Goal: Information Seeking & Learning: Check status

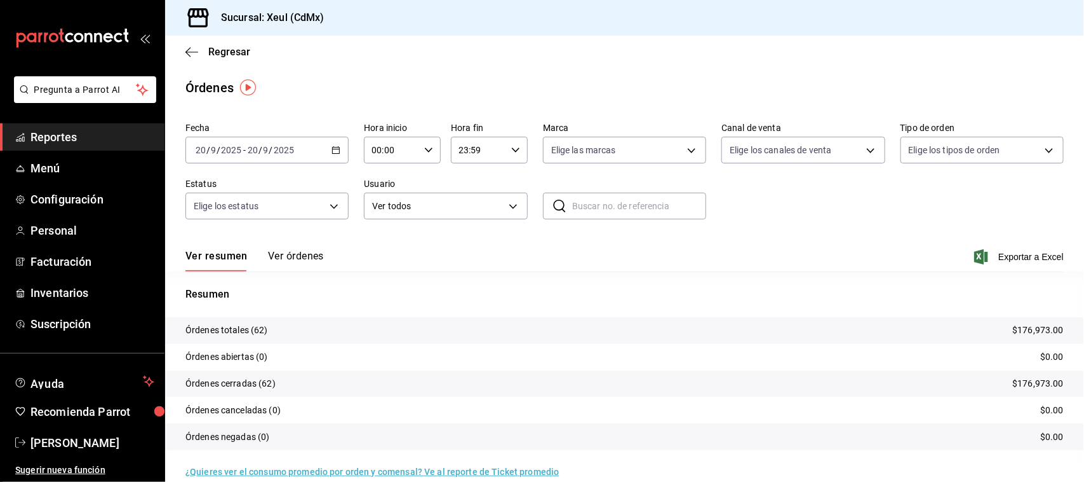
click at [324, 137] on div "[DATE] [DATE] - [DATE] [DATE]" at bounding box center [266, 150] width 163 height 27
click at [268, 332] on span "Rango de fechas" at bounding box center [245, 331] width 98 height 13
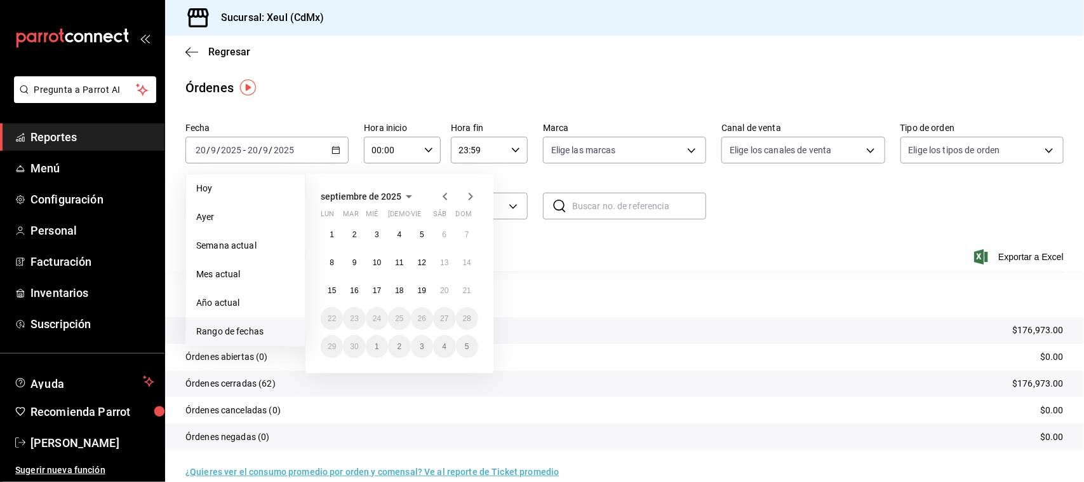
click at [103, 131] on span "Reportes" at bounding box center [92, 136] width 124 height 17
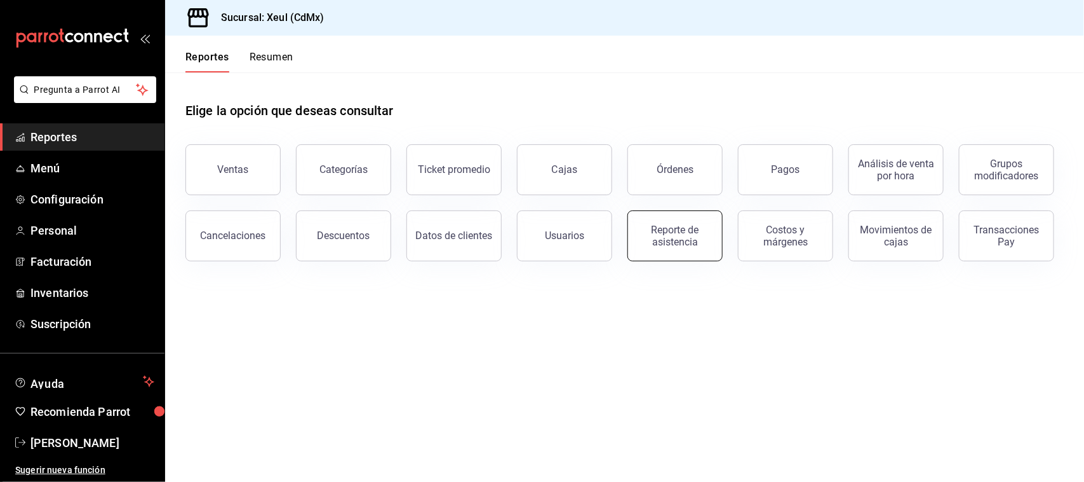
click at [672, 233] on div "Reporte de asistencia" at bounding box center [675, 236] width 79 height 24
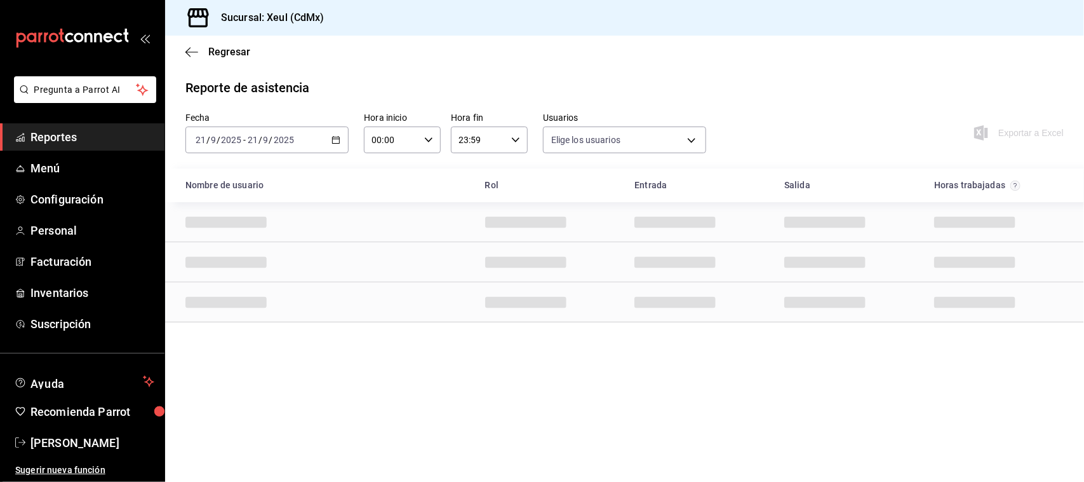
type input "e45a3e3a-c97b-466a-a610-66681751ffd6,225e9aa6-837f-466e-b04b-bca696eb9ce0,cc7cc…"
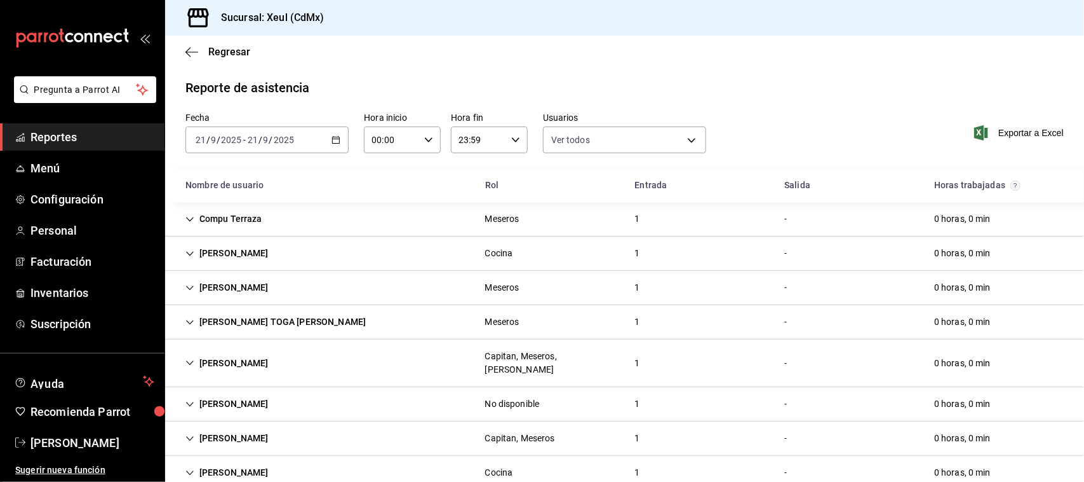
click at [332, 137] on \(Stroke\) "button" at bounding box center [336, 140] width 8 height 7
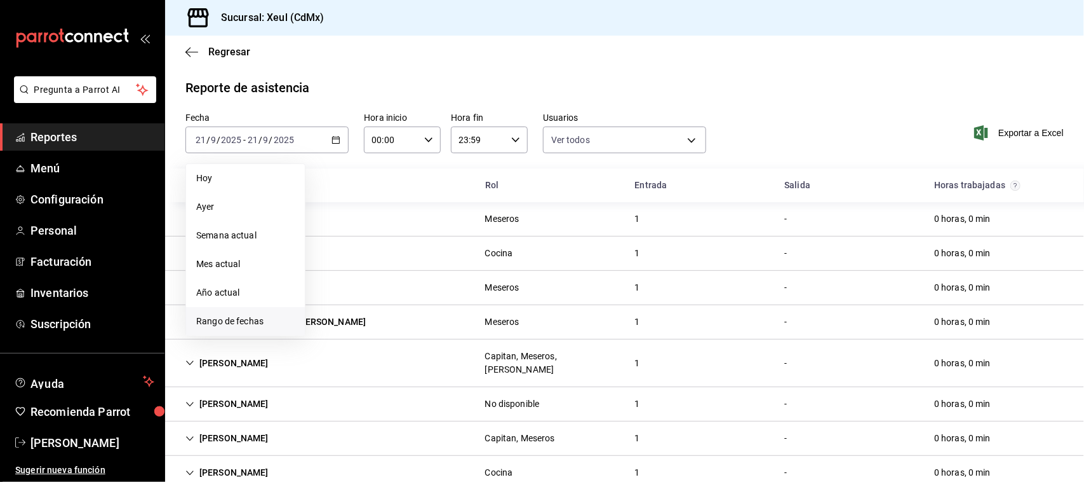
click at [277, 325] on span "Rango de fechas" at bounding box center [245, 320] width 98 height 13
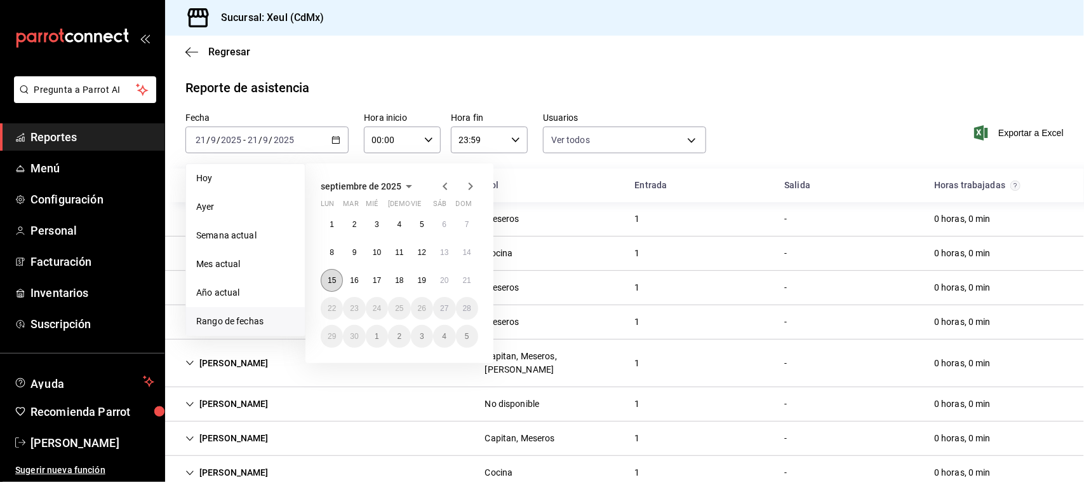
click at [334, 281] on abbr "15" at bounding box center [332, 280] width 8 height 9
click at [441, 278] on abbr "20" at bounding box center [444, 280] width 8 height 9
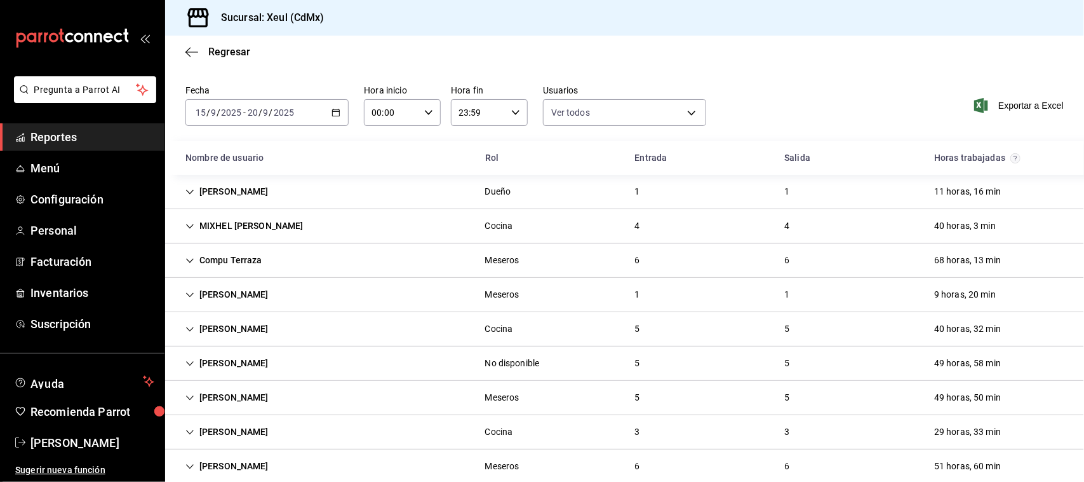
scroll to position [37, 0]
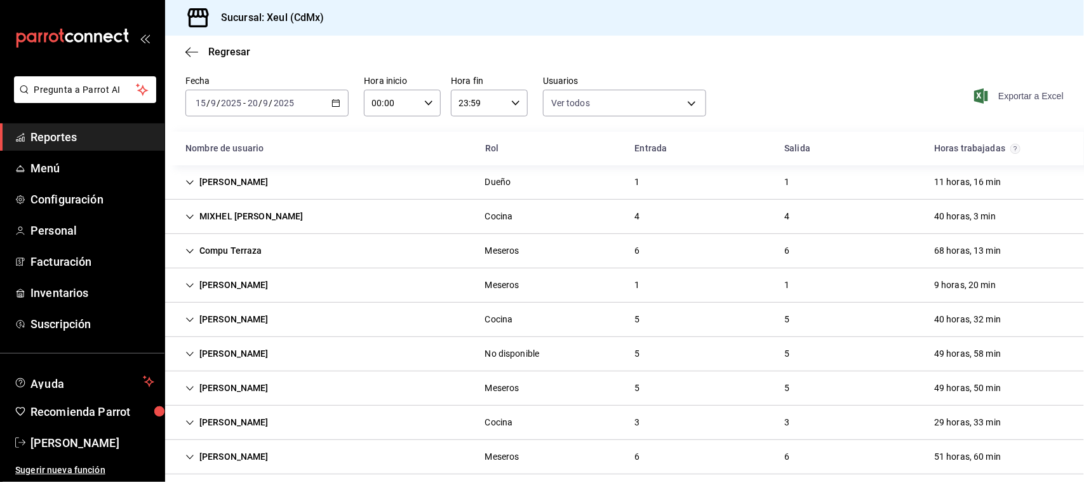
click at [1020, 91] on span "Exportar a Excel" at bounding box center [1020, 95] width 87 height 15
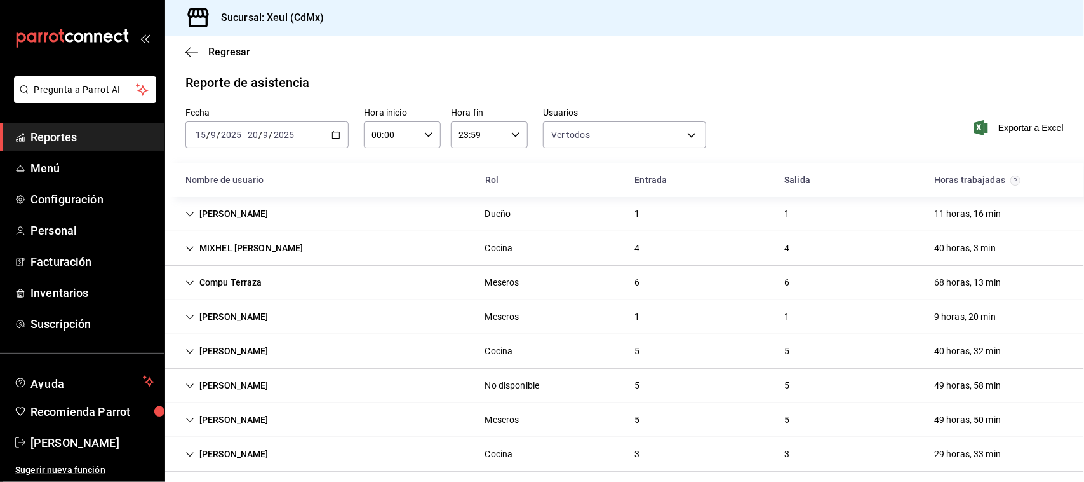
scroll to position [0, 0]
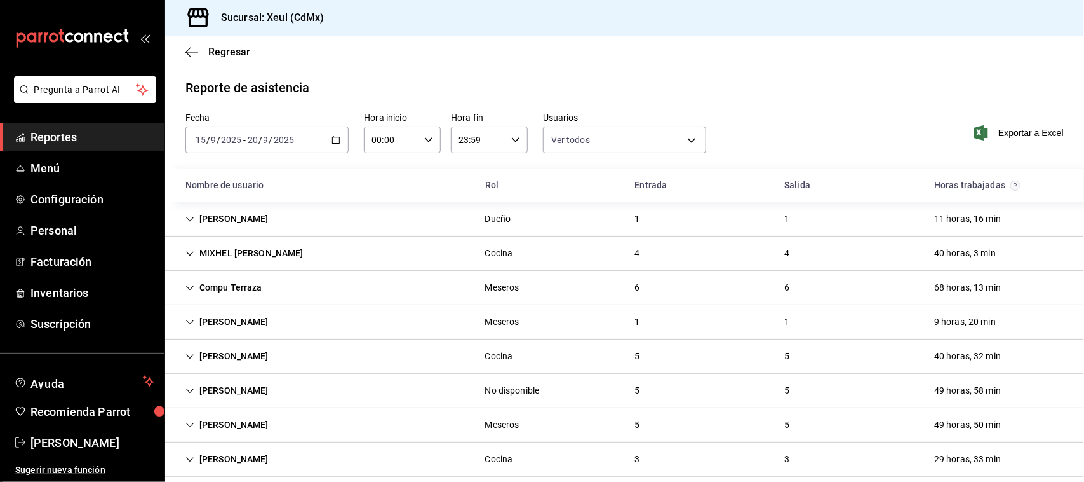
click at [90, 144] on span "Reportes" at bounding box center [92, 136] width 124 height 17
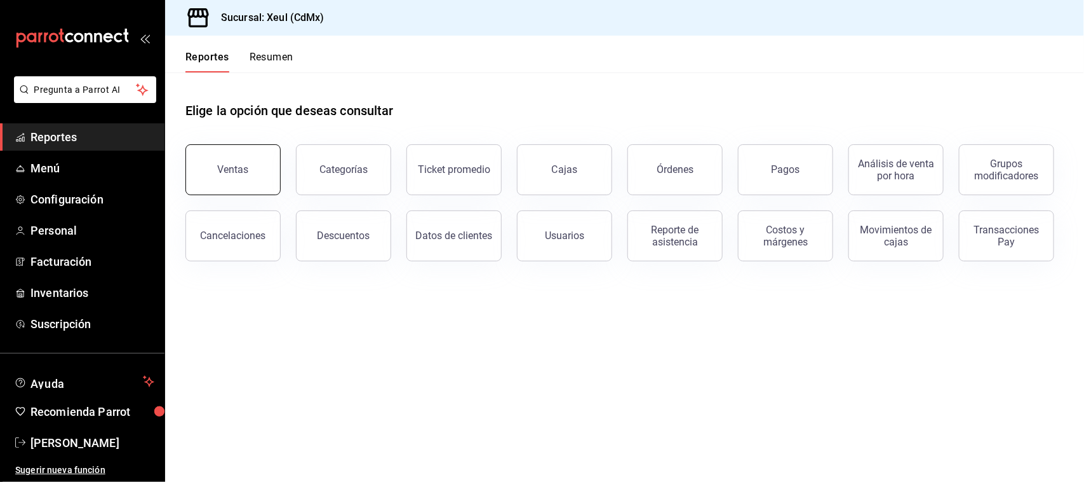
click at [231, 177] on button "Ventas" at bounding box center [232, 169] width 95 height 51
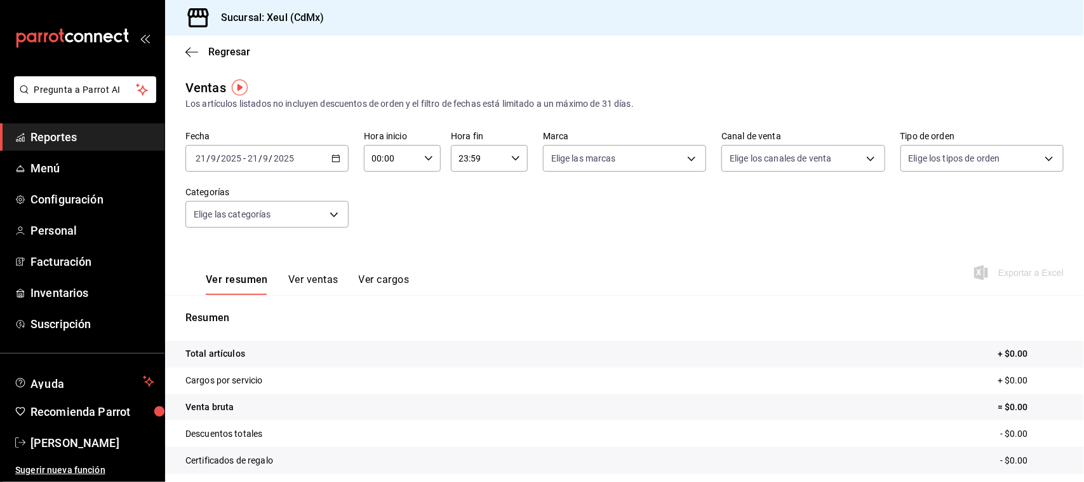
click at [332, 161] on \(Stroke\) "button" at bounding box center [336, 158] width 8 height 7
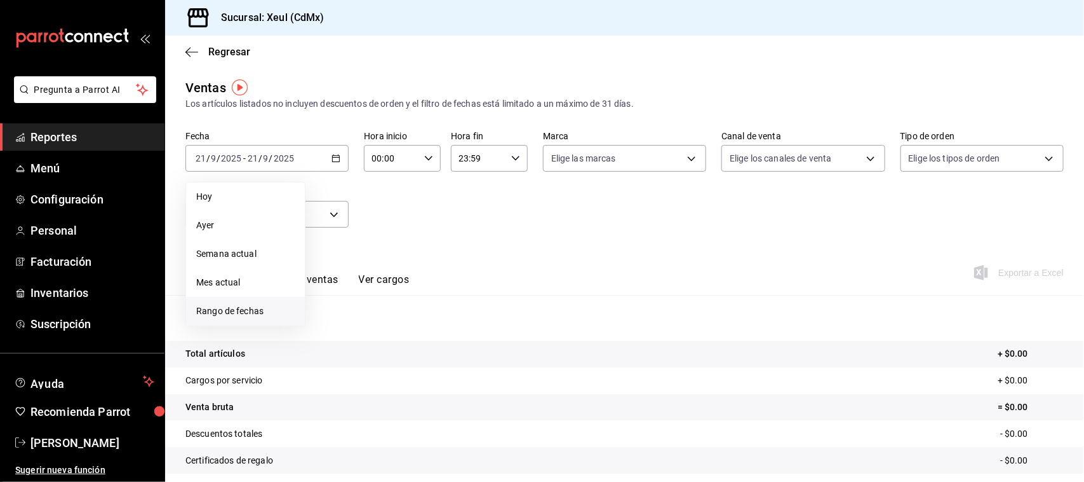
click at [250, 316] on span "Rango de fechas" at bounding box center [245, 310] width 98 height 13
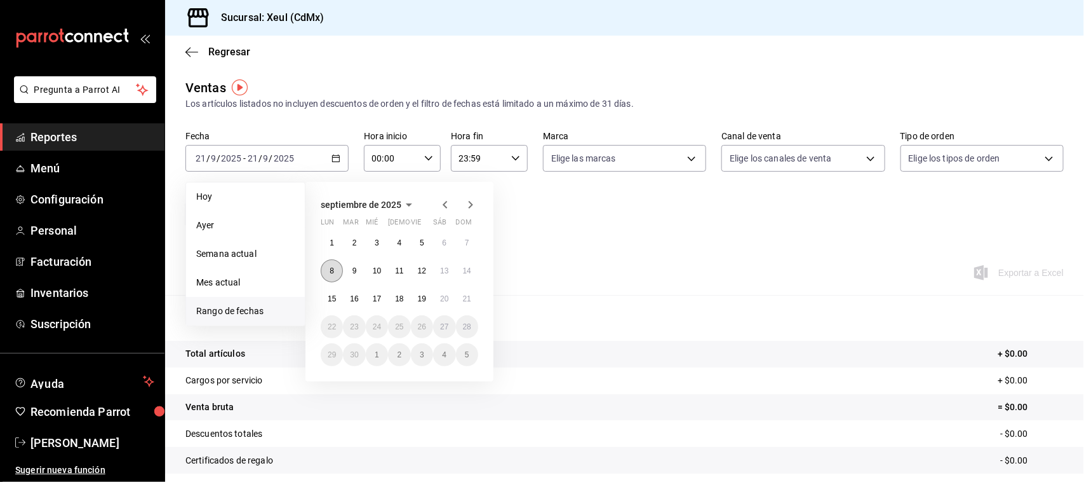
click at [332, 274] on button "8" at bounding box center [332, 270] width 22 height 23
click at [464, 270] on abbr "14" at bounding box center [467, 270] width 8 height 9
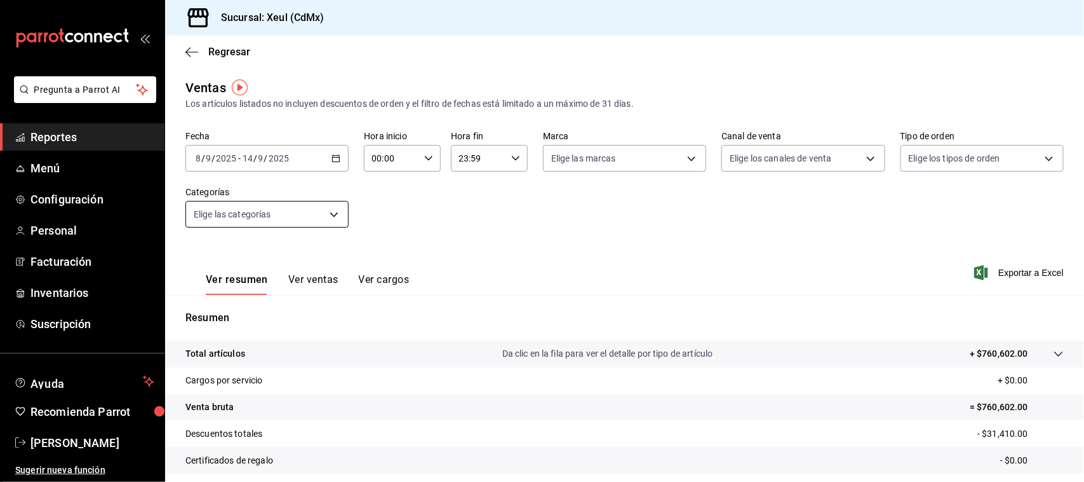
click at [287, 223] on body "Pregunta a Parrot AI Reportes Menú Configuración Personal Facturación Inventari…" at bounding box center [542, 241] width 1084 height 482
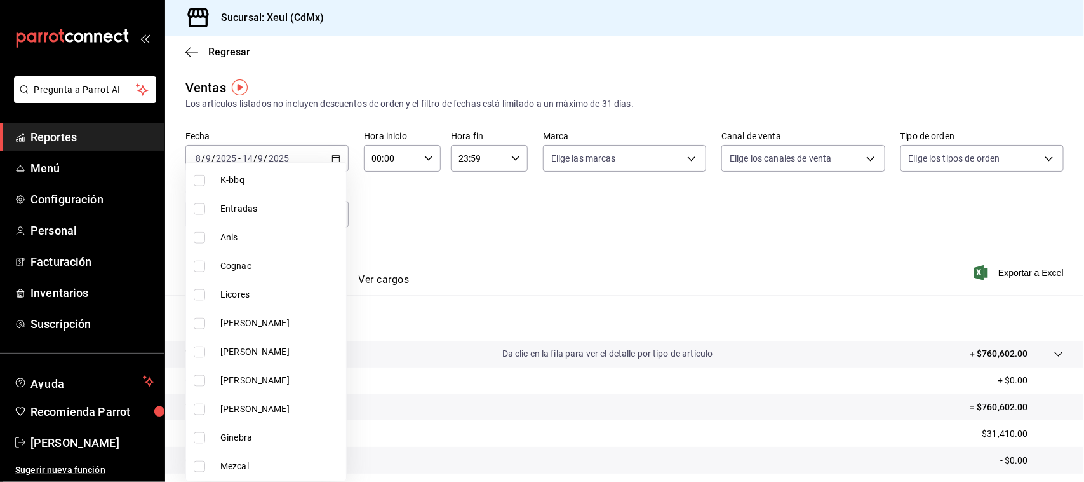
scroll to position [926, 0]
click at [206, 241] on label at bounding box center [202, 239] width 17 height 11
click at [205, 241] on input "checkbox" at bounding box center [199, 239] width 11 height 11
checkbox input "false"
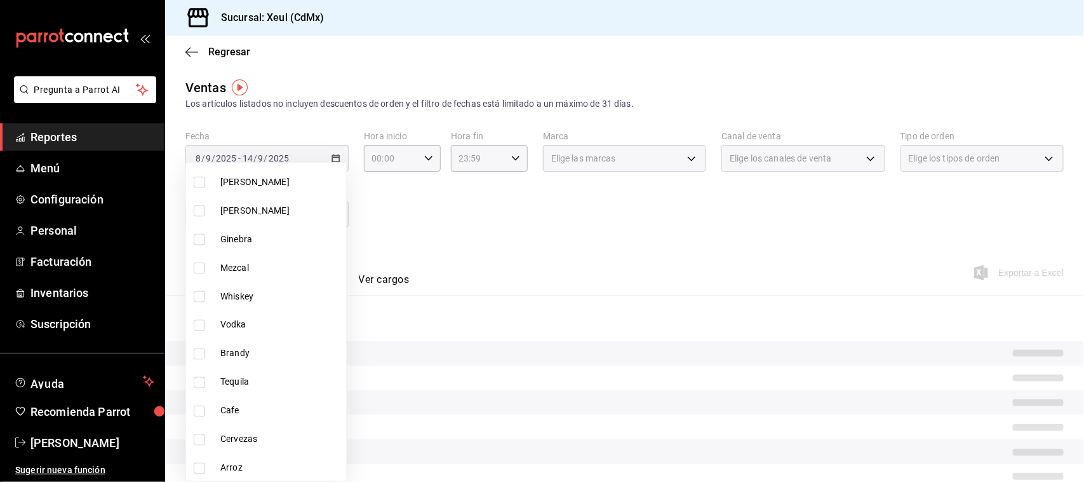
click at [196, 245] on li "Ginebra" at bounding box center [266, 239] width 160 height 29
type input "998a957f-276b-4426-ad8c-b2639bbbd833"
checkbox input "true"
click at [199, 353] on input "checkbox" at bounding box center [199, 353] width 11 height 11
checkbox input "true"
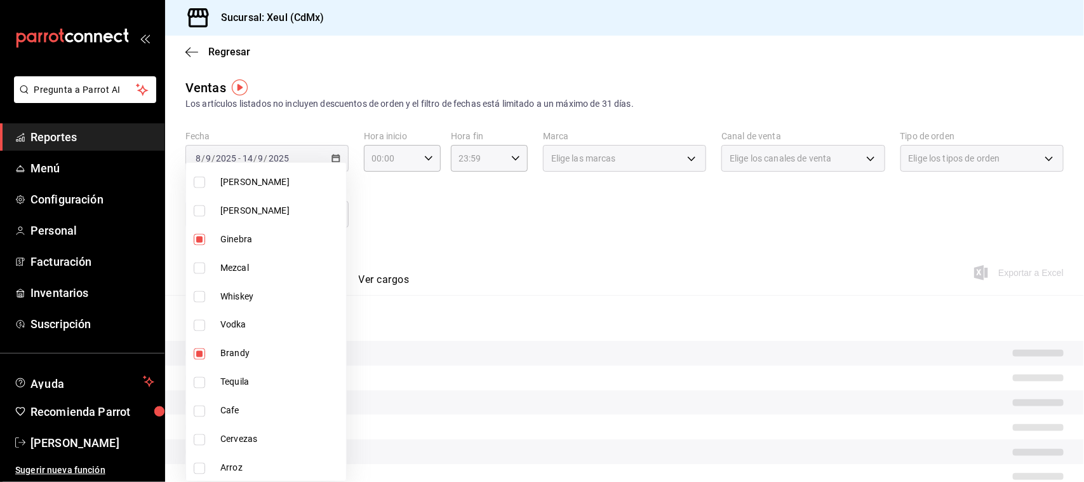
type input "998a957f-276b-4426-ad8c-b2639bbbd833,90ae4836-7f78-4df0-8c38-62498ec1edce"
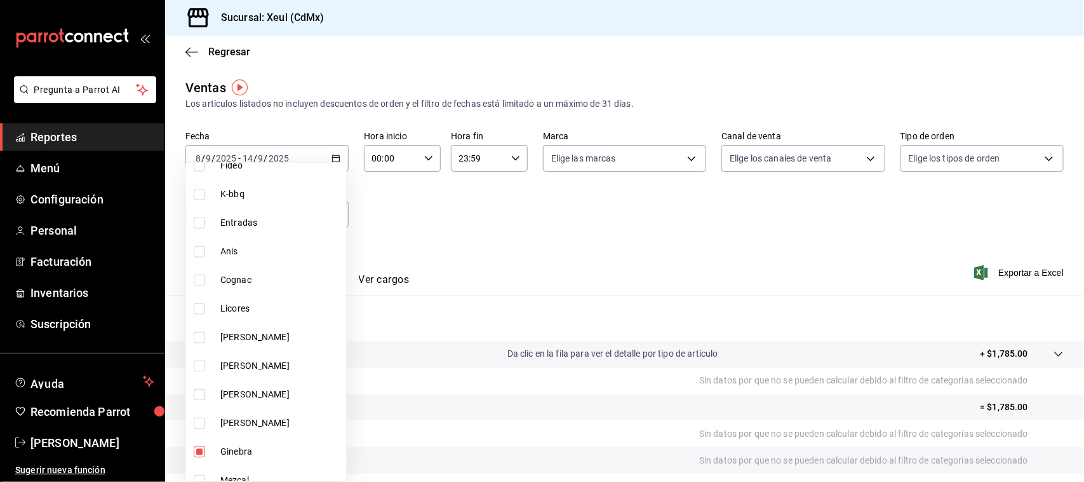
scroll to position [707, 0]
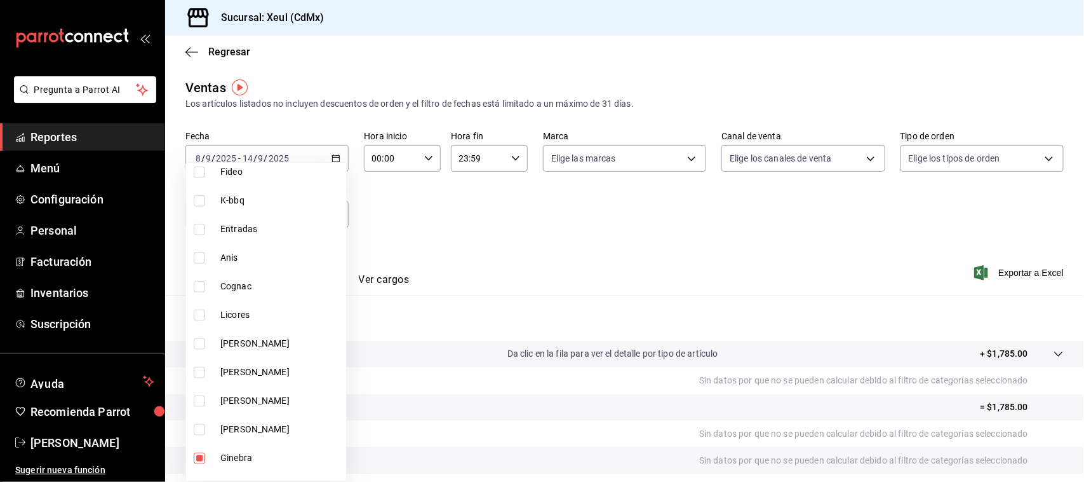
click at [194, 258] on input "checkbox" at bounding box center [199, 257] width 11 height 11
checkbox input "true"
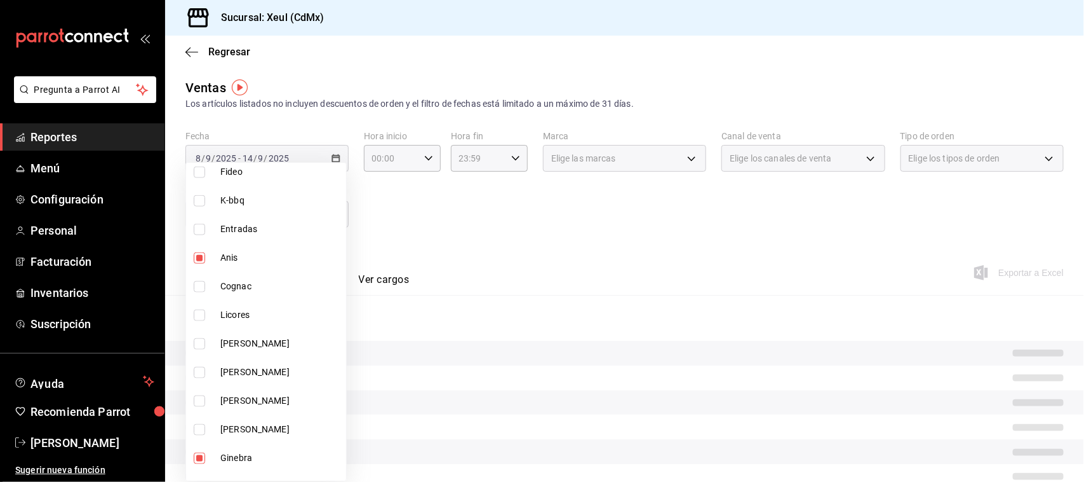
click at [201, 291] on li "Cognac" at bounding box center [266, 286] width 160 height 29
type input "998a957f-276b-4426-ad8c-b2639bbbd833,90ae4836-7f78-4df0-8c38-62498ec1edce,89693…"
checkbox input "true"
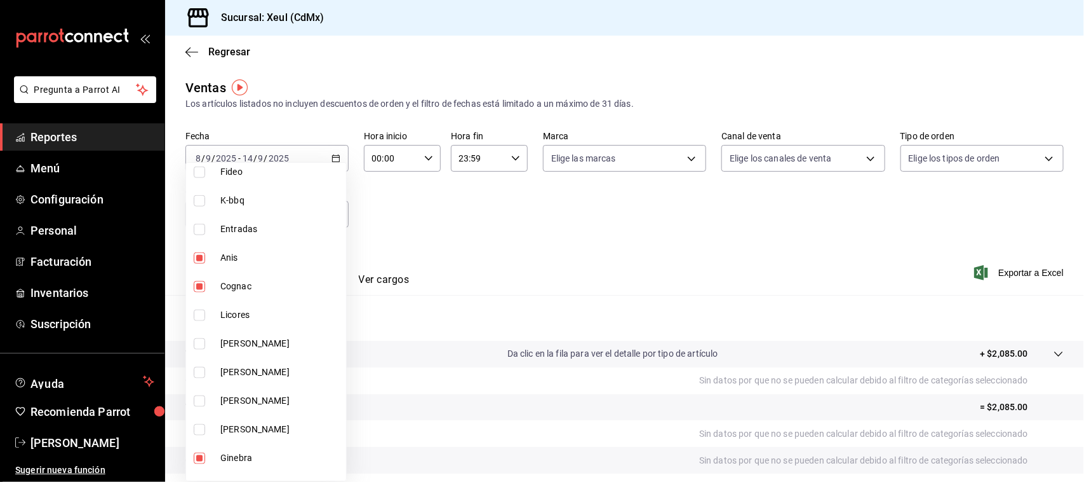
click at [532, 259] on div at bounding box center [542, 241] width 1084 height 482
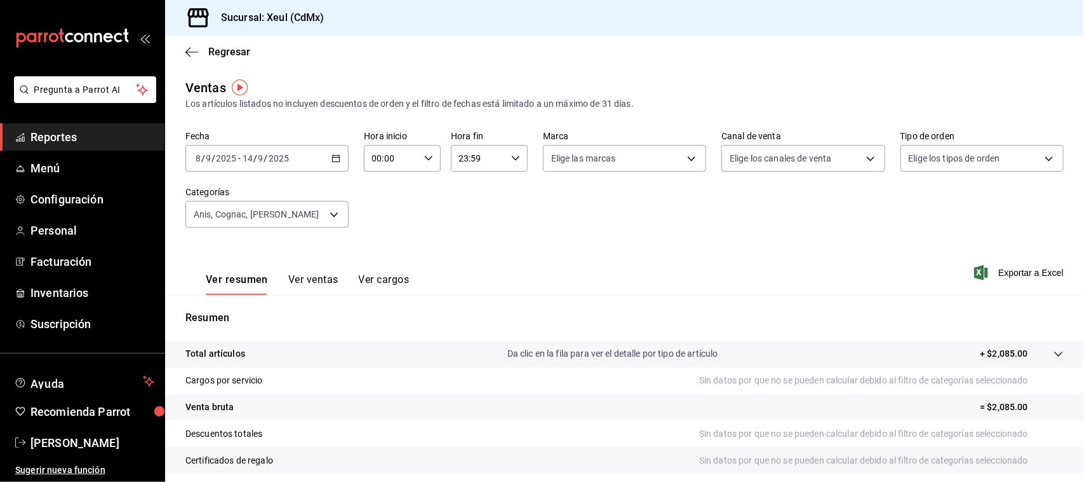
click at [322, 280] on button "Ver ventas" at bounding box center [313, 284] width 50 height 22
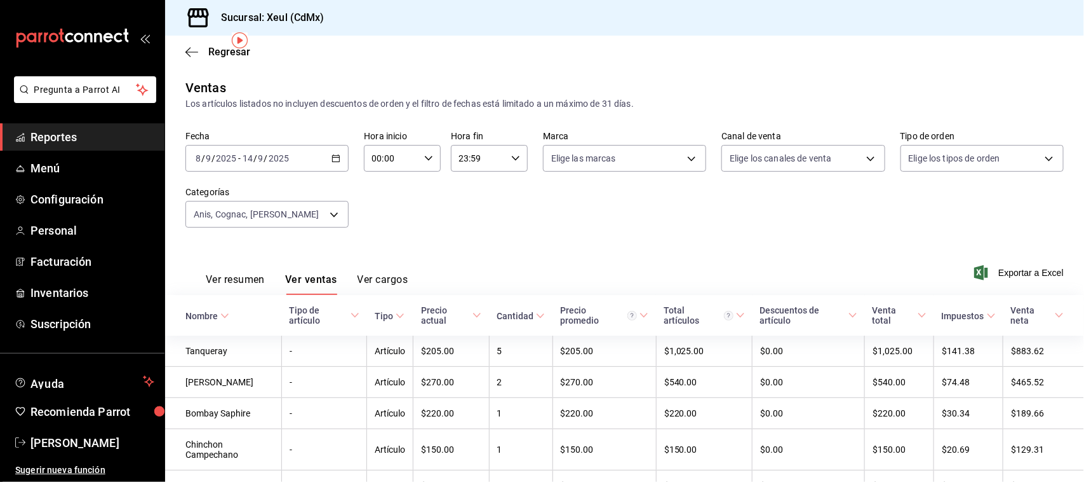
scroll to position [73, 0]
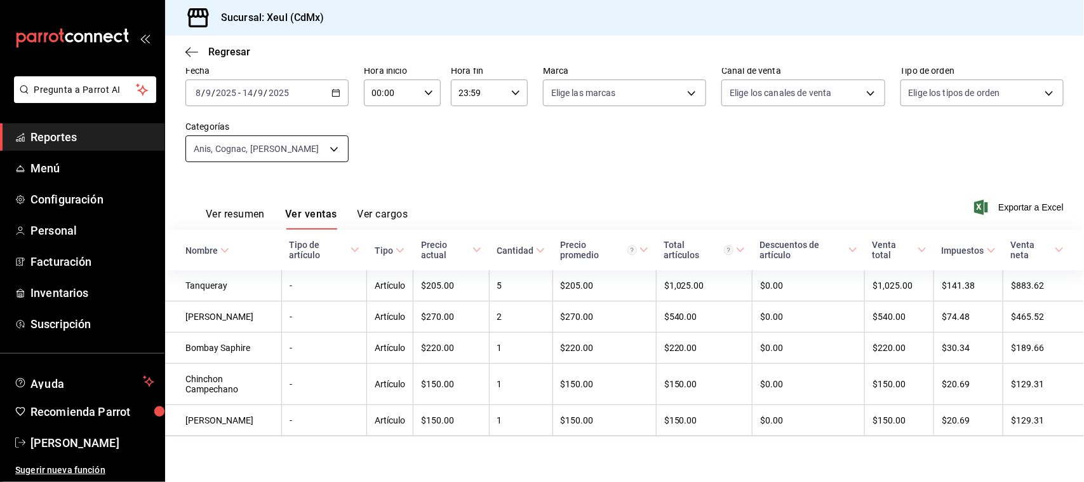
click at [304, 129] on body "Pregunta a Parrot AI Reportes Menú Configuración Personal Facturación Inventari…" at bounding box center [542, 241] width 1084 height 482
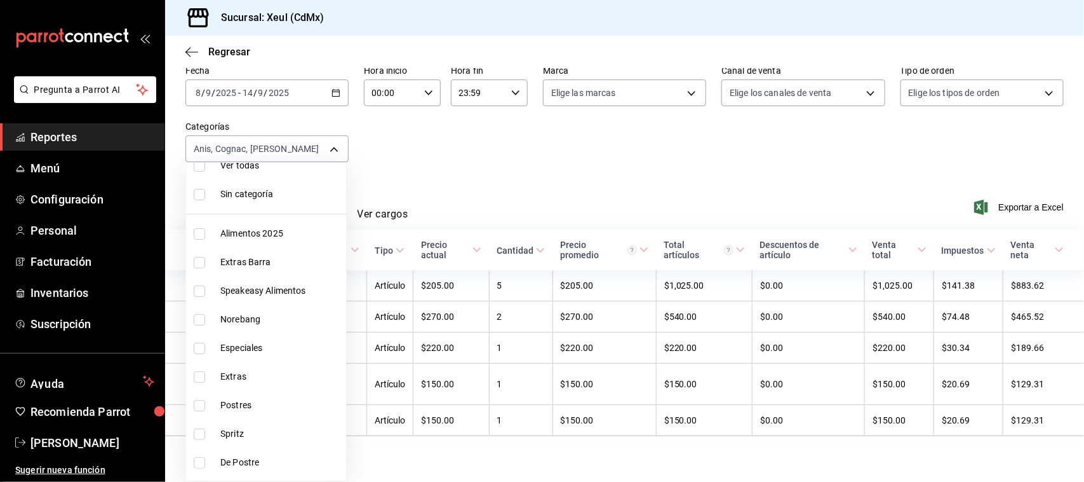
scroll to position [0, 0]
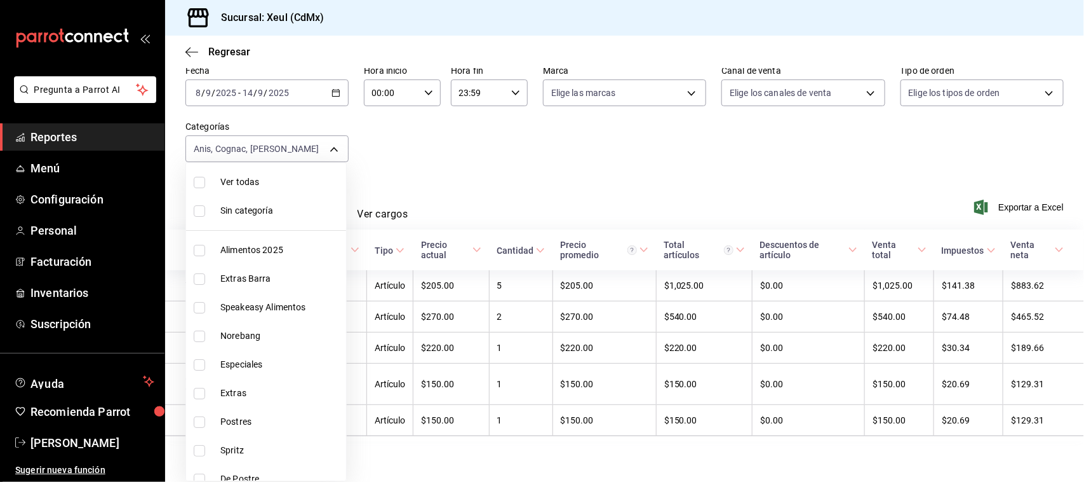
click at [199, 181] on input "checkbox" at bounding box center [199, 182] width 11 height 11
checkbox input "true"
type input "9ffb4ff0-a760-4229-a6f3-88949d182805,af0c7c9f-f8a8-44bd-a5b8-c8fa444149a7,c51de…"
checkbox input "true"
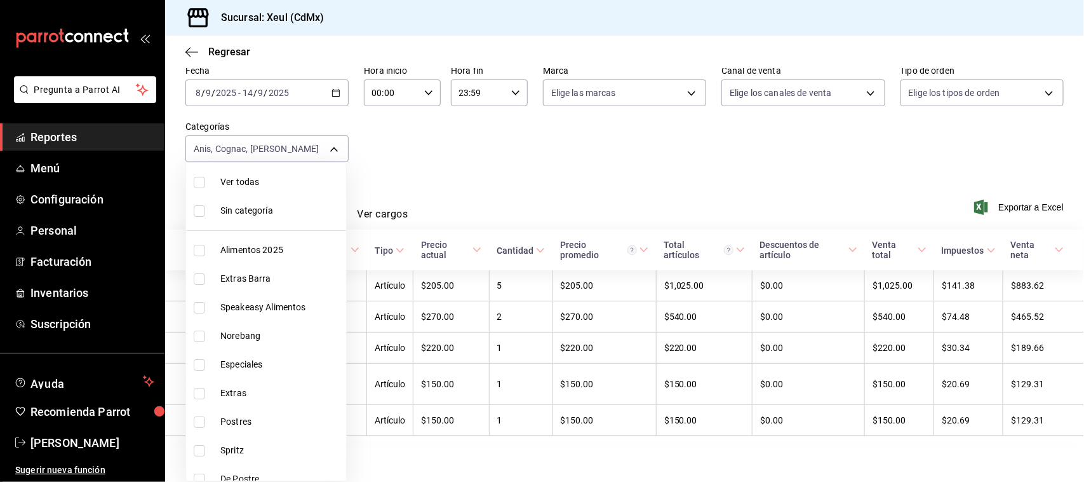
checkbox input "true"
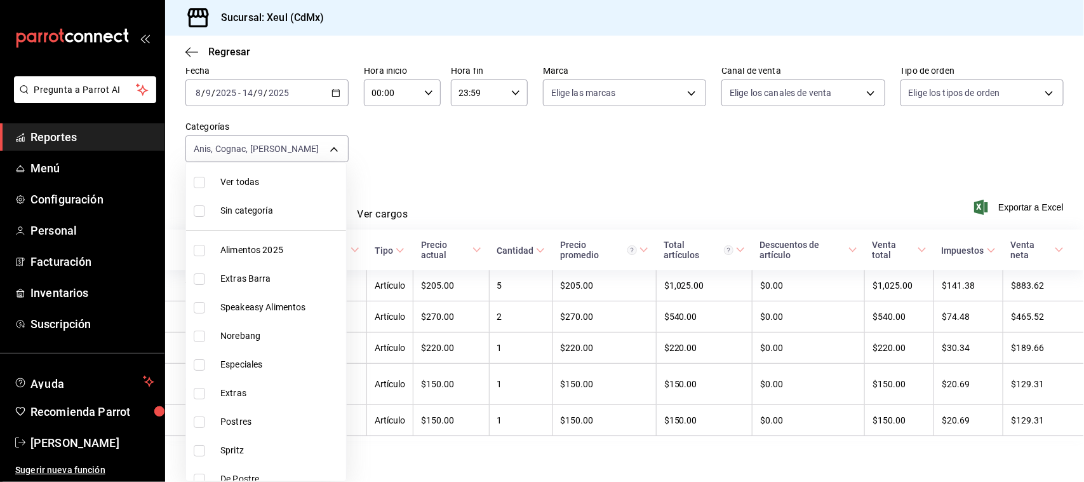
checkbox input "true"
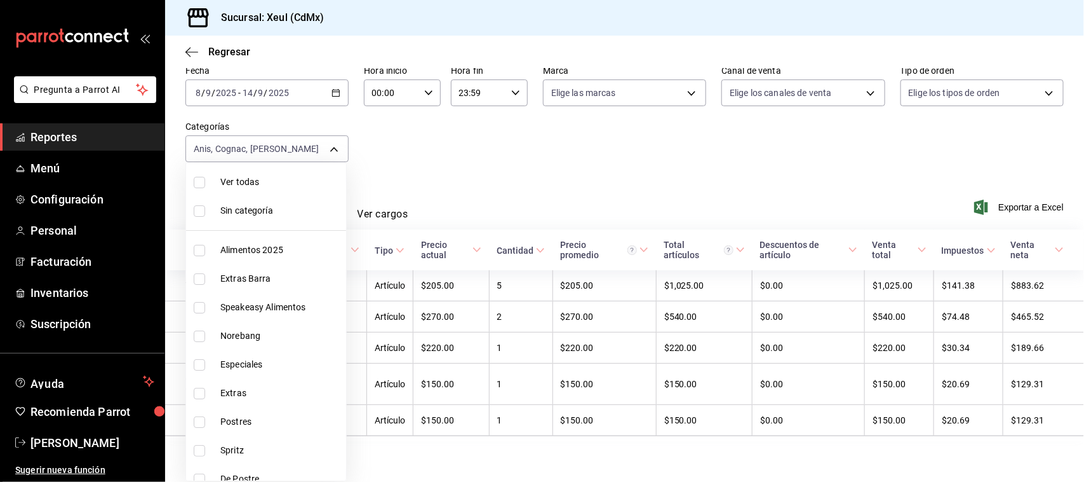
checkbox input "true"
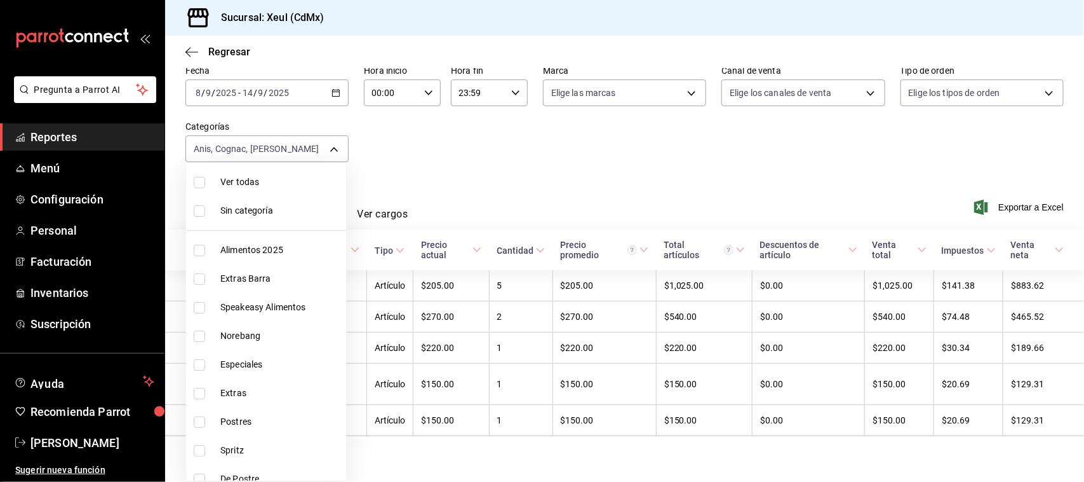
checkbox input "true"
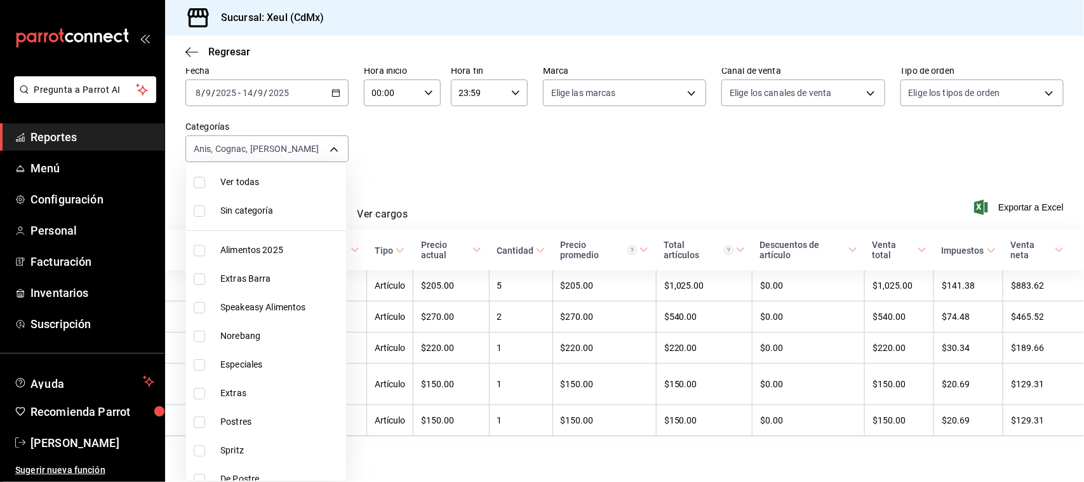
checkbox input "true"
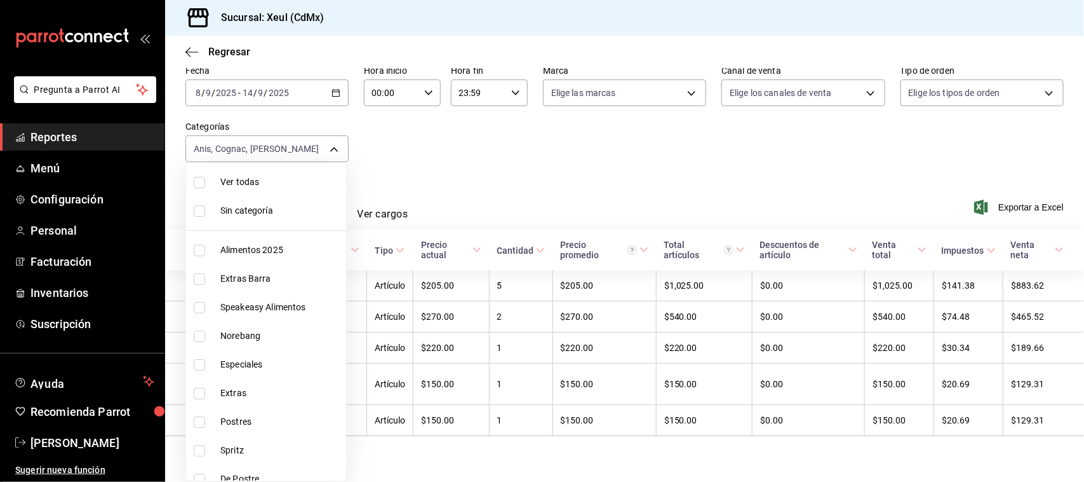
checkbox input "true"
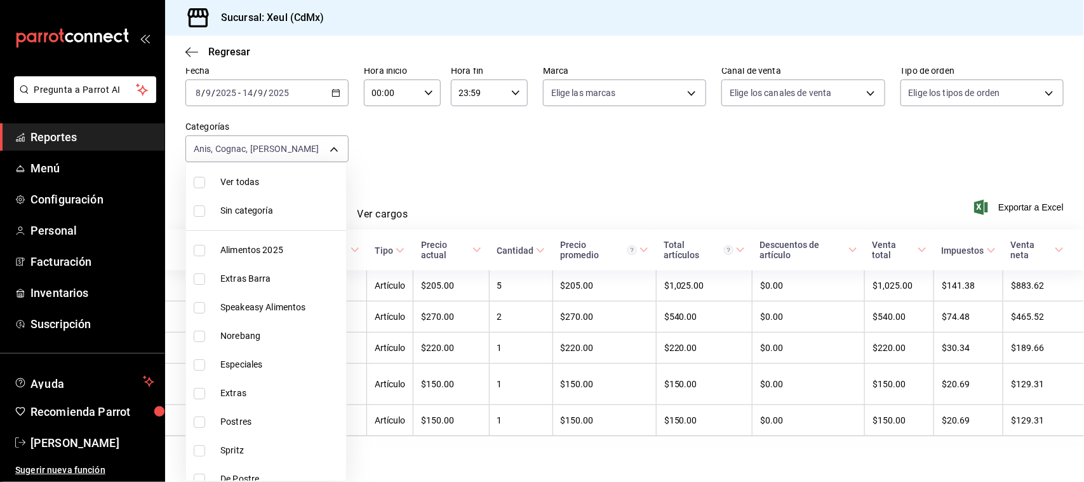
checkbox input "true"
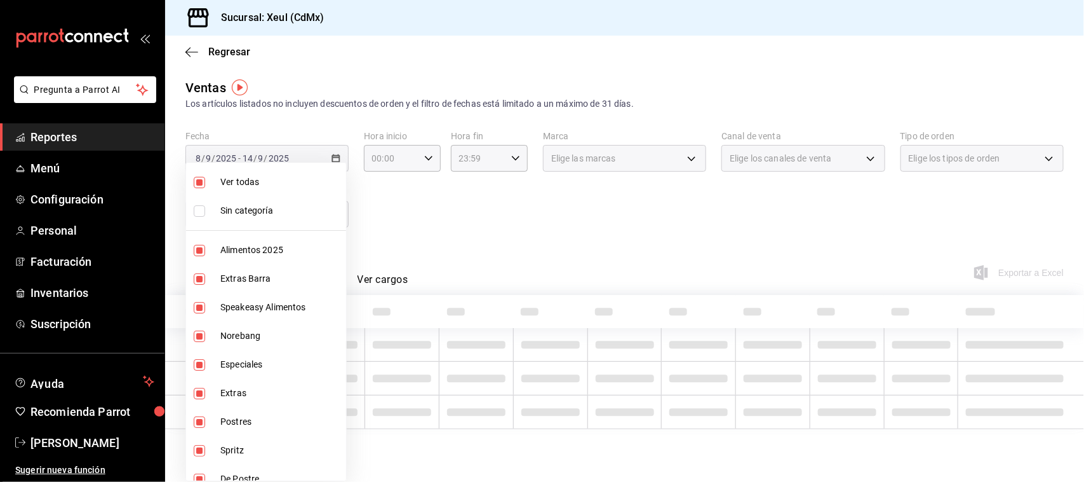
click at [199, 181] on input "checkbox" at bounding box center [199, 182] width 11 height 11
checkbox input "false"
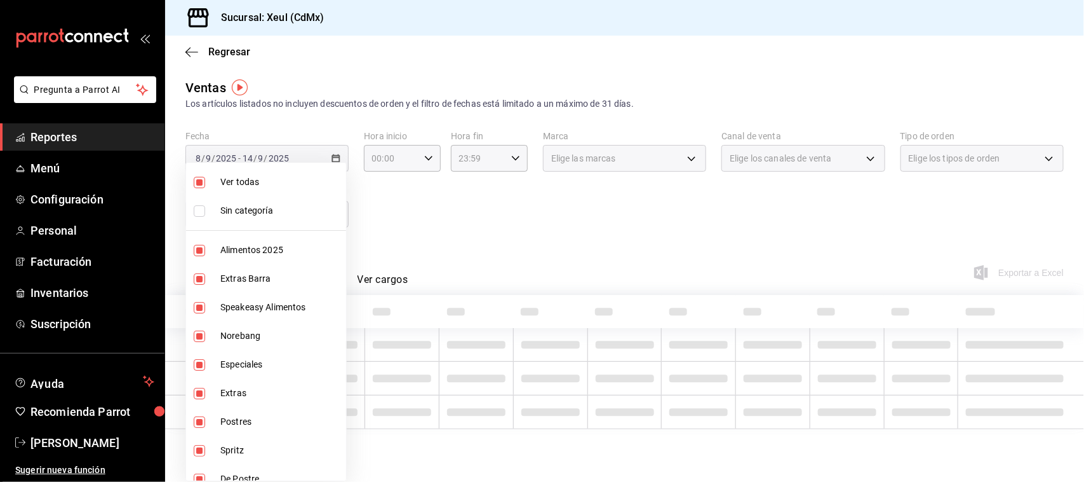
checkbox input "false"
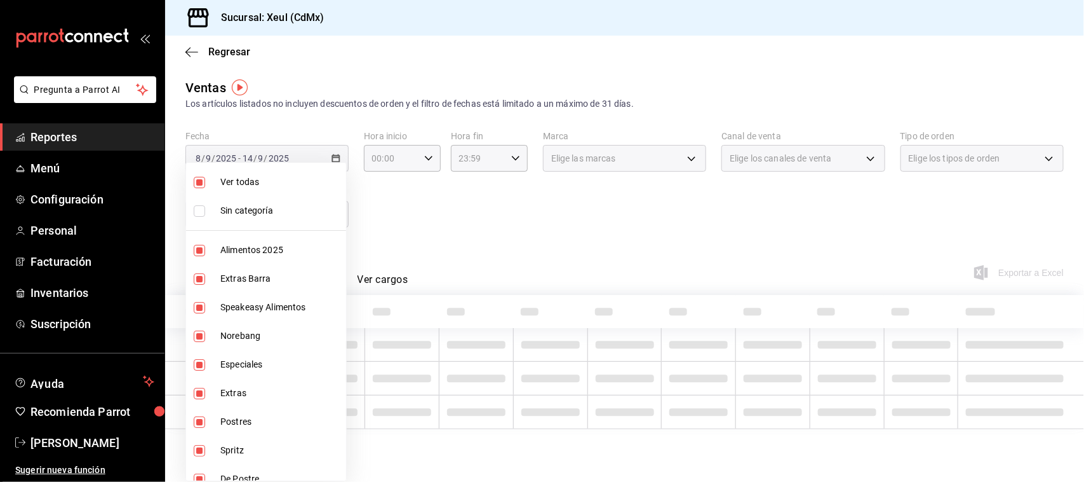
checkbox input "false"
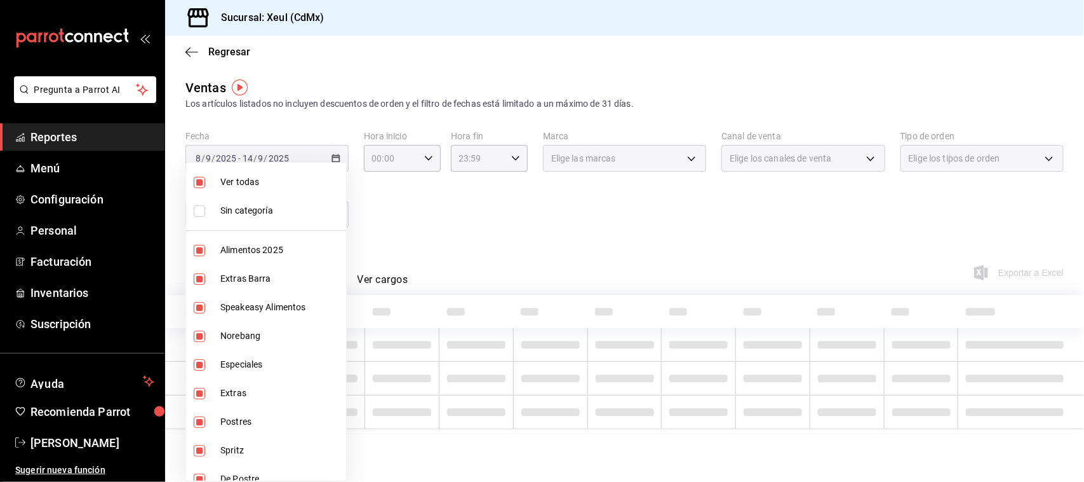
checkbox input "false"
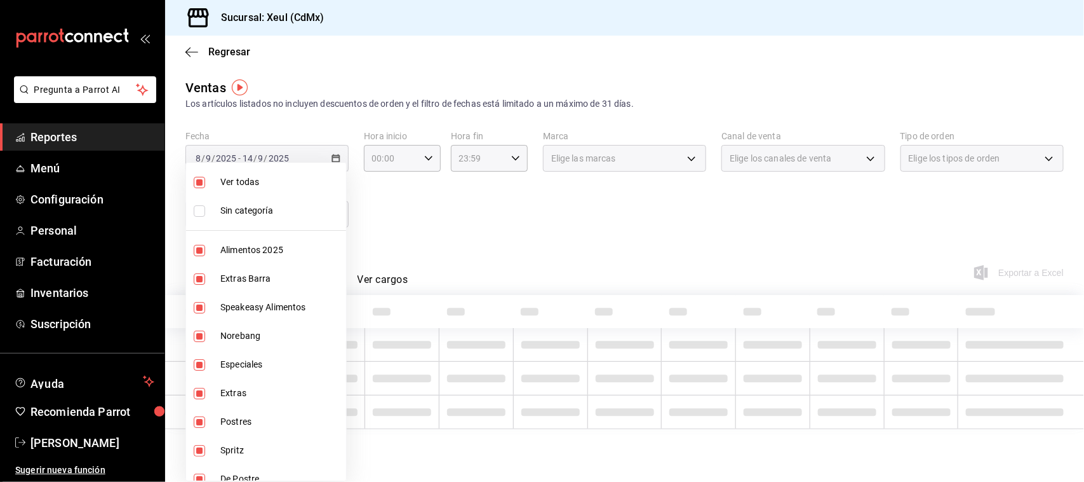
checkbox input "false"
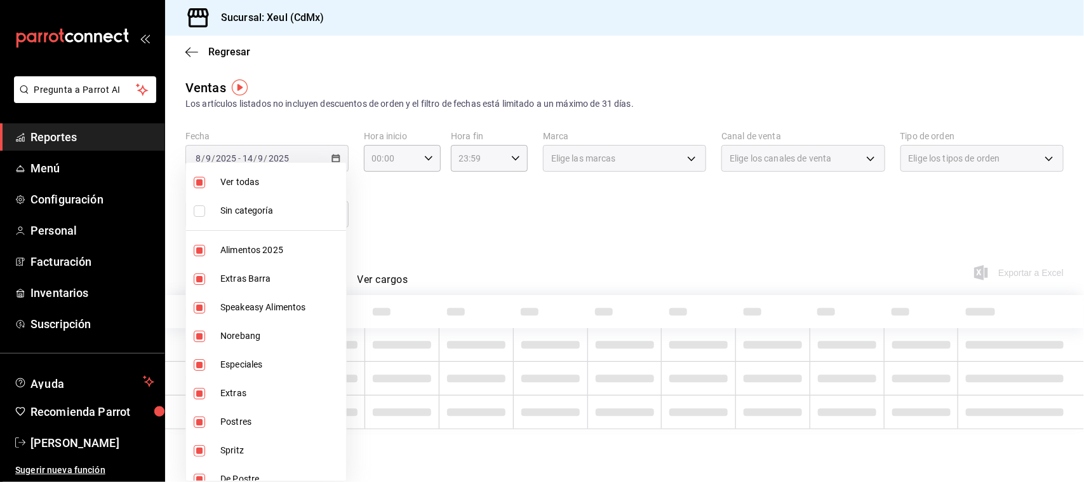
checkbox input "false"
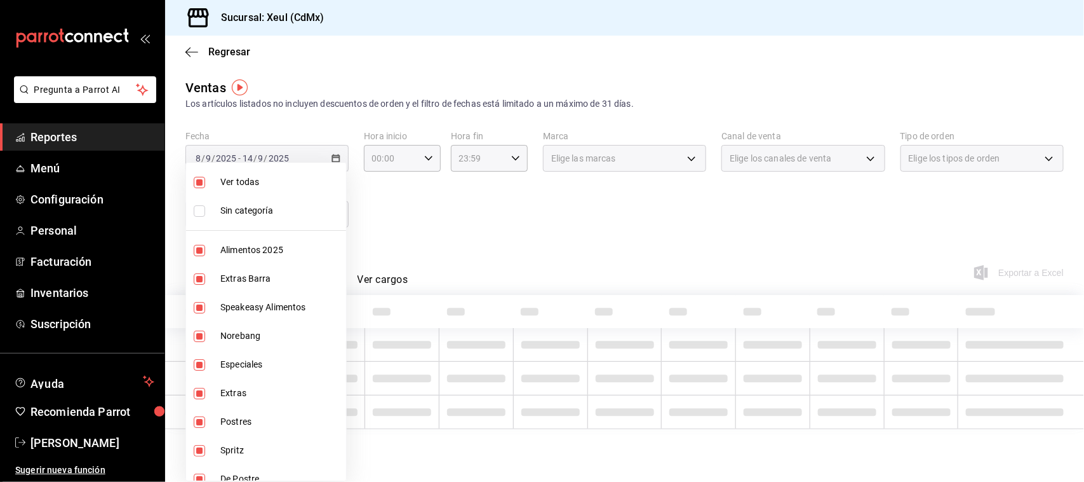
checkbox input "false"
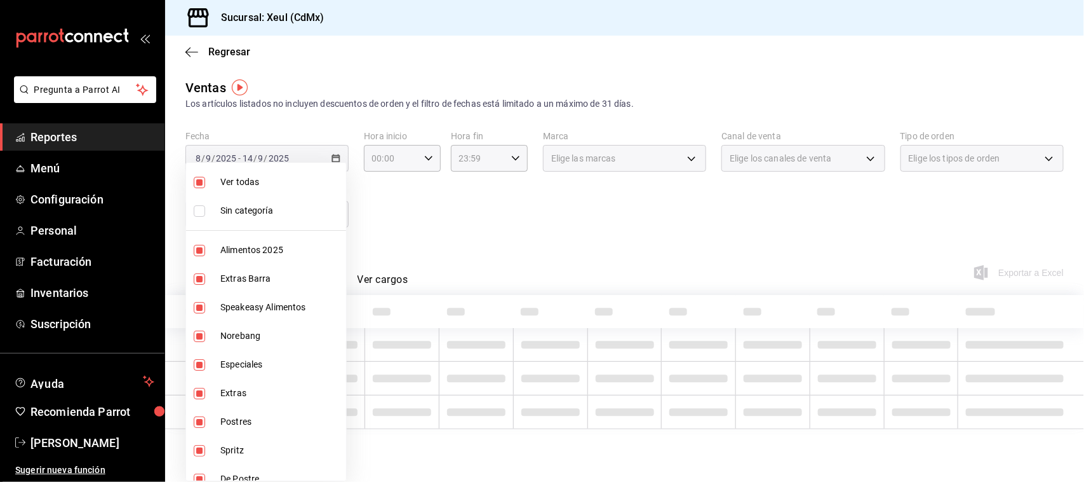
checkbox input "false"
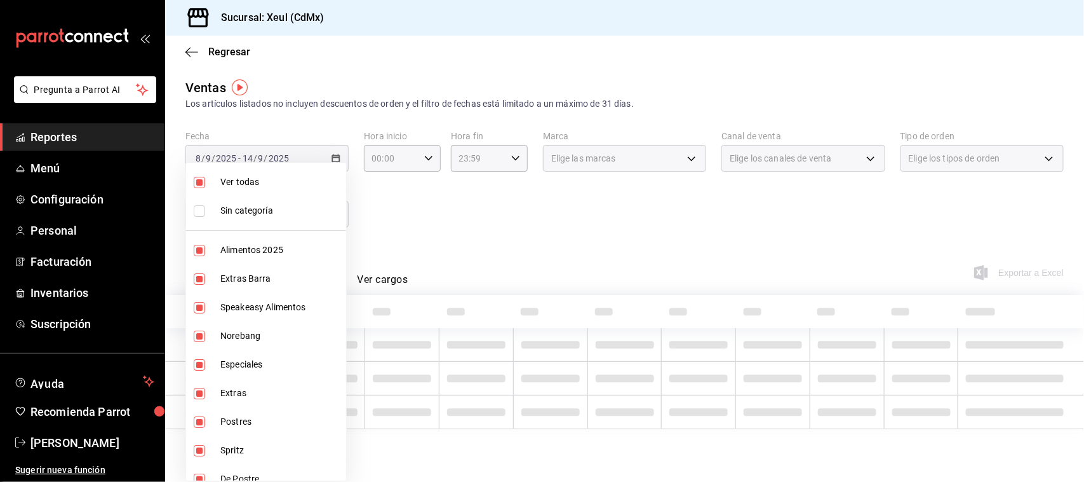
checkbox input "false"
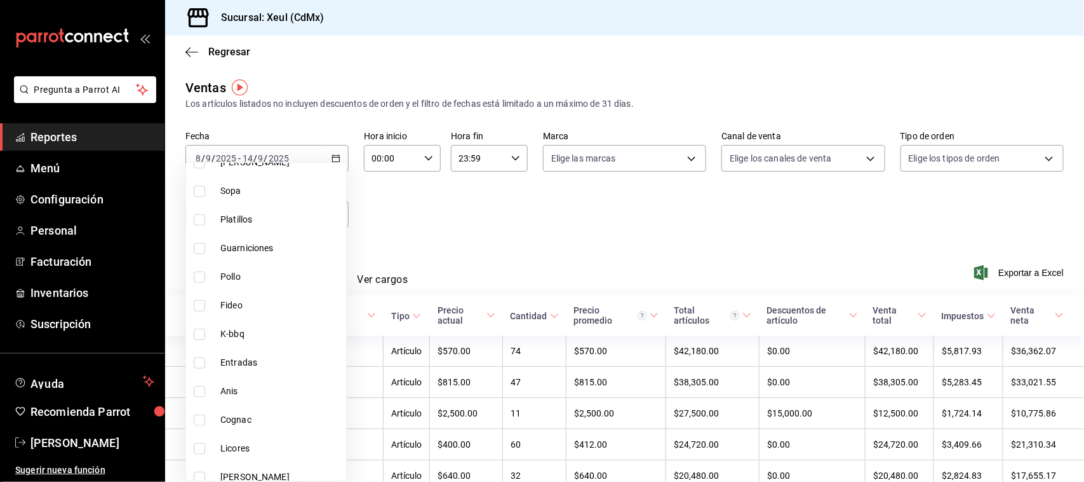
scroll to position [652, 0]
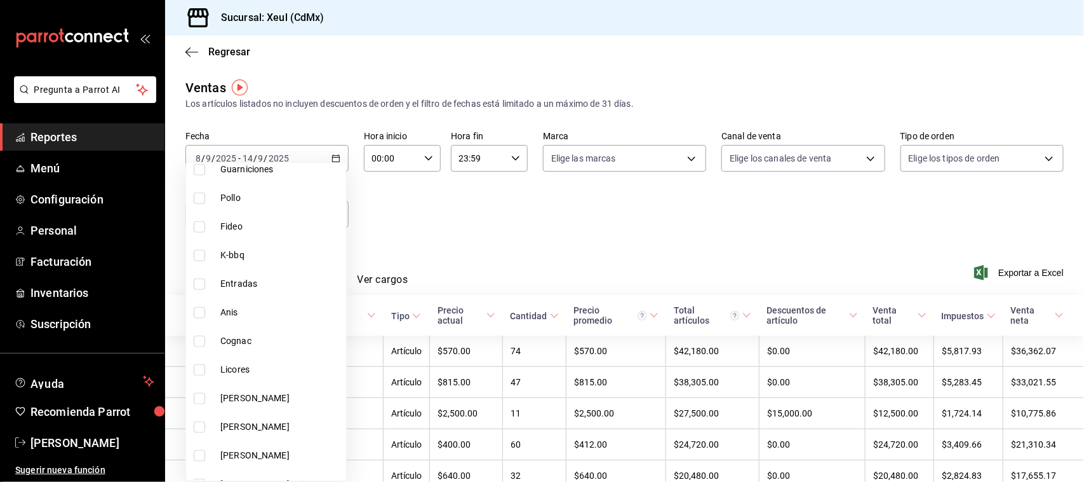
click at [198, 373] on input "checkbox" at bounding box center [199, 369] width 11 height 11
checkbox input "true"
type input "c8e9cb6d-69fc-4d4f-a0ee-9eac1018ebc9"
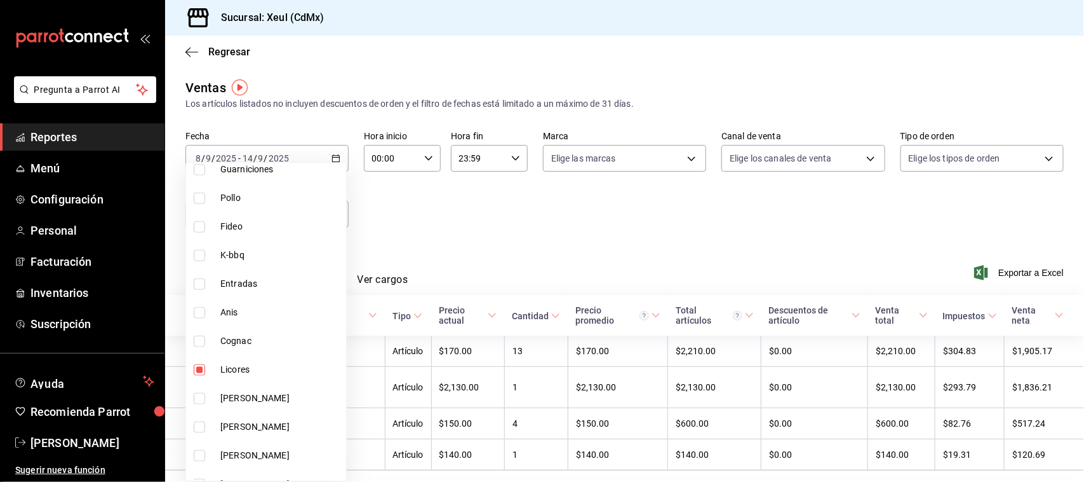
click at [511, 259] on div at bounding box center [542, 241] width 1084 height 482
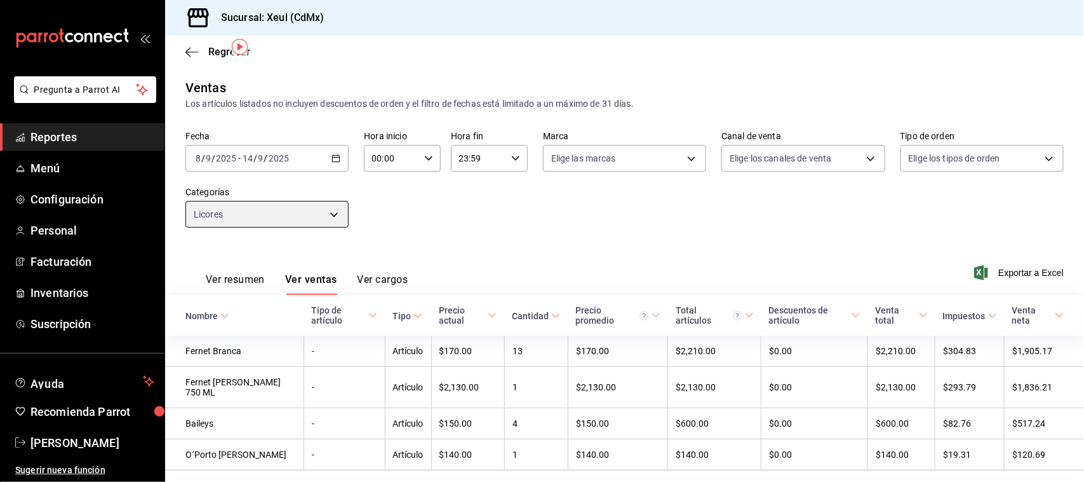
scroll to position [40, 0]
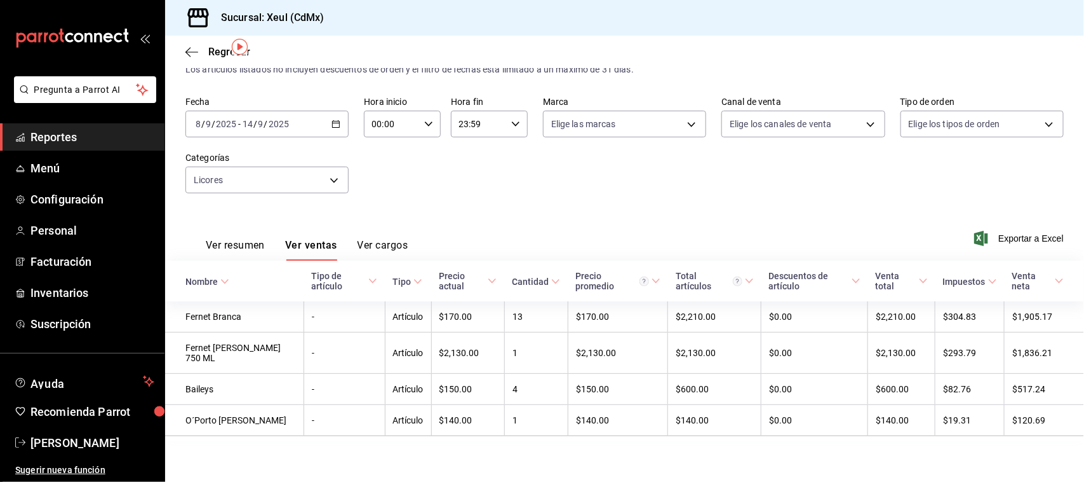
click at [313, 194] on div "Fecha [DATE] [DATE] - [DATE] [DATE] Hora inicio 00:00 Hora inicio Hora fin 23:5…" at bounding box center [624, 153] width 879 height 112
click at [313, 175] on body "Pregunta a Parrot AI Reportes Menú Configuración Personal Facturación Inventari…" at bounding box center [542, 241] width 1084 height 482
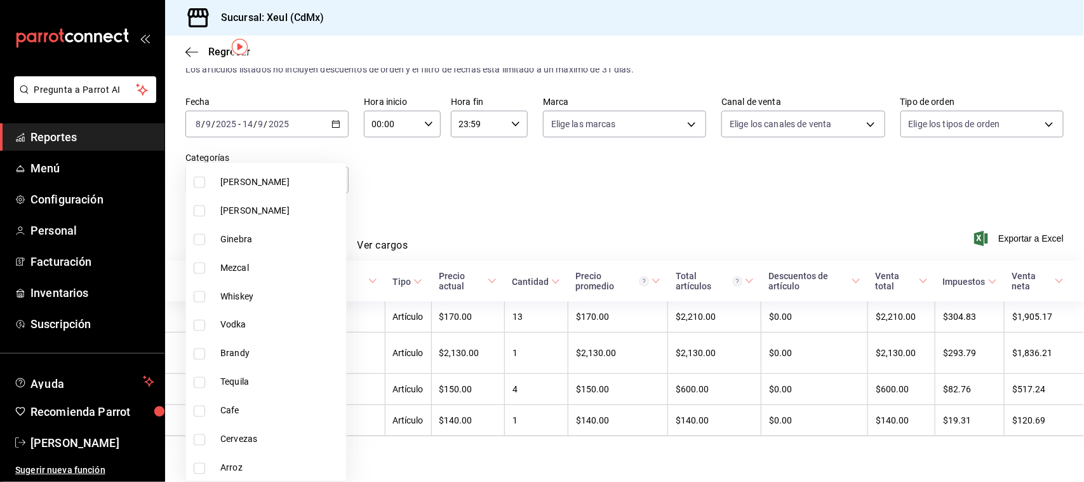
scroll to position [605, 0]
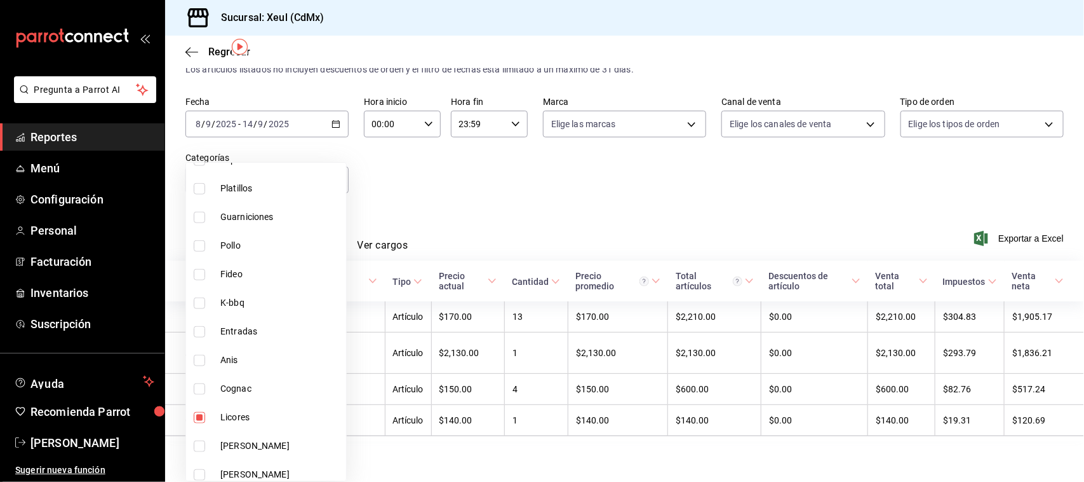
click at [194, 419] on input "checkbox" at bounding box center [199, 417] width 11 height 11
checkbox input "false"
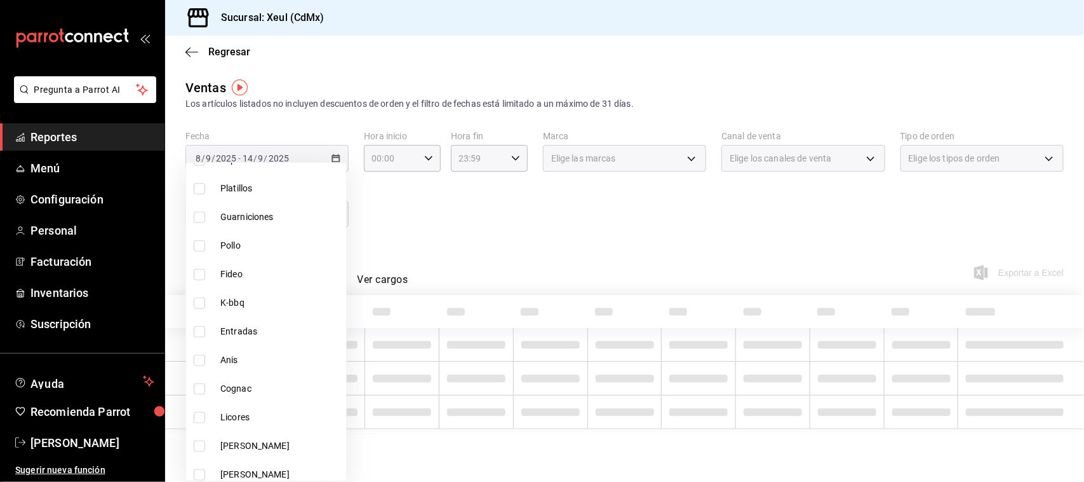
scroll to position [926, 0]
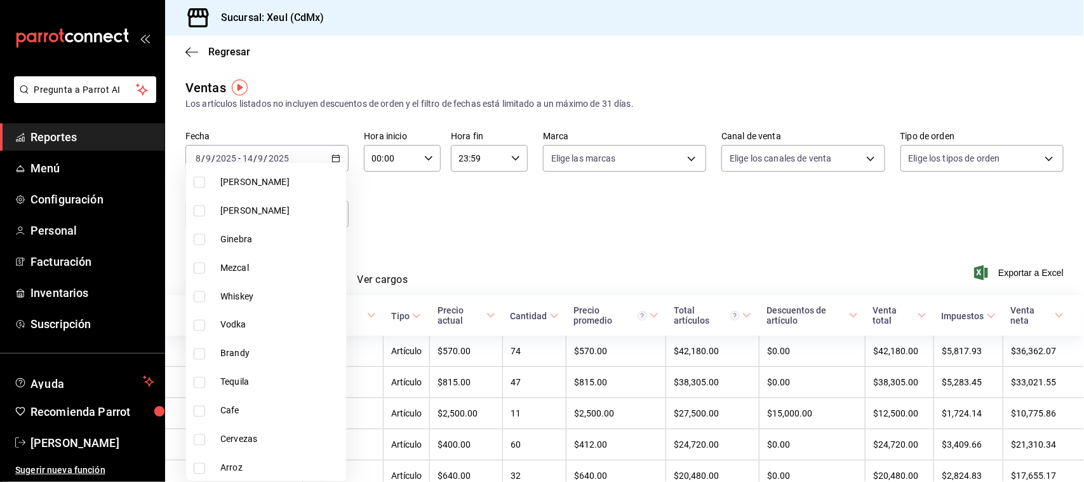
click at [198, 185] on input "checkbox" at bounding box center [199, 182] width 11 height 11
checkbox input "true"
type input "cd4e22ba-e0a0-42dc-b373-5302f97a5dd9"
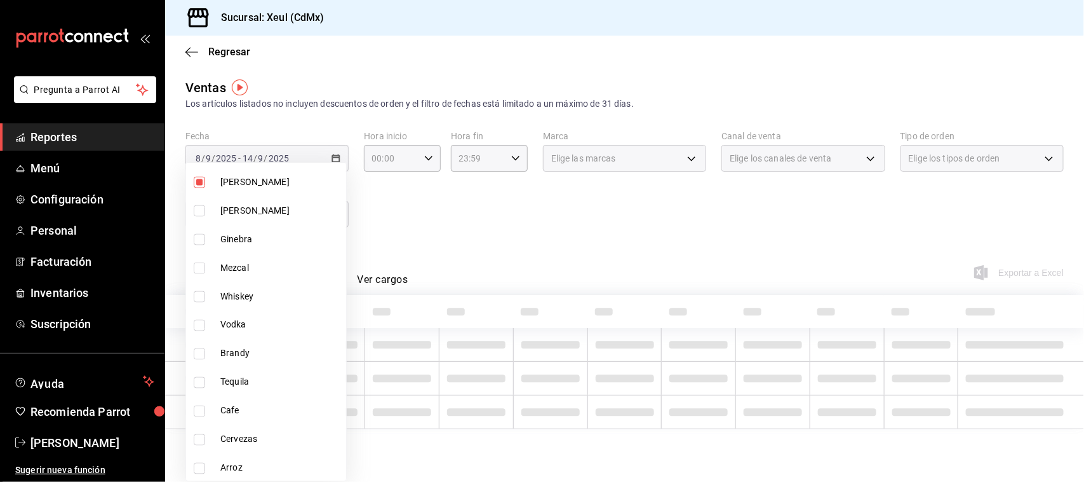
click at [569, 266] on div at bounding box center [542, 241] width 1084 height 482
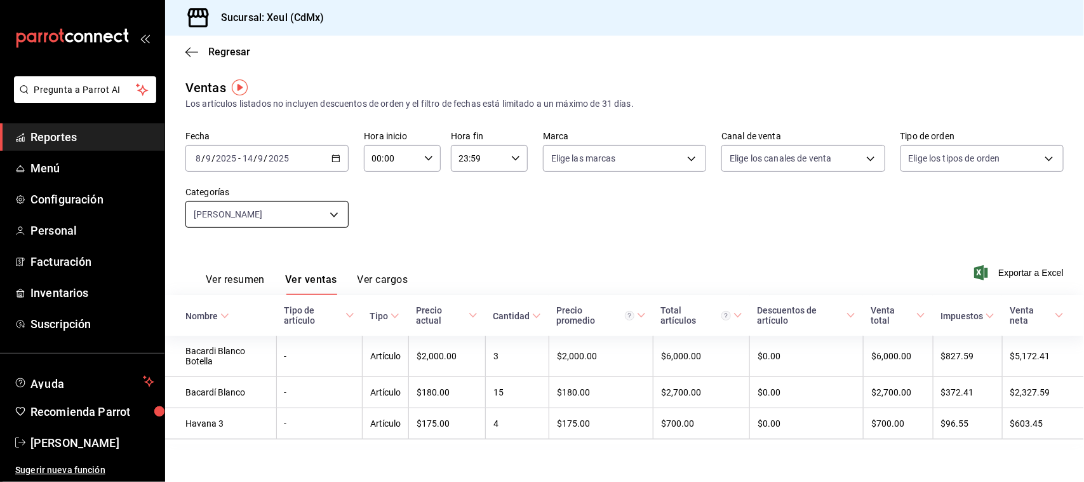
click at [307, 215] on body "Pregunta a Parrot AI Reportes Menú Configuración Personal Facturación Inventari…" at bounding box center [542, 241] width 1084 height 482
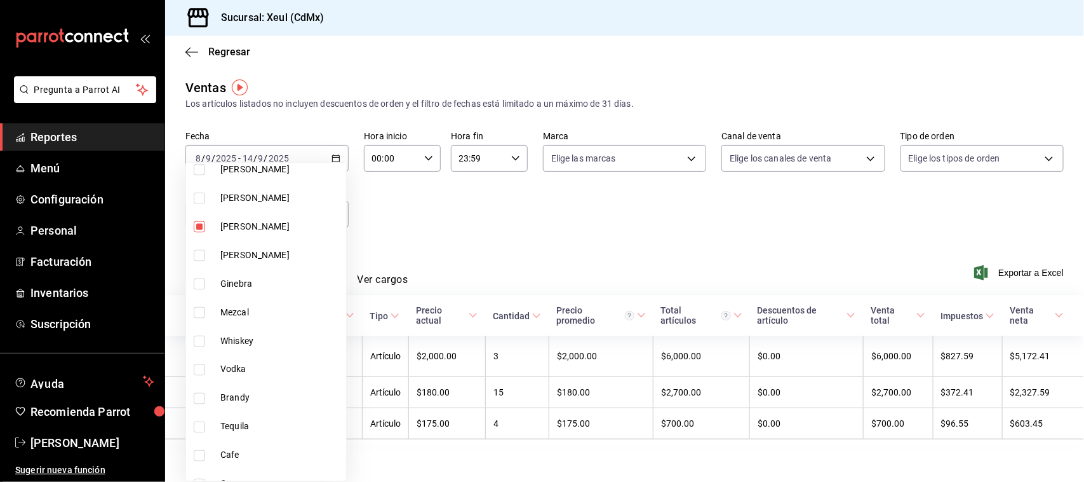
scroll to position [926, 0]
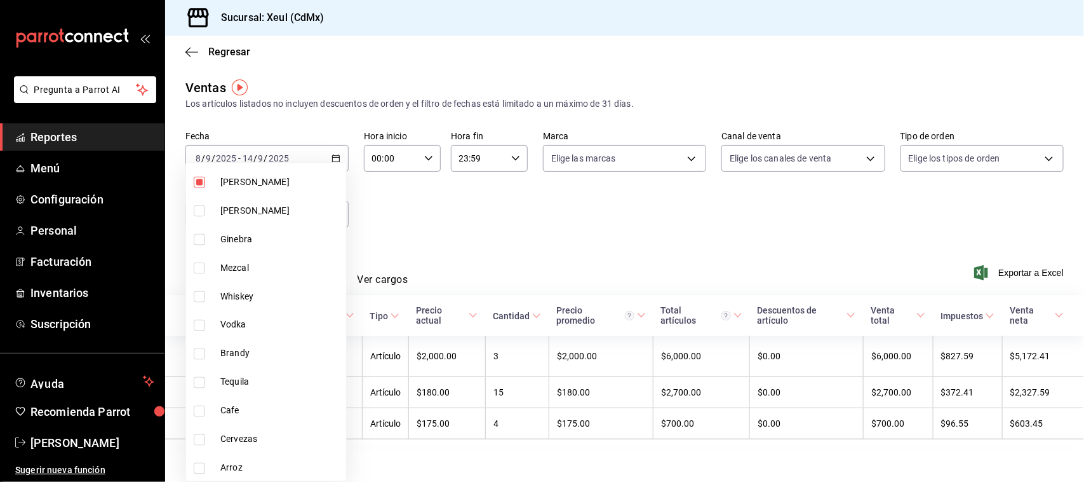
click at [201, 178] on input "checkbox" at bounding box center [199, 182] width 11 height 11
checkbox input "false"
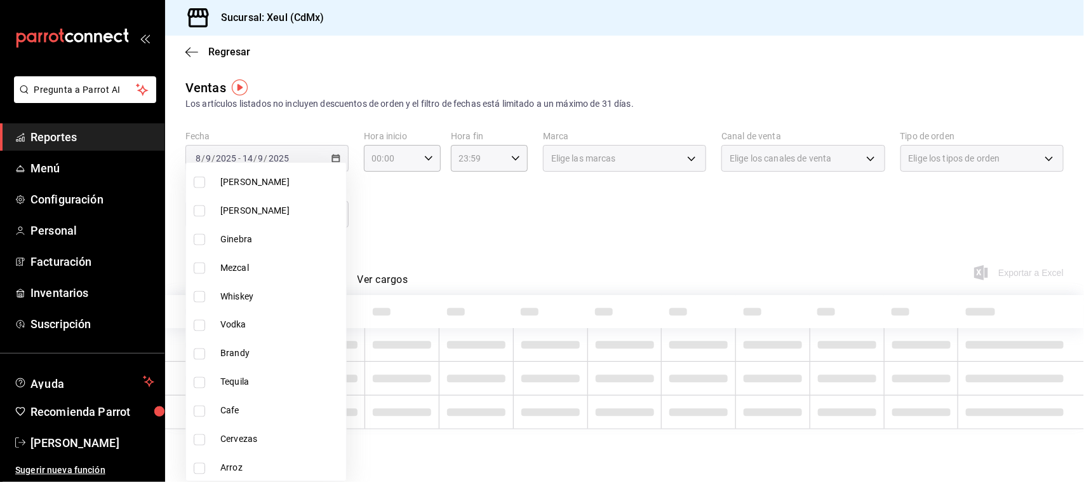
click at [202, 270] on input "checkbox" at bounding box center [199, 267] width 11 height 11
checkbox input "true"
type input "16abe356-0241-4fe1-9bb7-86dc4b323c5c"
click at [544, 230] on div at bounding box center [542, 241] width 1084 height 482
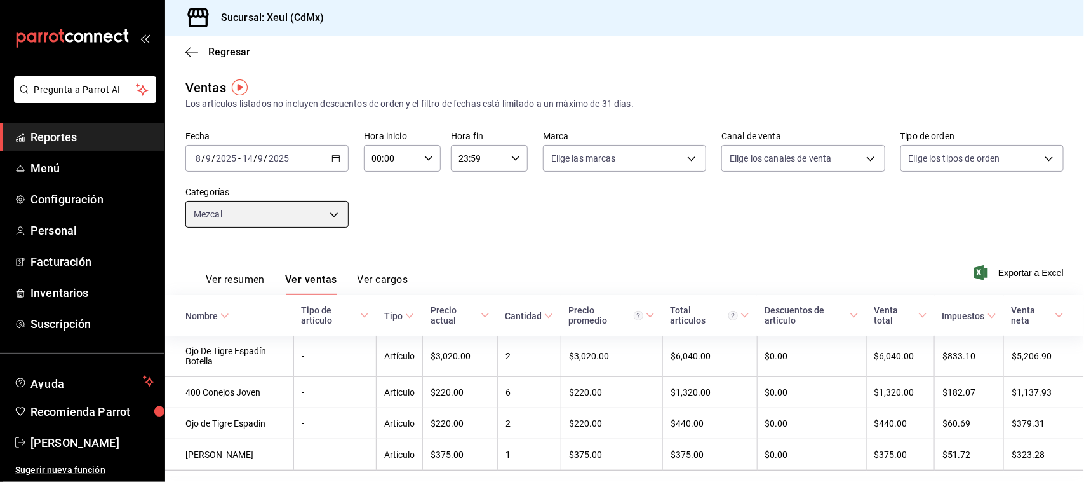
scroll to position [40, 0]
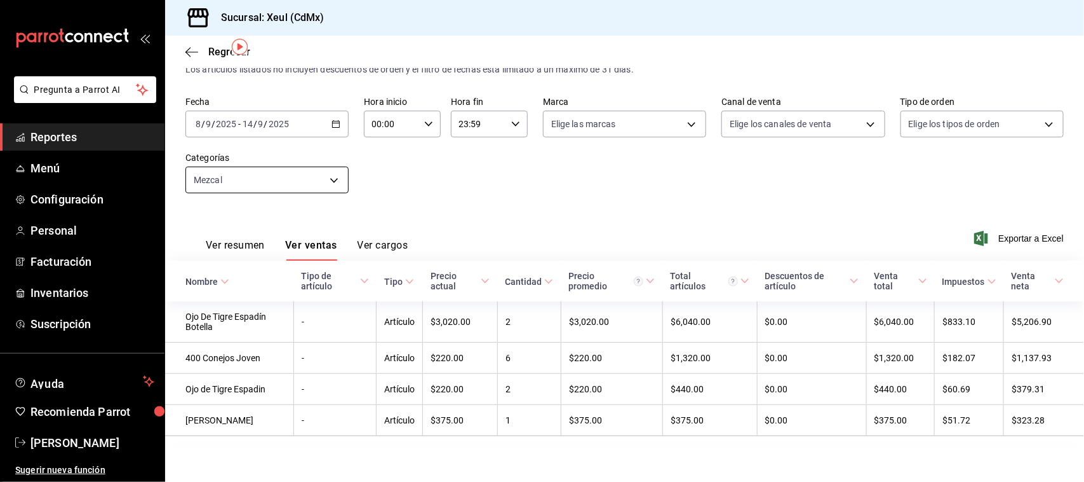
click at [328, 178] on body "Pregunta a Parrot AI Reportes Menú Configuración Personal Facturación Inventari…" at bounding box center [542, 241] width 1084 height 482
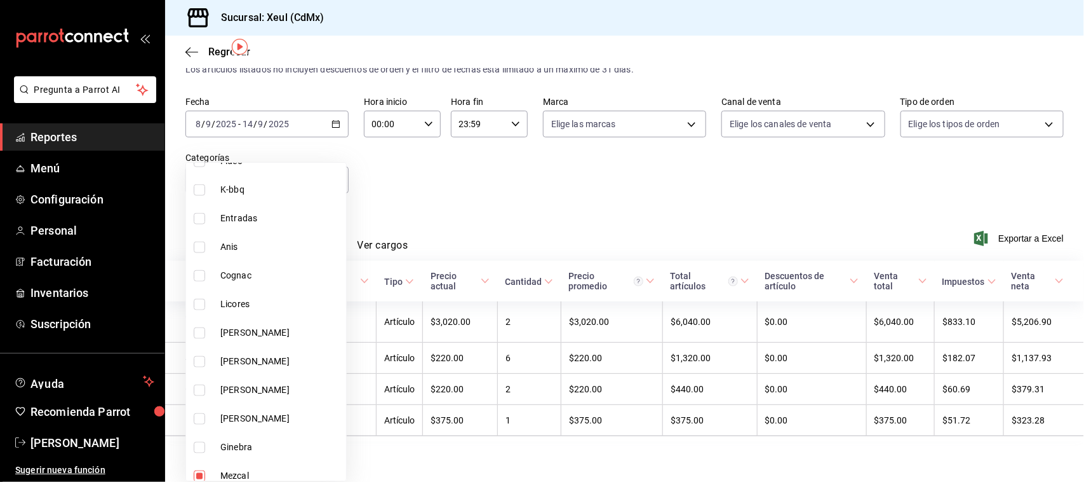
scroll to position [802, 0]
click at [197, 402] on li "Mezcal" at bounding box center [266, 391] width 160 height 29
checkbox input "false"
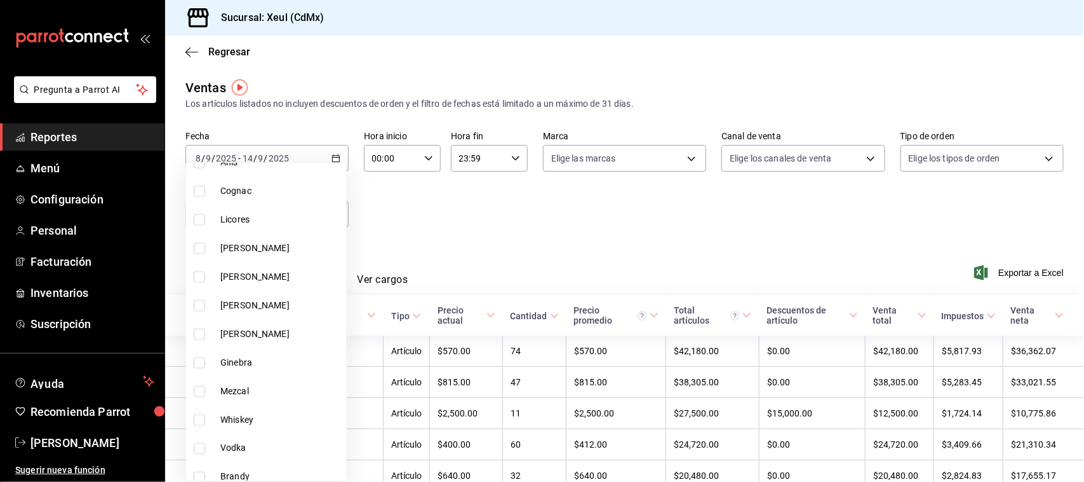
scroll to position [926, 0]
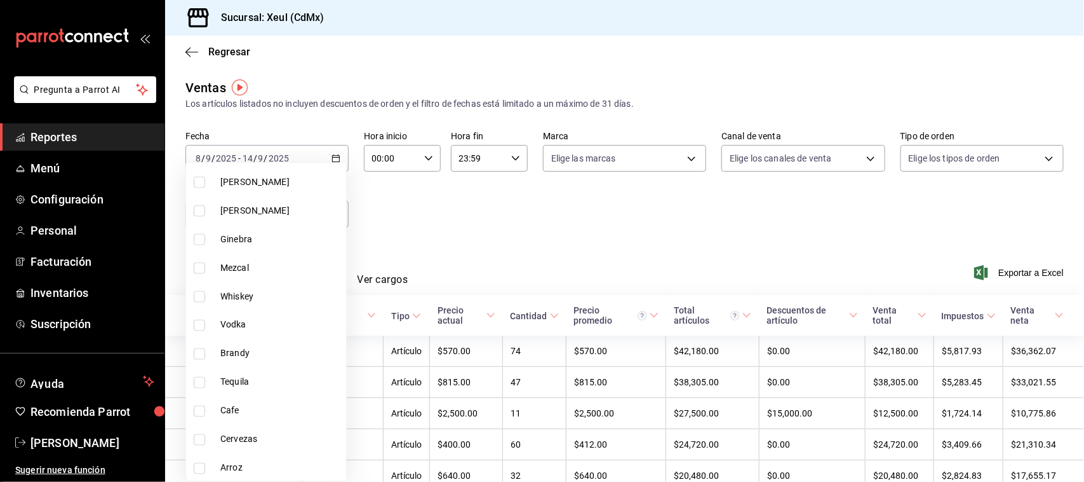
click at [192, 380] on li "Tequila" at bounding box center [266, 382] width 160 height 29
type input "faa449a1-90df-4ad4-91e2-1f9ab8945d9d"
checkbox input "true"
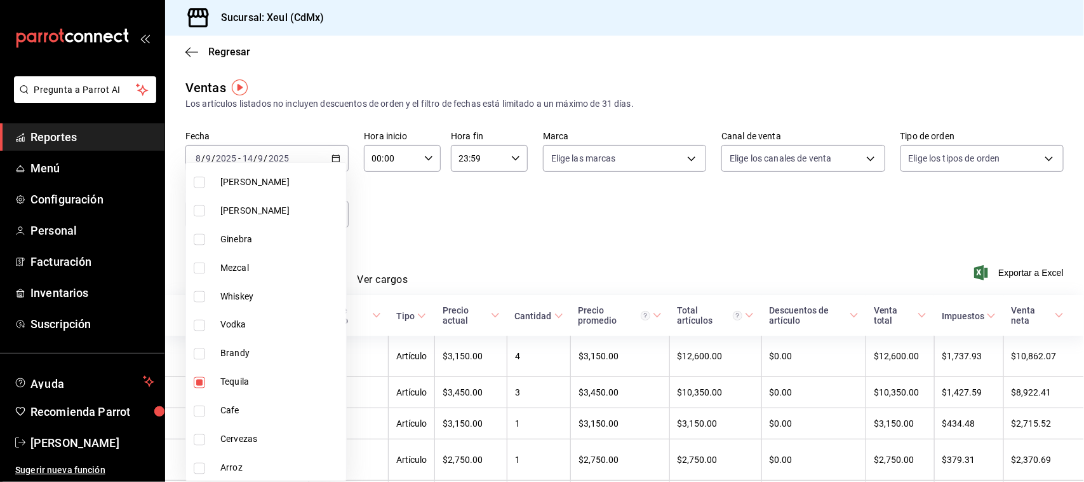
click at [534, 254] on div at bounding box center [542, 241] width 1084 height 482
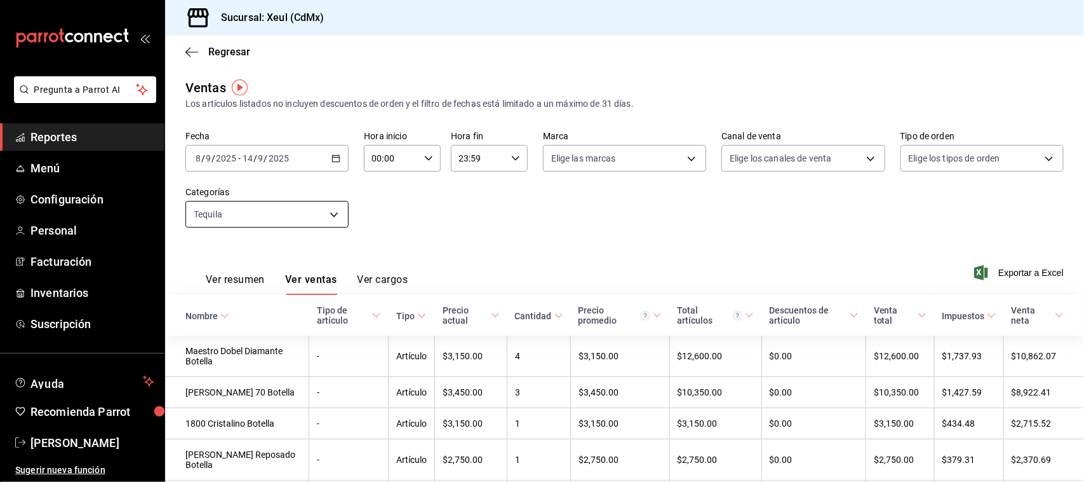
click at [335, 220] on body "Pregunta a Parrot AI Reportes Menú Configuración Personal Facturación Inventari…" at bounding box center [542, 241] width 1084 height 482
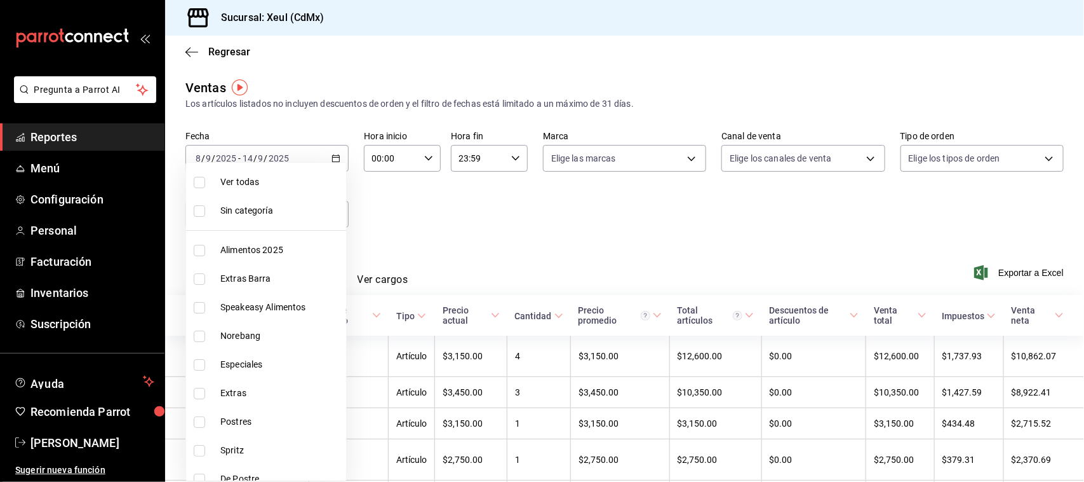
click at [205, 181] on input "checkbox" at bounding box center [199, 182] width 11 height 11
checkbox input "true"
type input "9ffb4ff0-a760-4229-a6f3-88949d182805,af0c7c9f-f8a8-44bd-a5b8-c8fa444149a7,c51de…"
checkbox input "true"
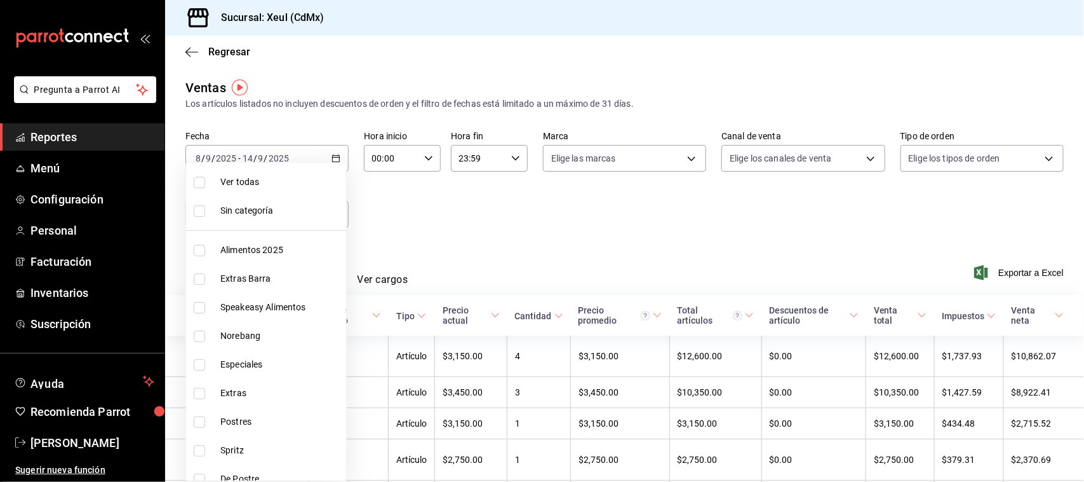
checkbox input "true"
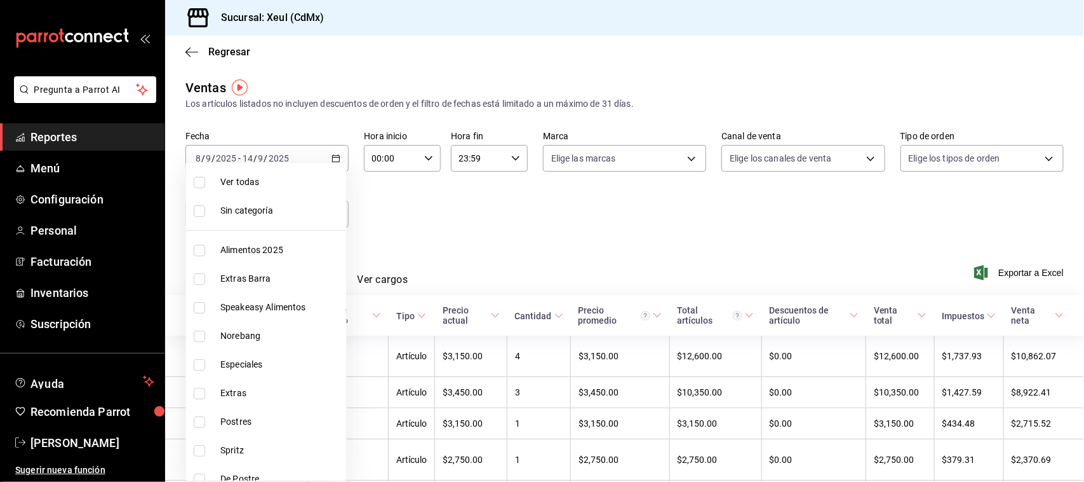
checkbox input "true"
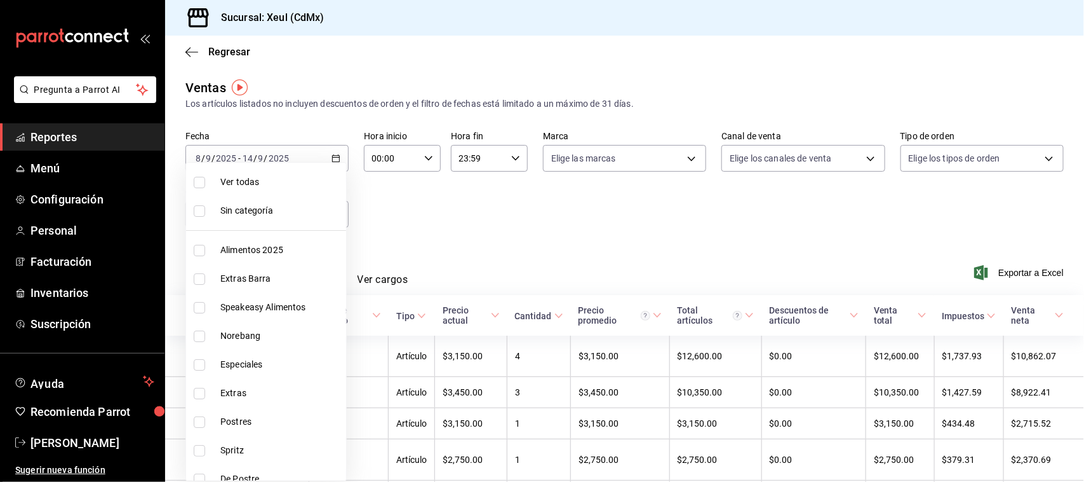
checkbox input "true"
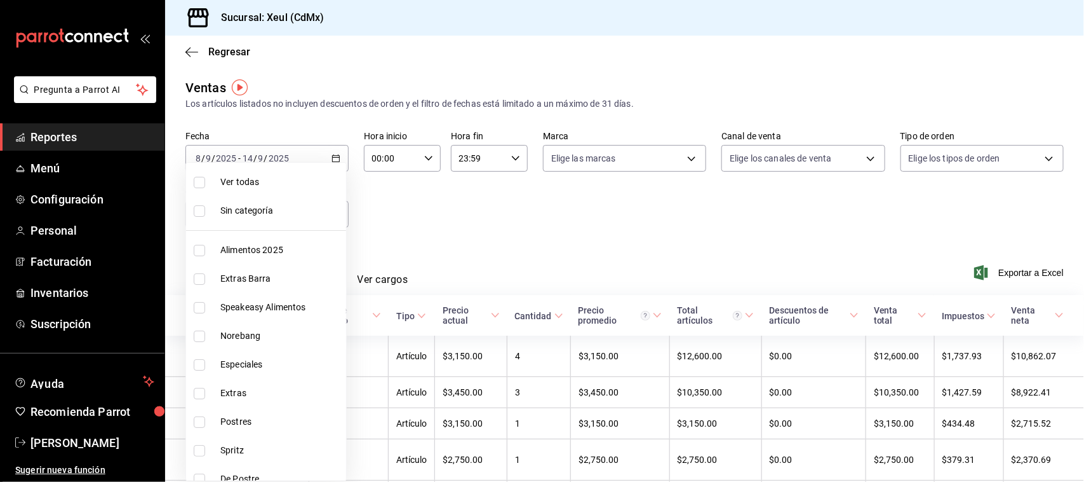
checkbox input "true"
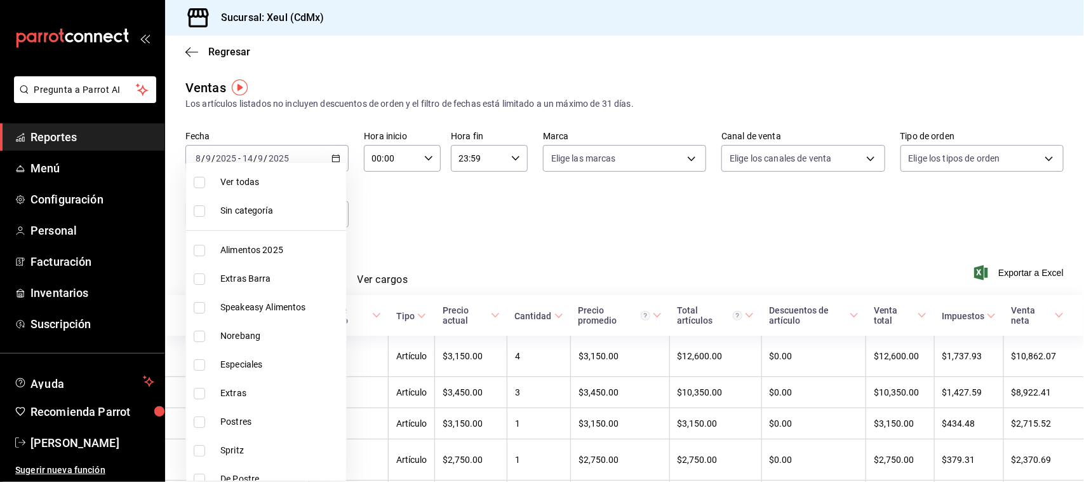
checkbox input "true"
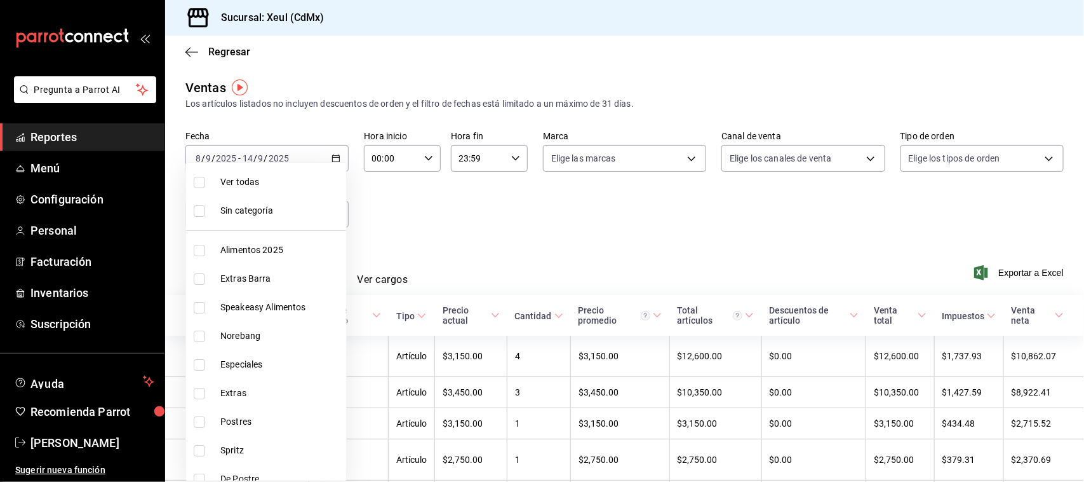
checkbox input "true"
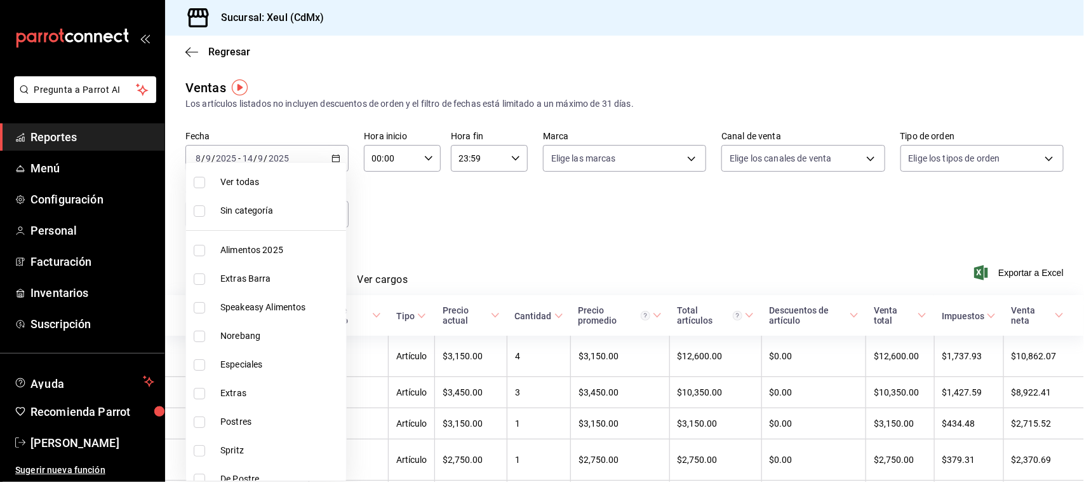
checkbox input "true"
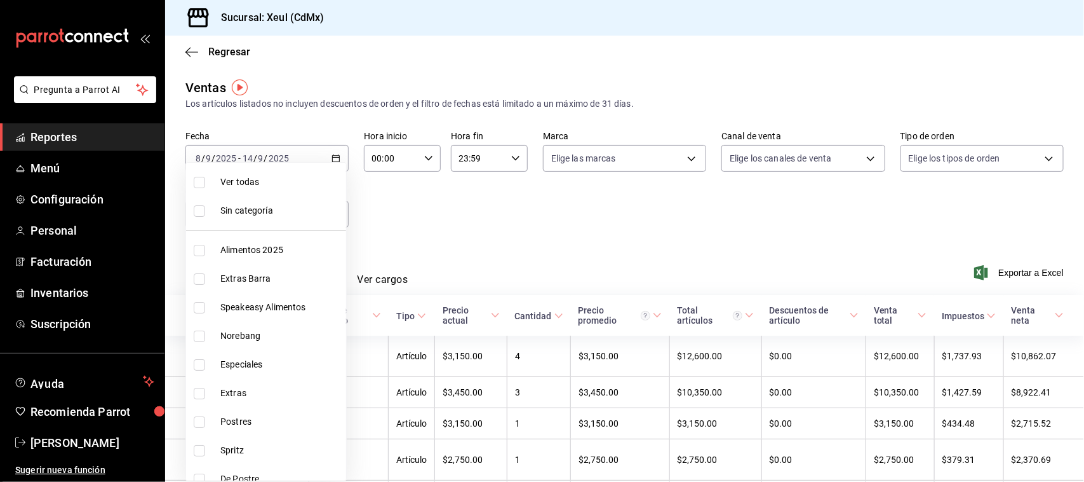
checkbox input "true"
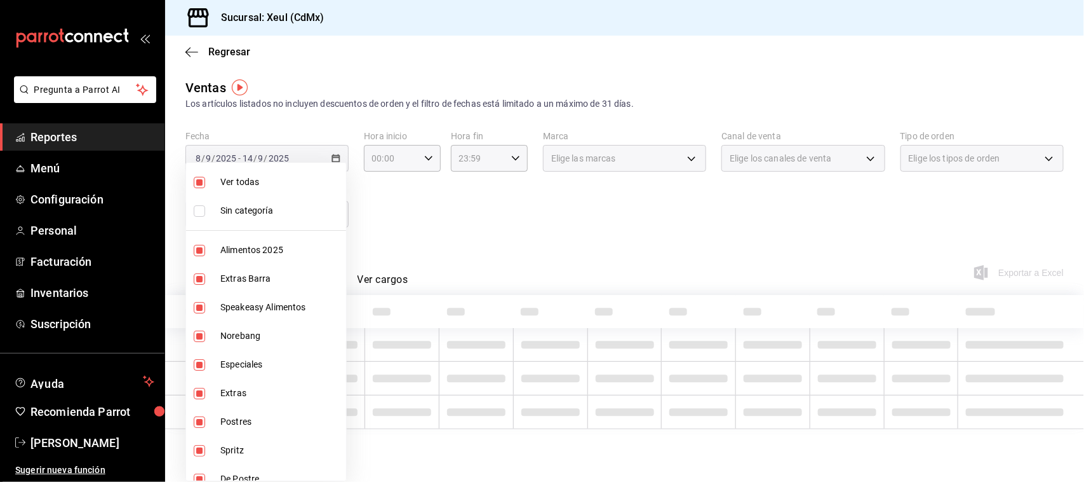
click at [205, 181] on input "checkbox" at bounding box center [199, 182] width 11 height 11
checkbox input "false"
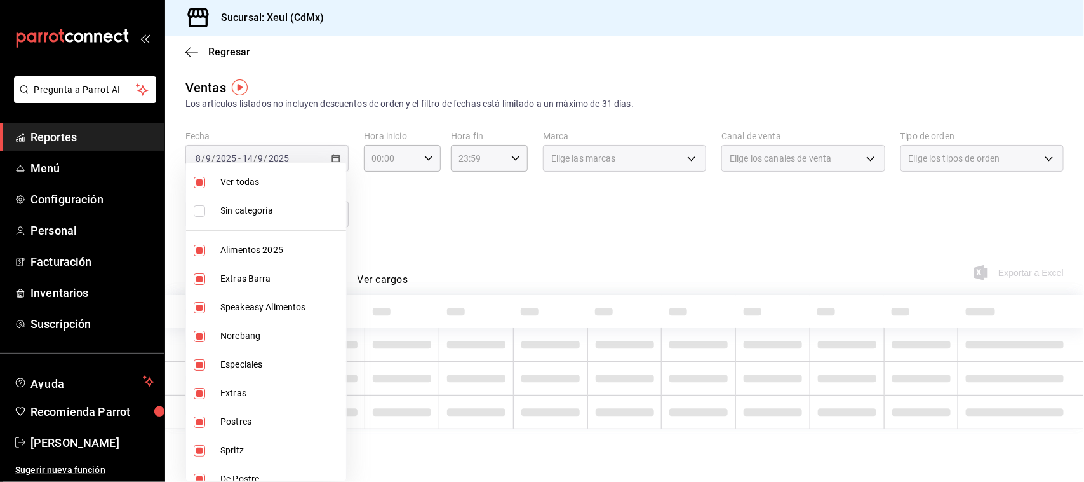
checkbox input "false"
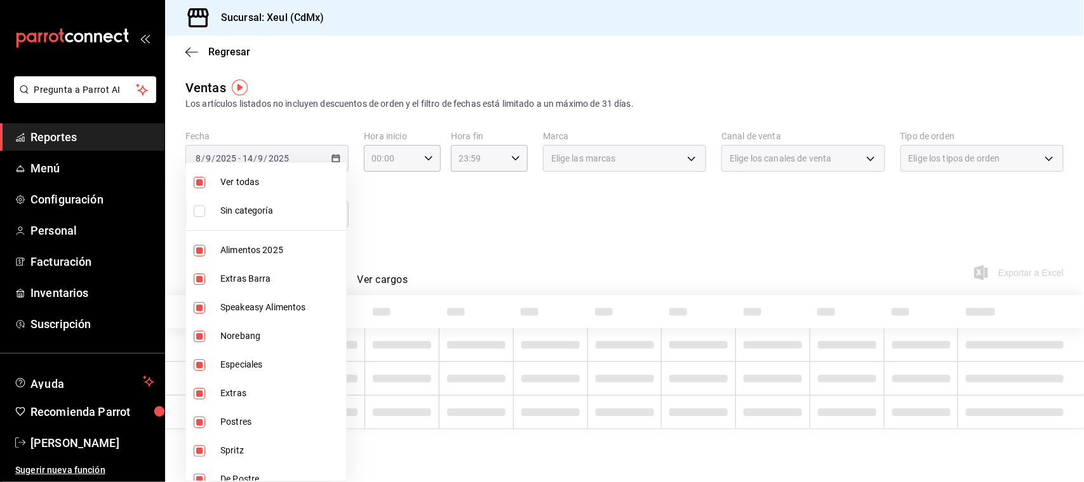
checkbox input "false"
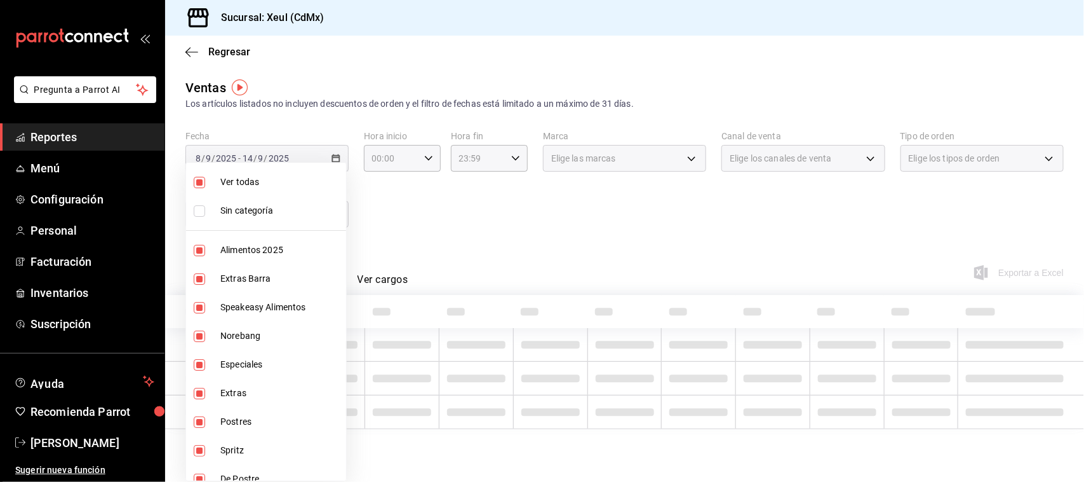
checkbox input "false"
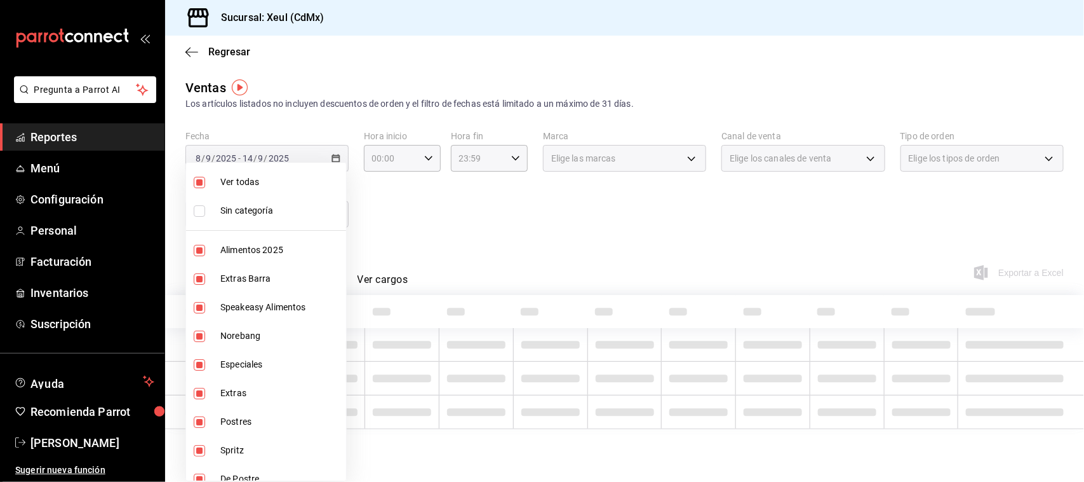
checkbox input "false"
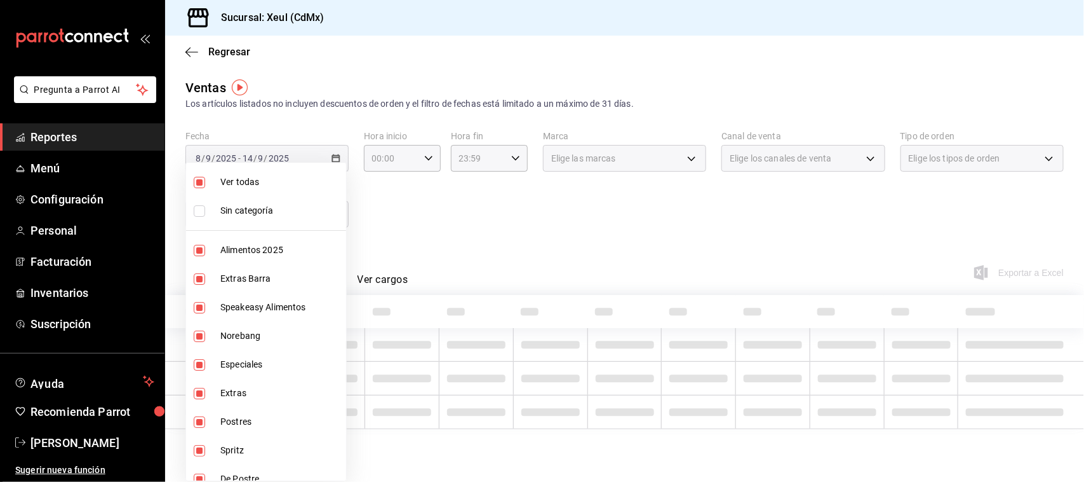
checkbox input "false"
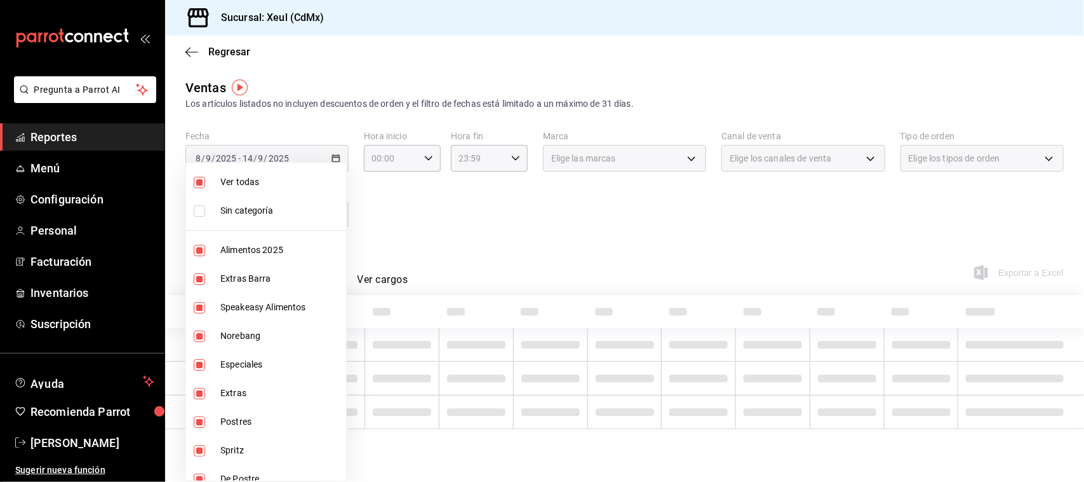
checkbox input "false"
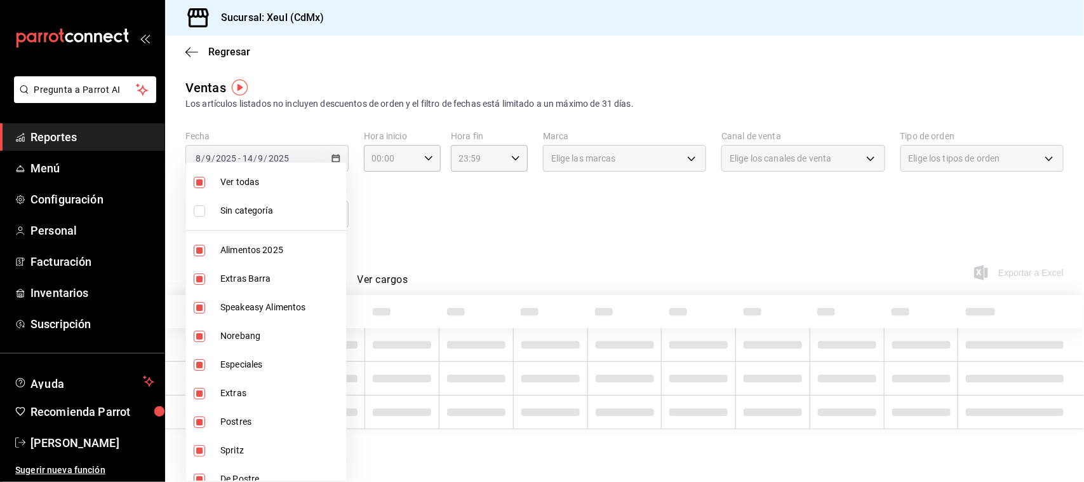
checkbox input "false"
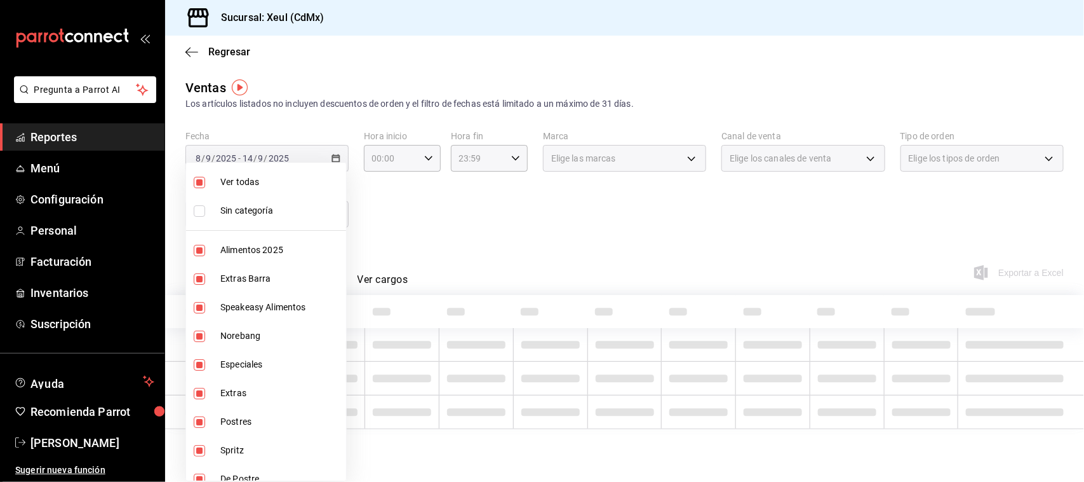
checkbox input "false"
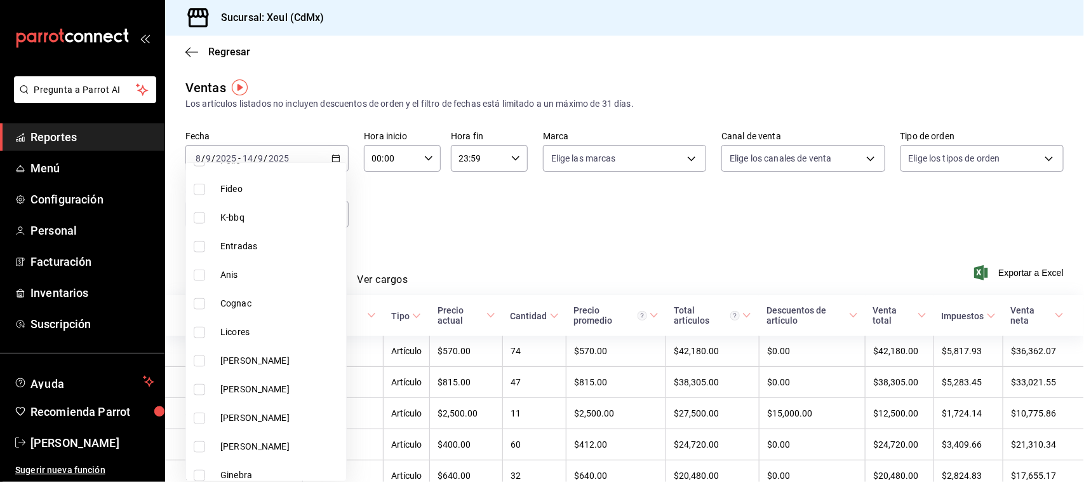
scroll to position [704, 0]
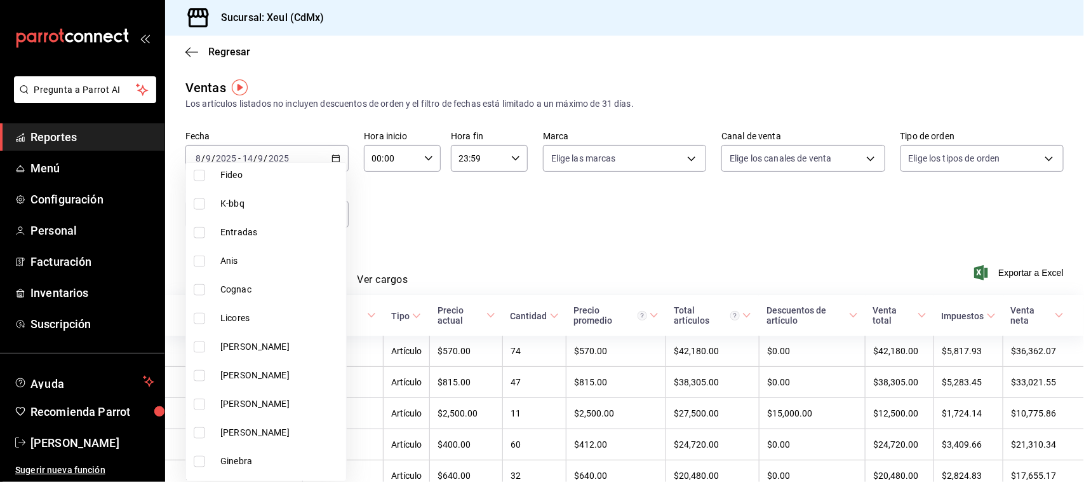
click at [196, 284] on input "checkbox" at bounding box center [199, 289] width 11 height 11
checkbox input "true"
type input "b7c41f6e-44fd-4d70-bee1-20fd4391c522"
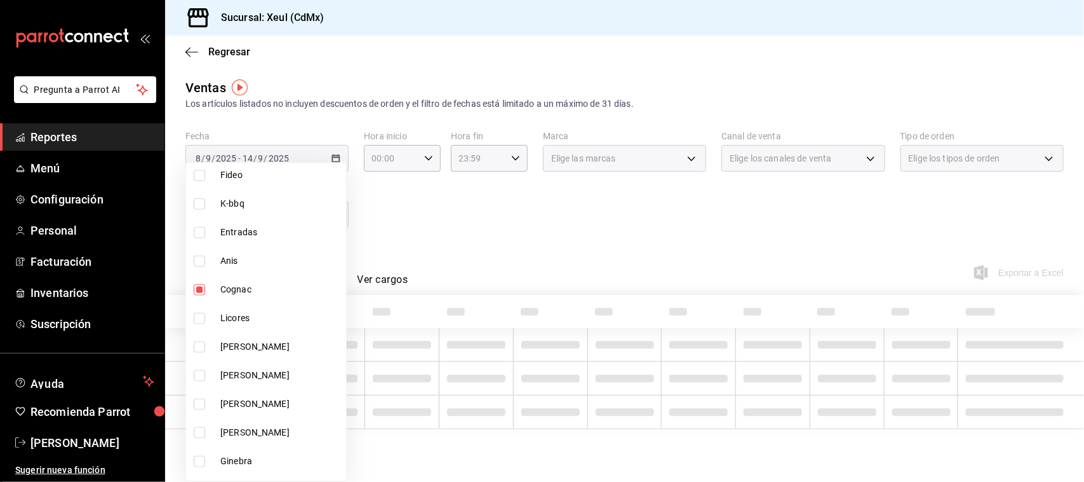
click at [429, 268] on div at bounding box center [542, 241] width 1084 height 482
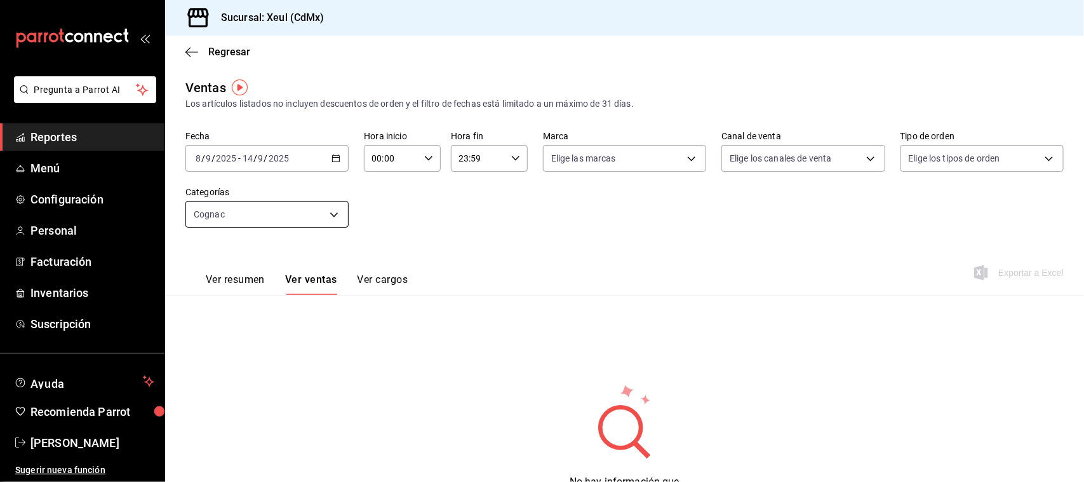
click at [324, 210] on body "Pregunta a Parrot AI Reportes Menú Configuración Personal Facturación Inventari…" at bounding box center [542, 241] width 1084 height 482
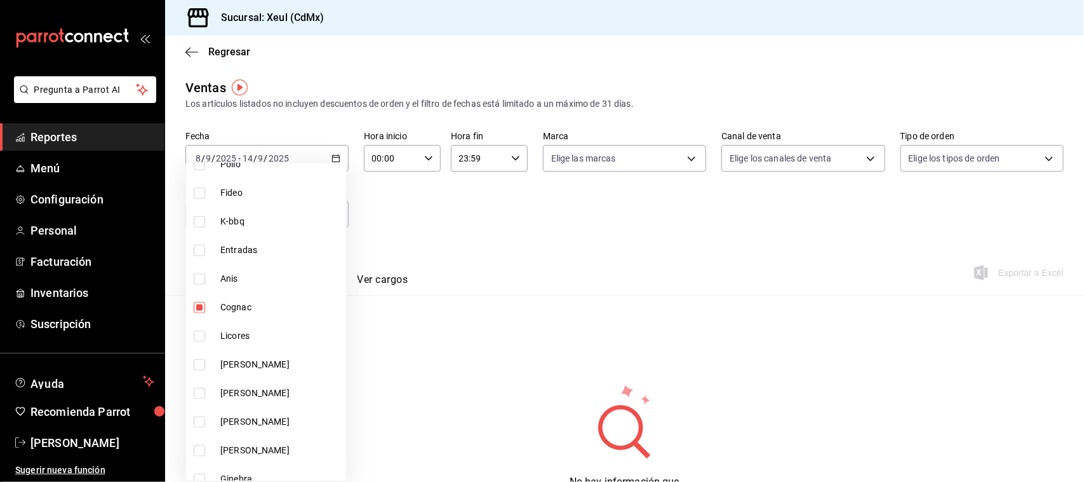
scroll to position [636, 0]
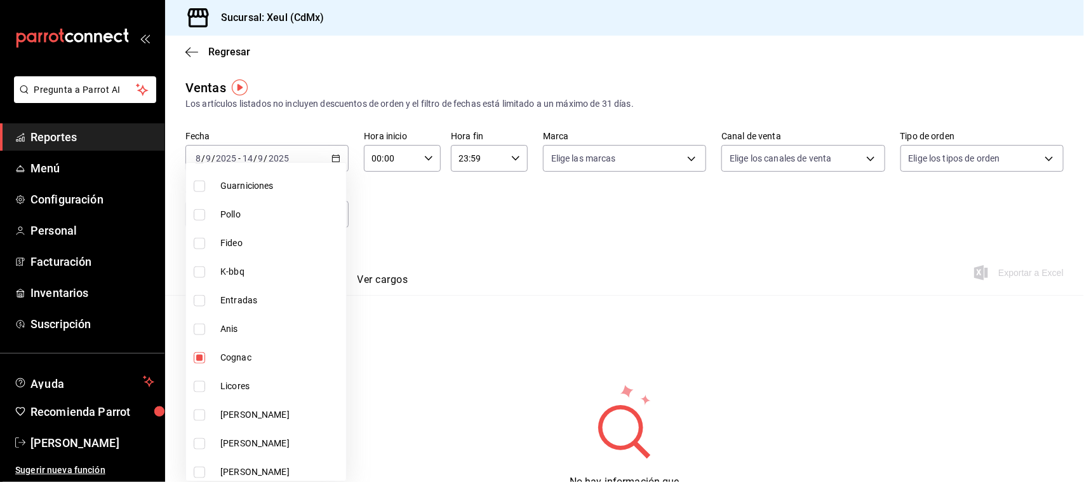
click at [203, 354] on input "checkbox" at bounding box center [199, 357] width 11 height 11
checkbox input "false"
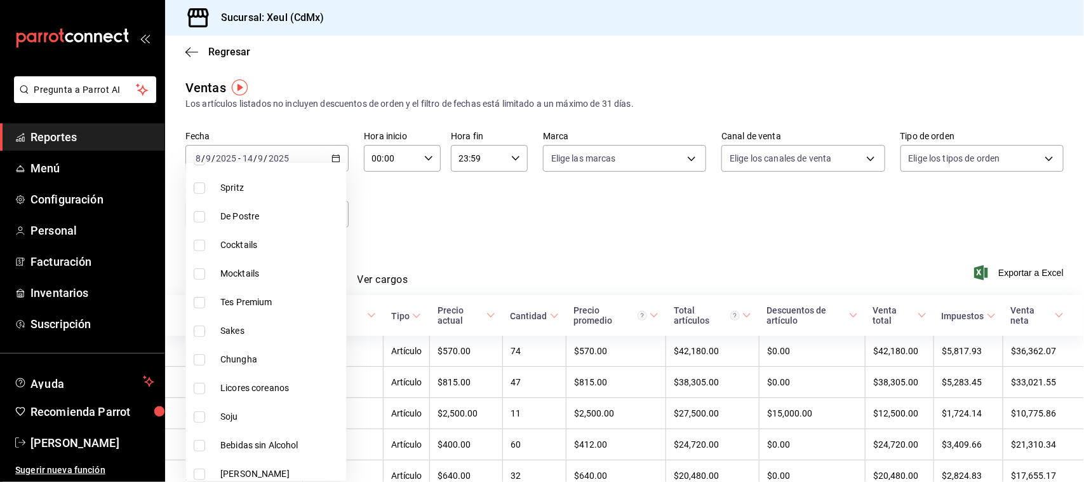
scroll to position [267, 0]
click at [197, 408] on input "checkbox" at bounding box center [199, 412] width 11 height 11
checkbox input "true"
type input "7ea4cd71-6f07-434f-a4db-83fd32d8443c"
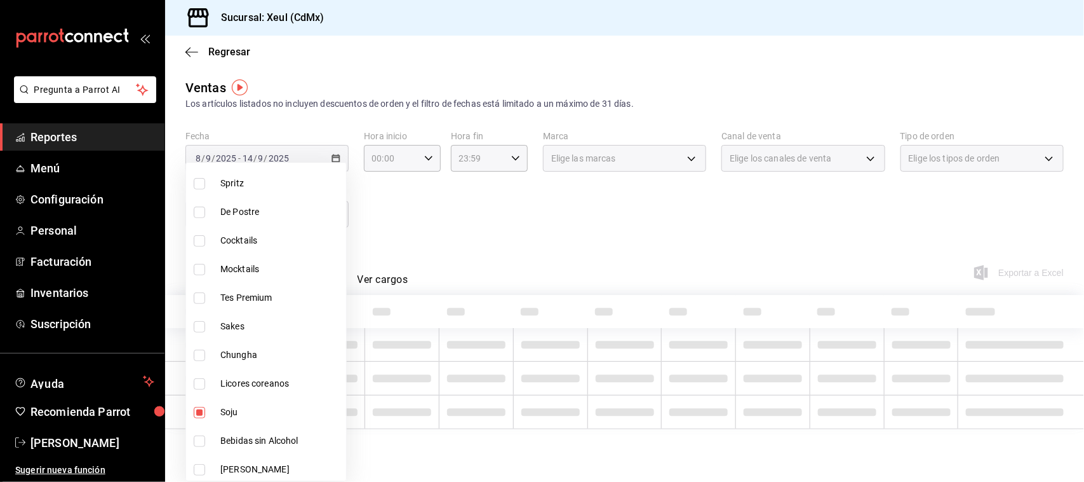
click at [632, 245] on div at bounding box center [542, 241] width 1084 height 482
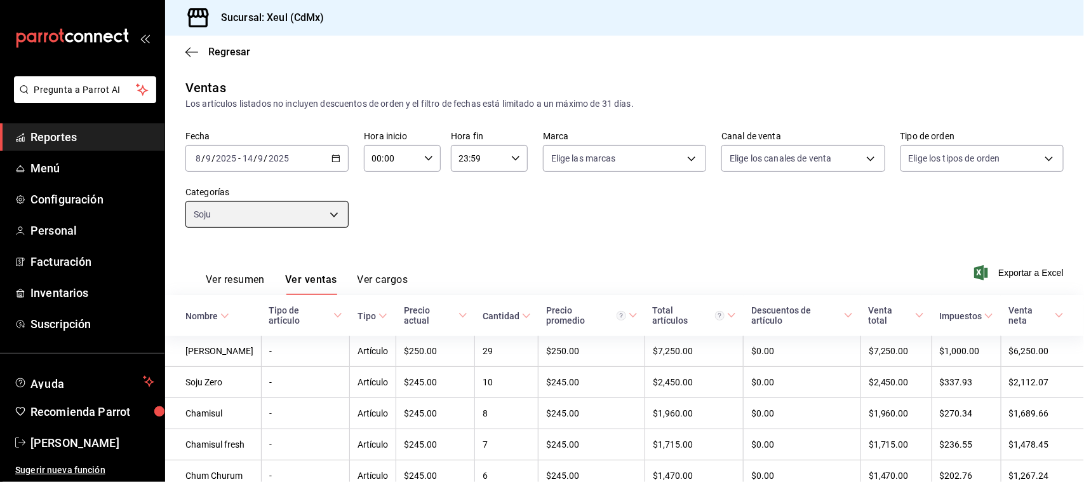
scroll to position [137, 0]
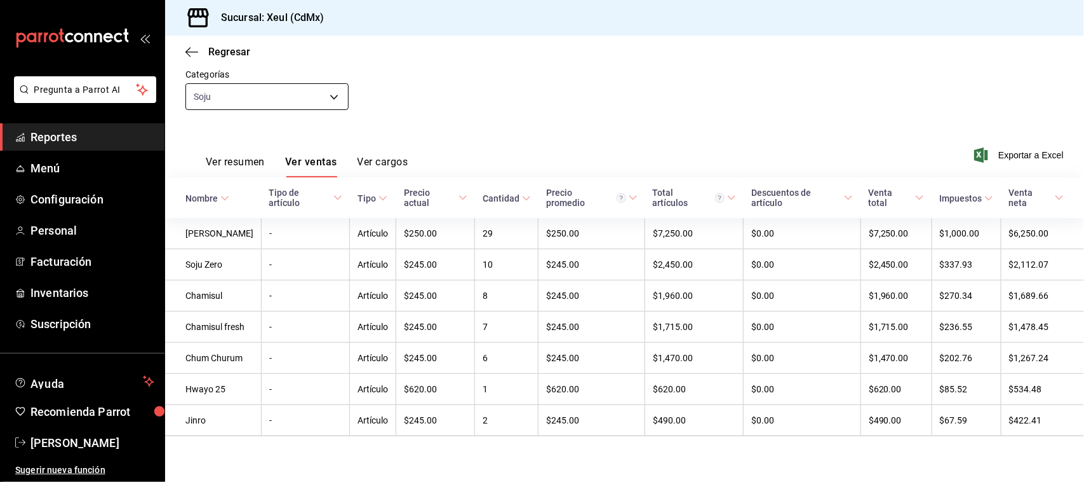
click at [307, 90] on body "Pregunta a Parrot AI Reportes Menú Configuración Personal Facturación Inventari…" at bounding box center [542, 241] width 1084 height 482
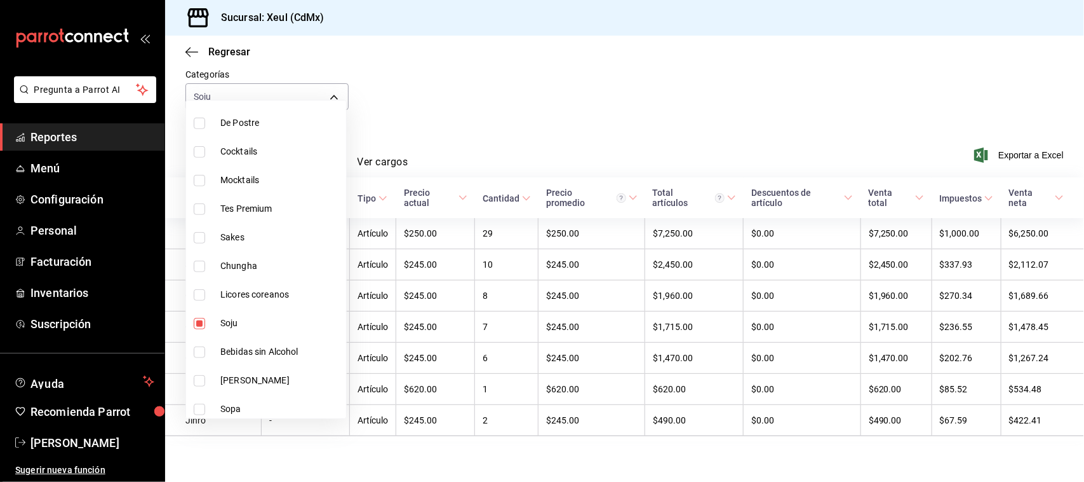
scroll to position [314, 0]
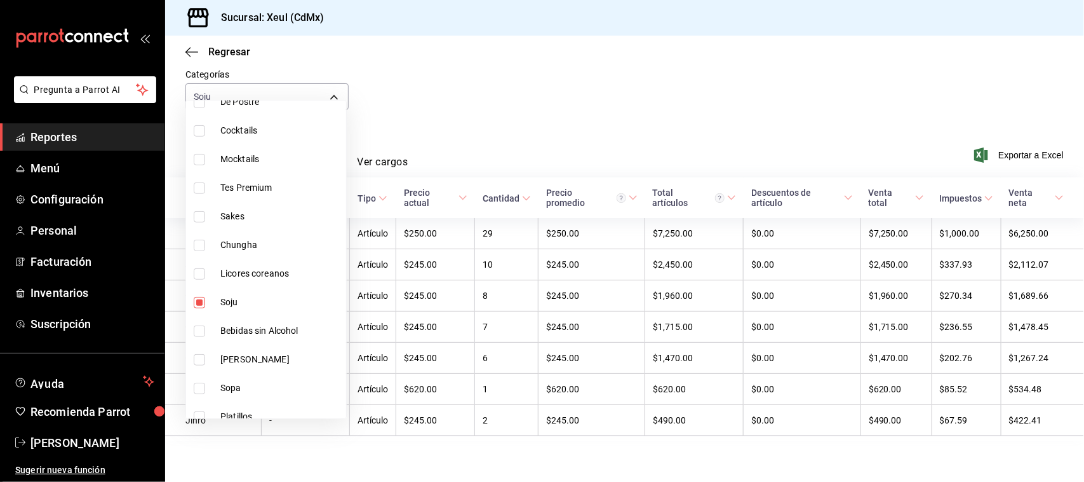
click at [197, 300] on input "checkbox" at bounding box center [199, 302] width 11 height 11
checkbox input "false"
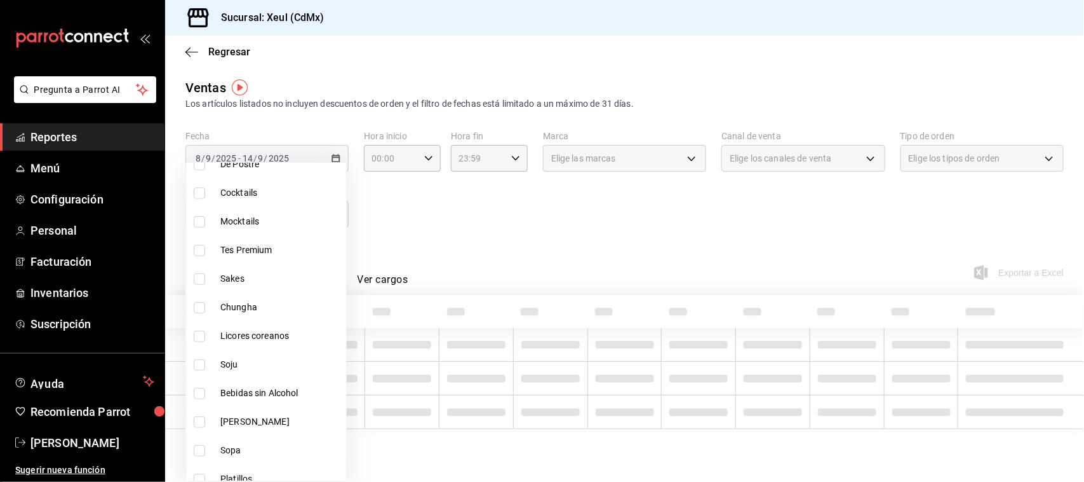
click at [202, 239] on li "Tes Premium" at bounding box center [266, 250] width 160 height 29
type input "7764d461-604c-425e-8c2e-44120b8679a5"
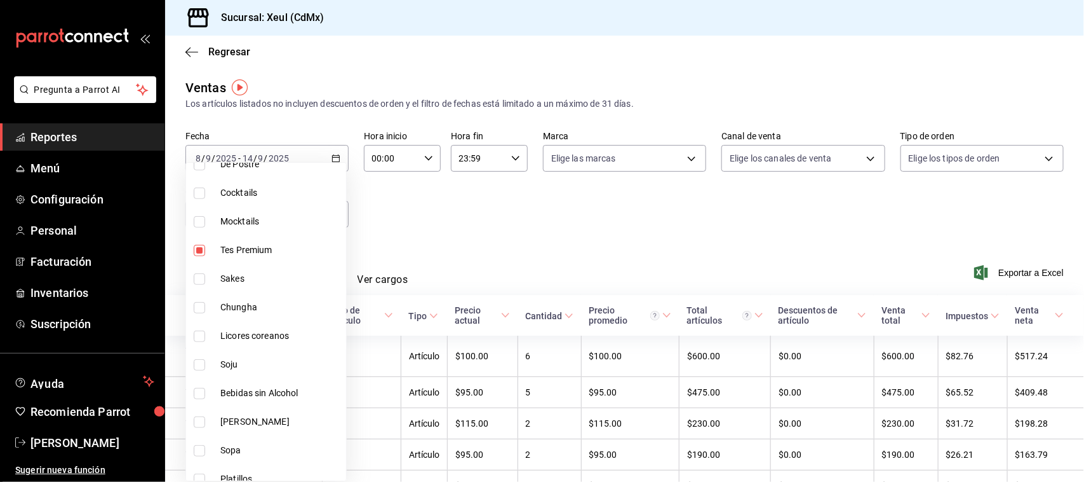
click at [205, 250] on label at bounding box center [202, 250] width 17 height 11
click at [205, 250] on input "checkbox" at bounding box center [199, 250] width 11 height 11
checkbox input "true"
type input "7764d461-604c-425e-8c2e-44120b8679a5"
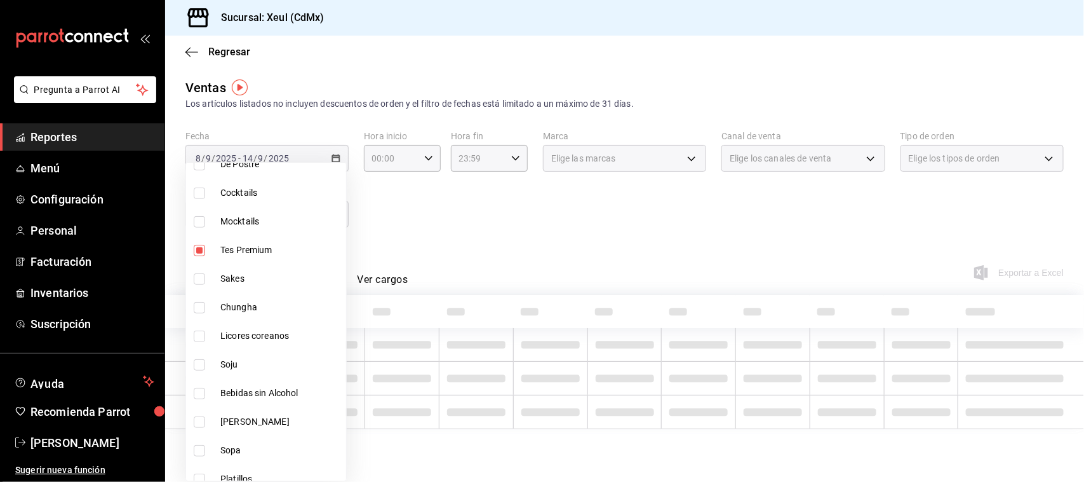
click at [204, 309] on input "checkbox" at bounding box center [199, 307] width 11 height 11
click at [200, 255] on input "checkbox" at bounding box center [199, 250] width 11 height 11
click at [503, 248] on div at bounding box center [542, 241] width 1084 height 482
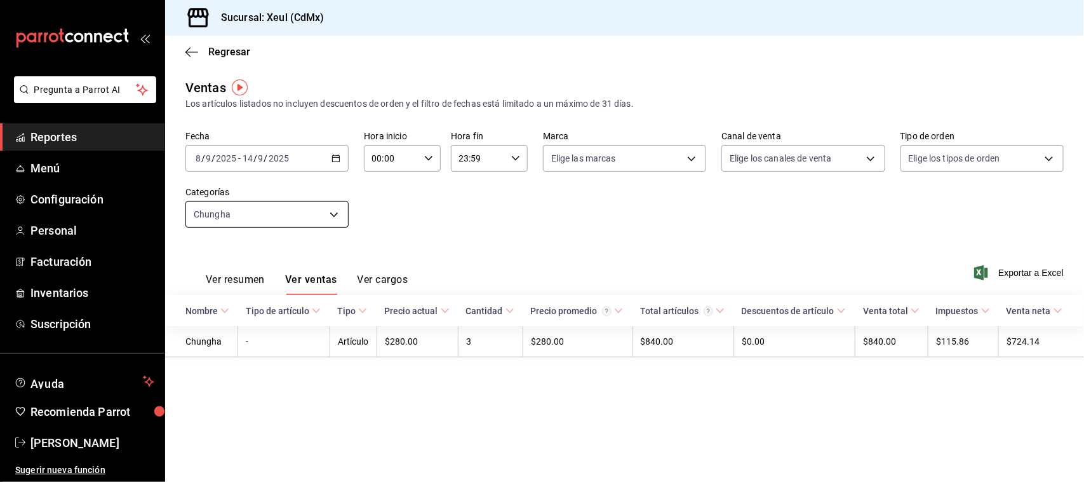
click at [325, 217] on body "Pregunta a Parrot AI Reportes Menú Configuración Personal Facturación Inventari…" at bounding box center [542, 241] width 1084 height 482
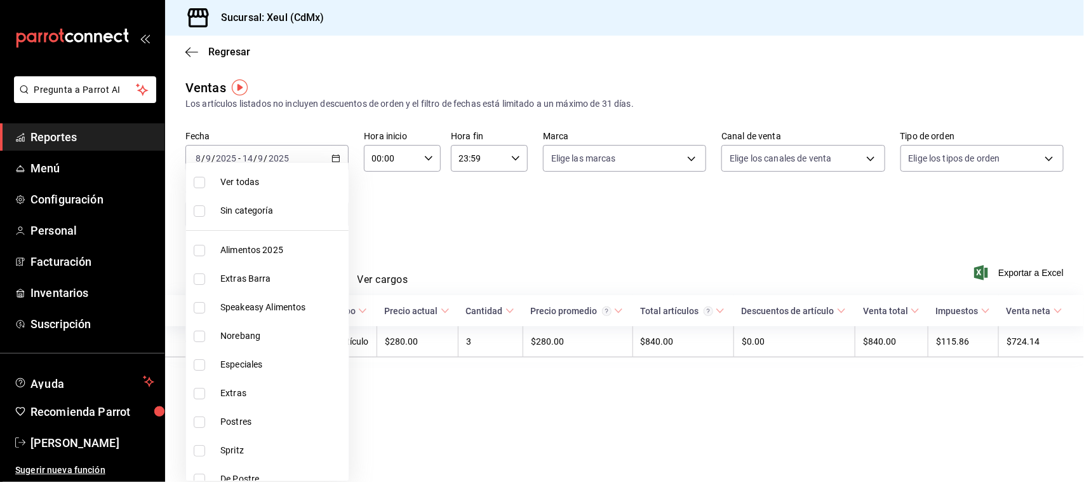
click at [198, 177] on input "checkbox" at bounding box center [199, 182] width 11 height 11
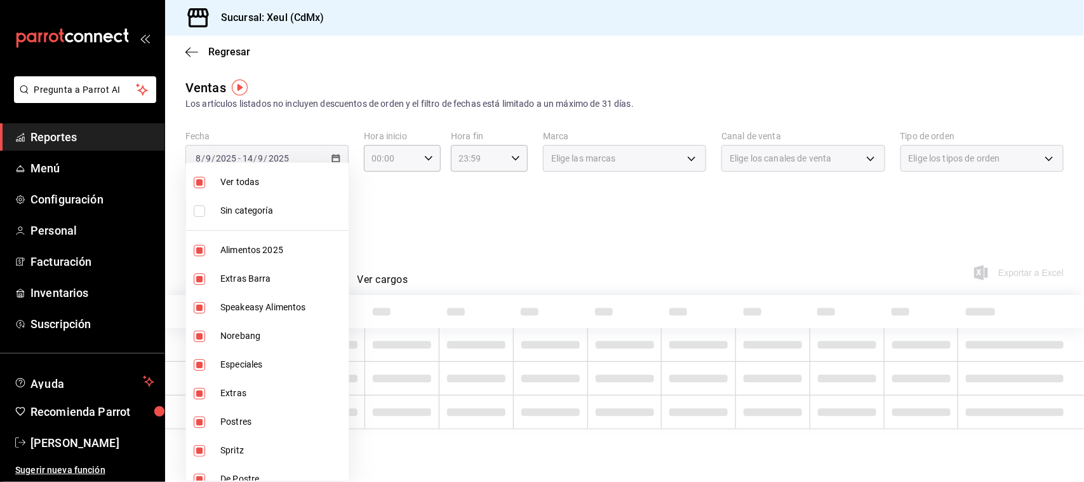
click at [198, 177] on input "checkbox" at bounding box center [199, 182] width 11 height 11
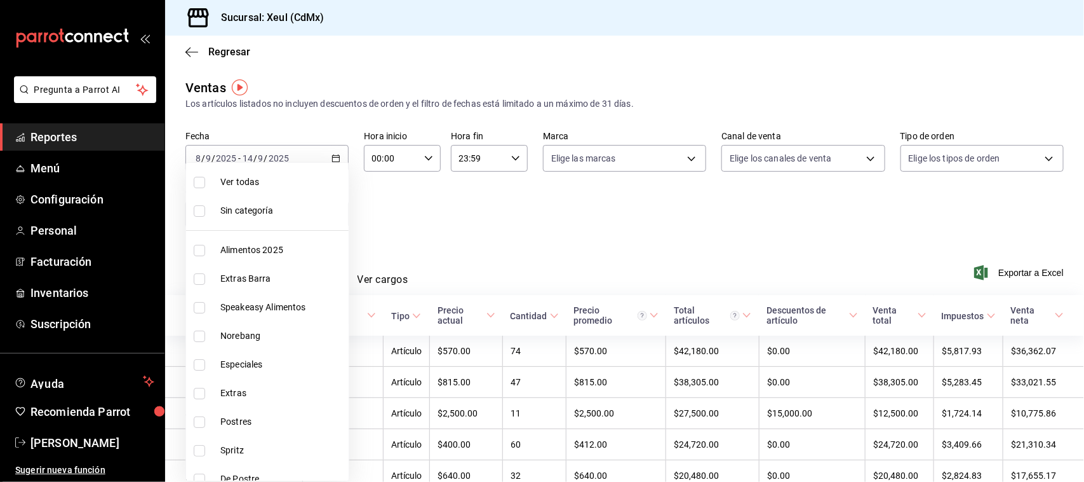
drag, startPoint x: 333, startPoint y: 224, endPoint x: 337, endPoint y: 235, distance: 11.5
click at [337, 235] on div "Ver todas Sin categoría Alimentos 2025 Extras Barra Speakeasy Alimentos Noreban…" at bounding box center [267, 321] width 164 height 319
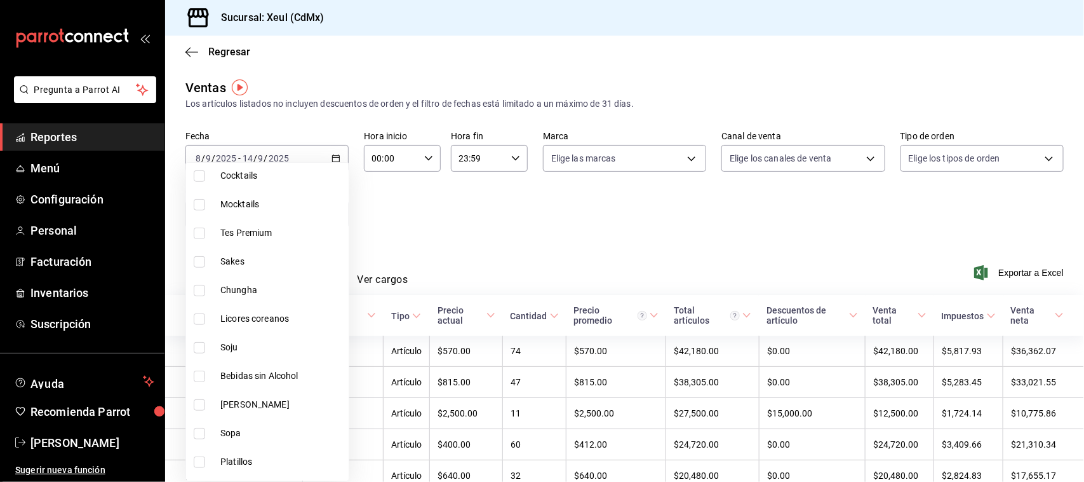
scroll to position [324, 0]
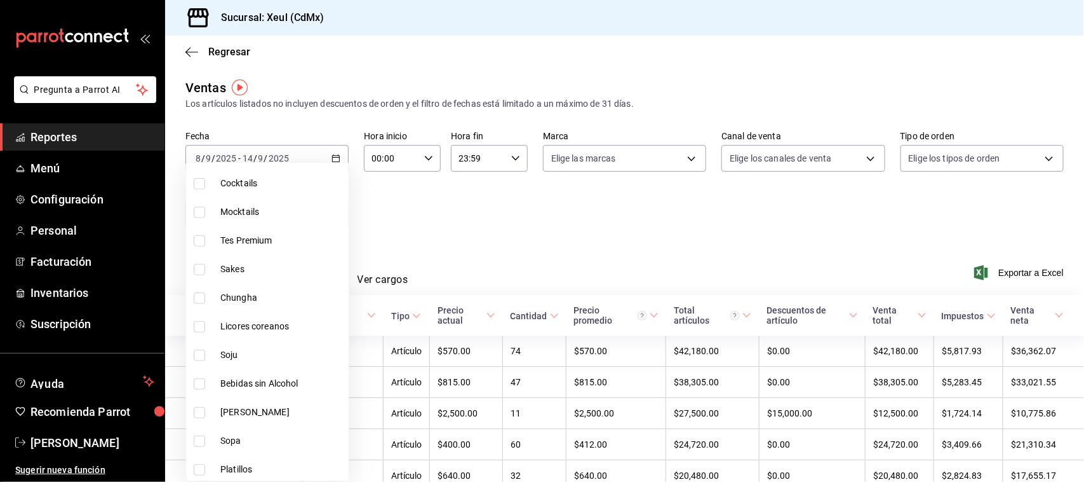
click at [200, 318] on li "Licores coreanos" at bounding box center [267, 326] width 163 height 29
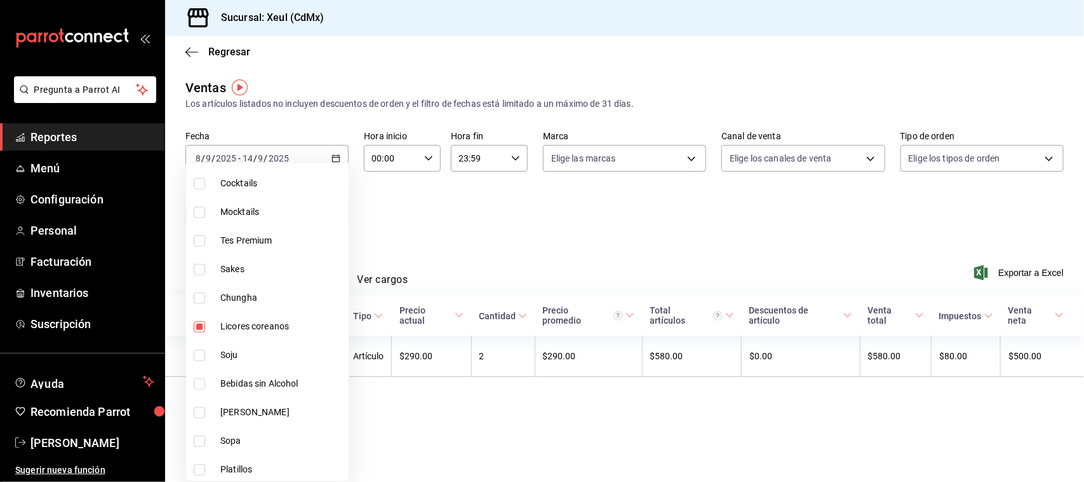
click at [506, 256] on div at bounding box center [542, 241] width 1084 height 482
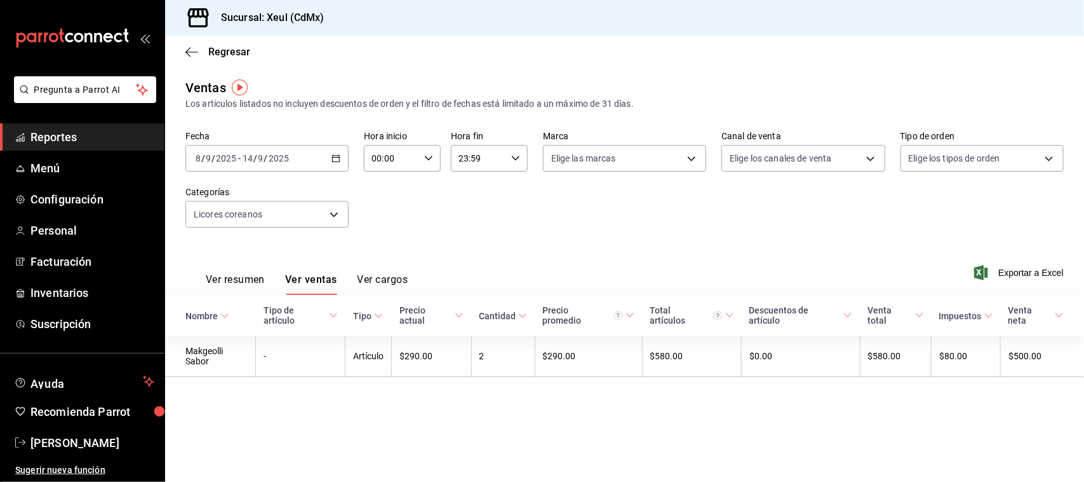
click at [328, 198] on div "Licores coreanos f4411e58-42ae-4b79-ba62-b1bfc499b6c8" at bounding box center [266, 212] width 163 height 32
click at [328, 205] on body "Pregunta a Parrot AI Reportes Menú Configuración Personal Facturación Inventari…" at bounding box center [542, 241] width 1084 height 482
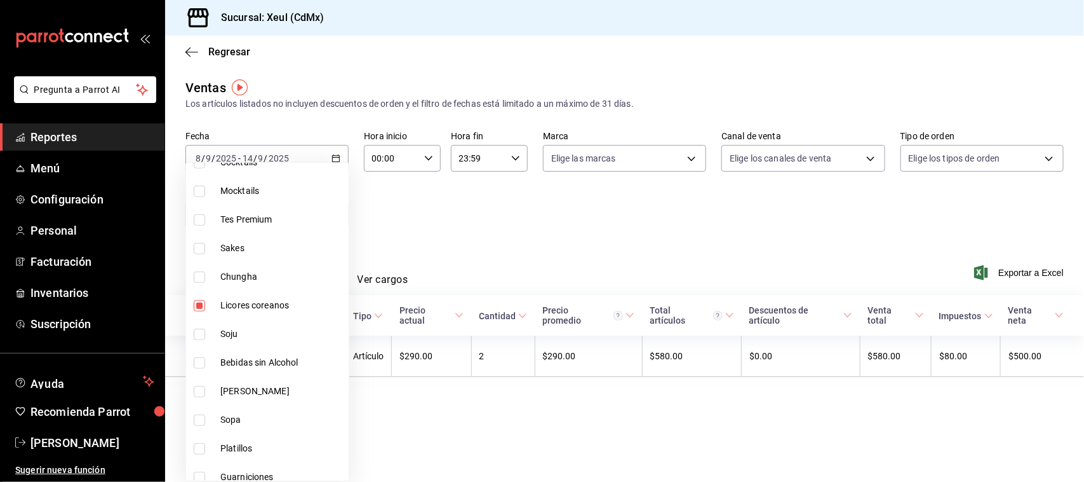
scroll to position [386, 0]
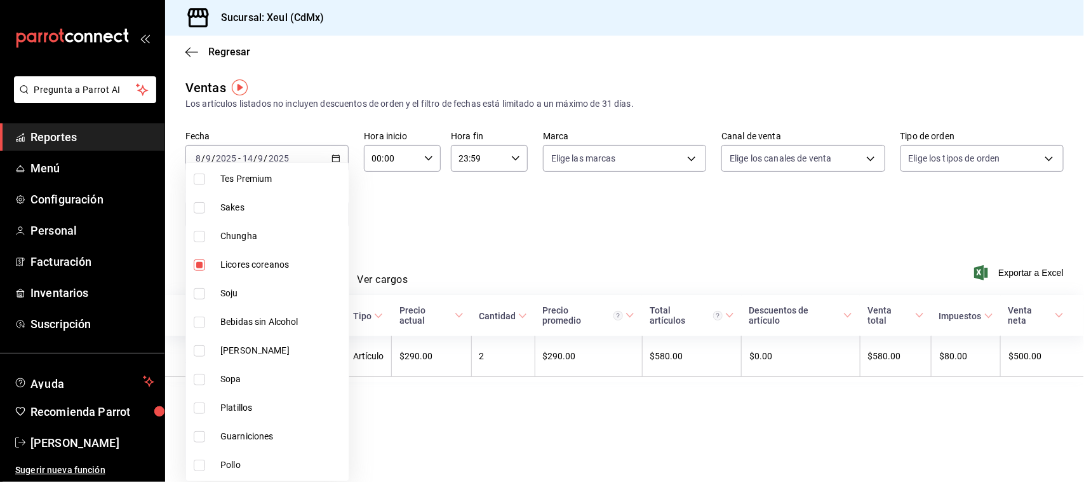
click at [194, 264] on input "checkbox" at bounding box center [199, 264] width 11 height 11
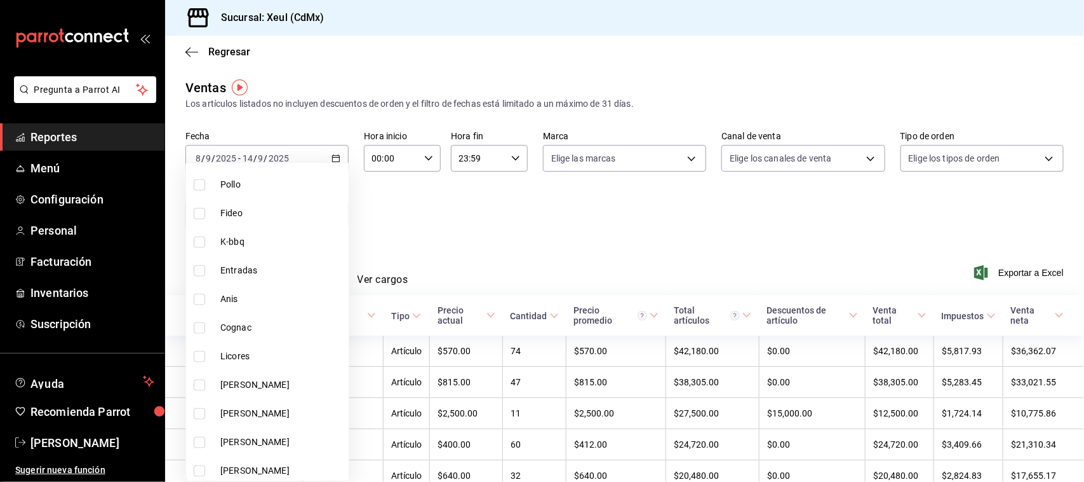
scroll to position [926, 0]
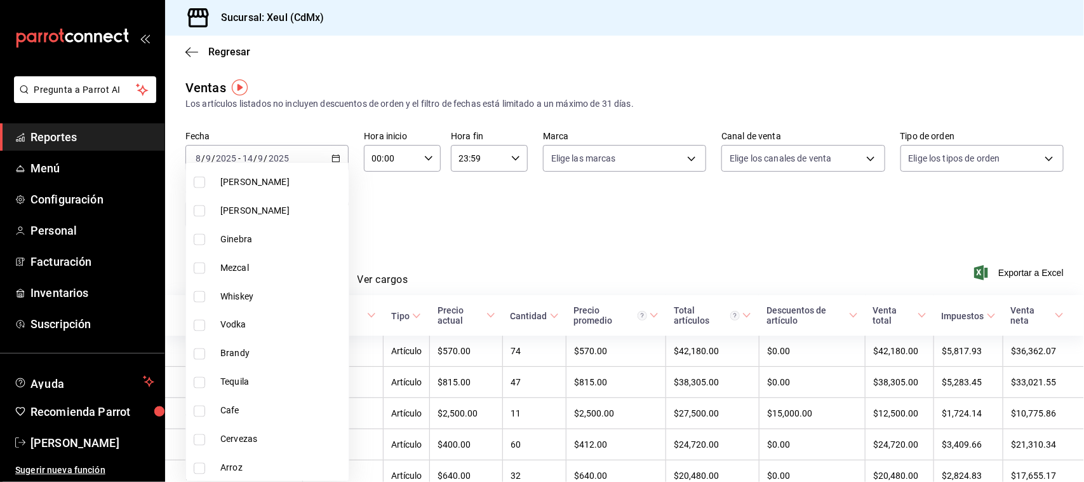
click at [198, 440] on input "checkbox" at bounding box center [199, 439] width 11 height 11
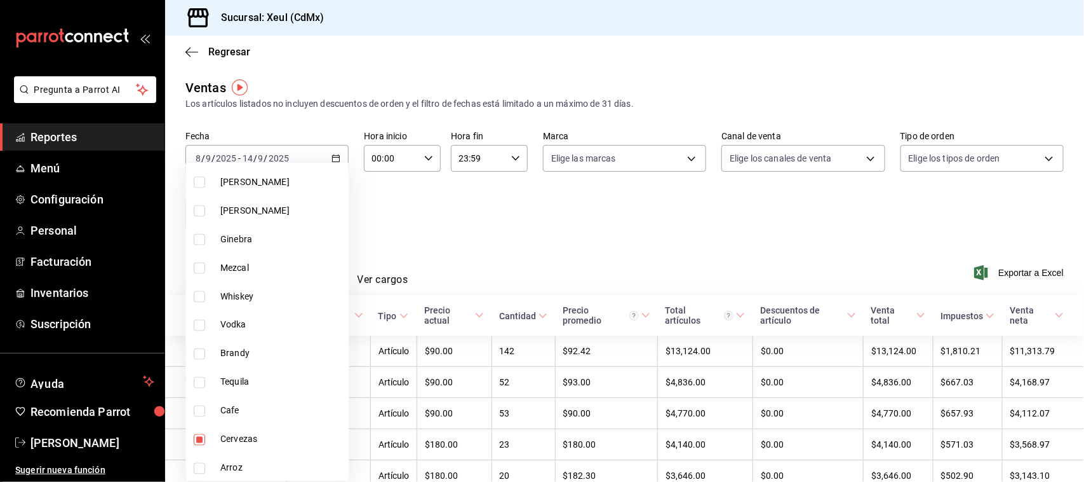
click at [602, 229] on div at bounding box center [542, 241] width 1084 height 482
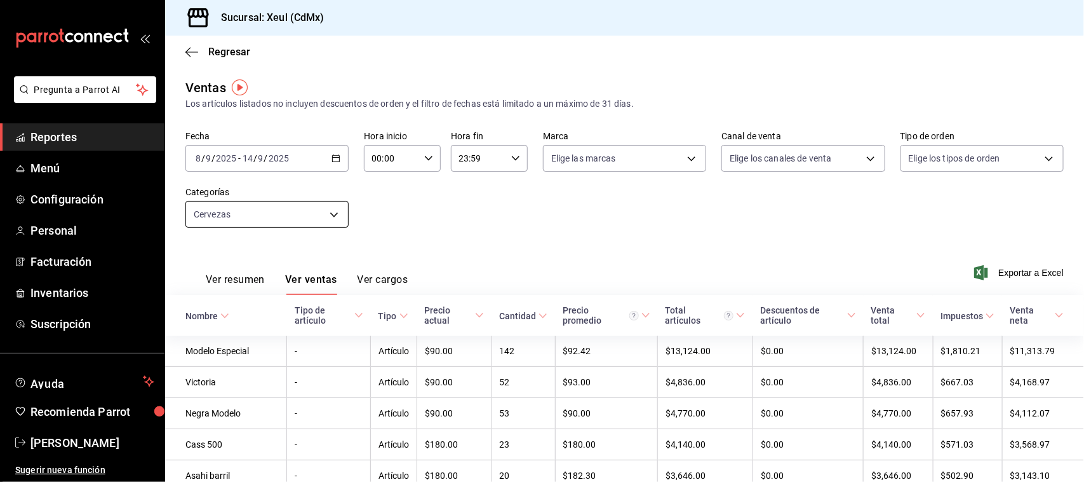
click at [329, 217] on body "Pregunta a Parrot AI Reportes Menú Configuración Personal Facturación Inventari…" at bounding box center [542, 241] width 1084 height 482
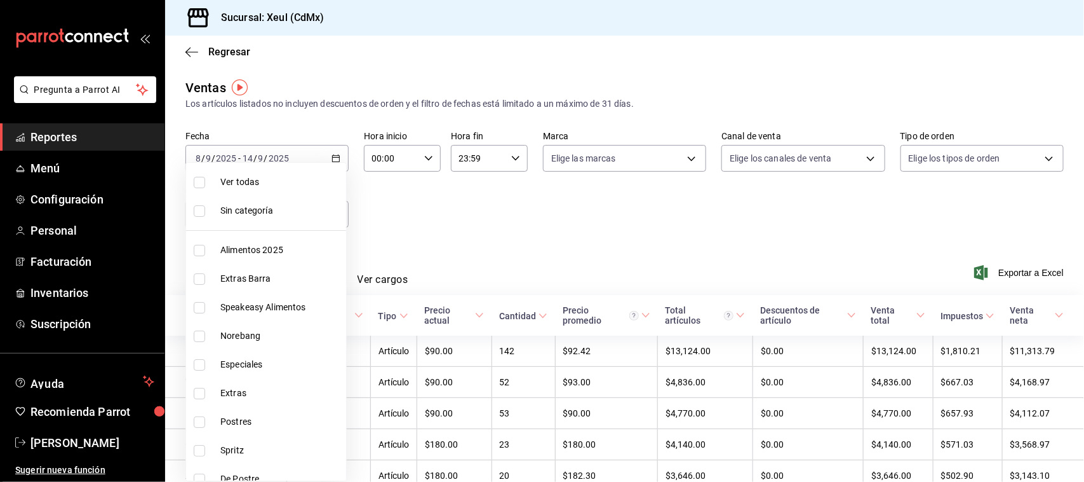
scroll to position [926, 0]
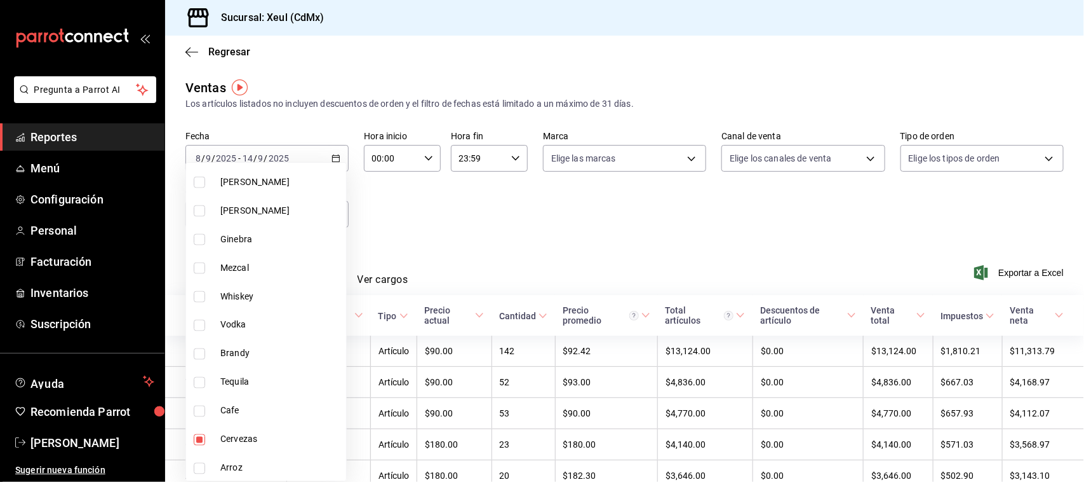
click at [200, 438] on input "checkbox" at bounding box center [199, 439] width 11 height 11
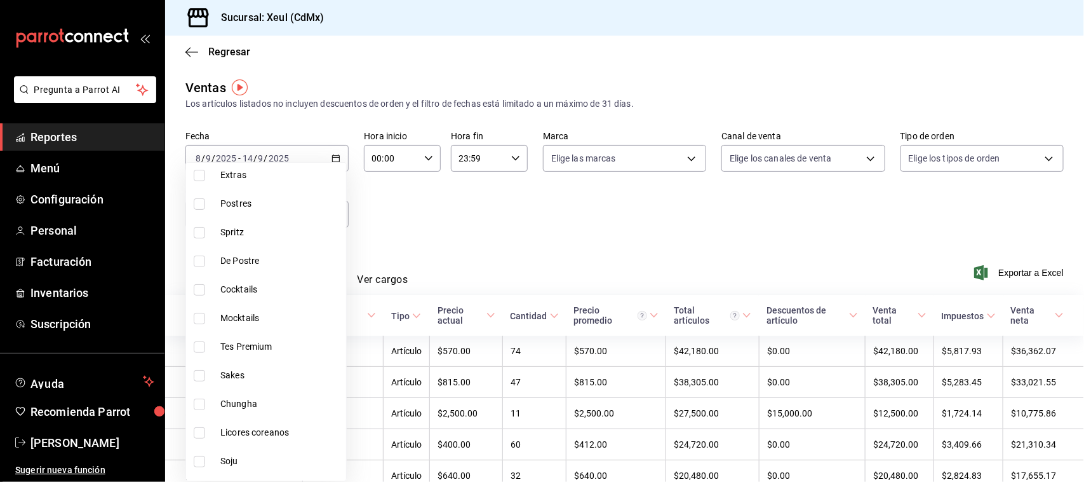
scroll to position [229, 0]
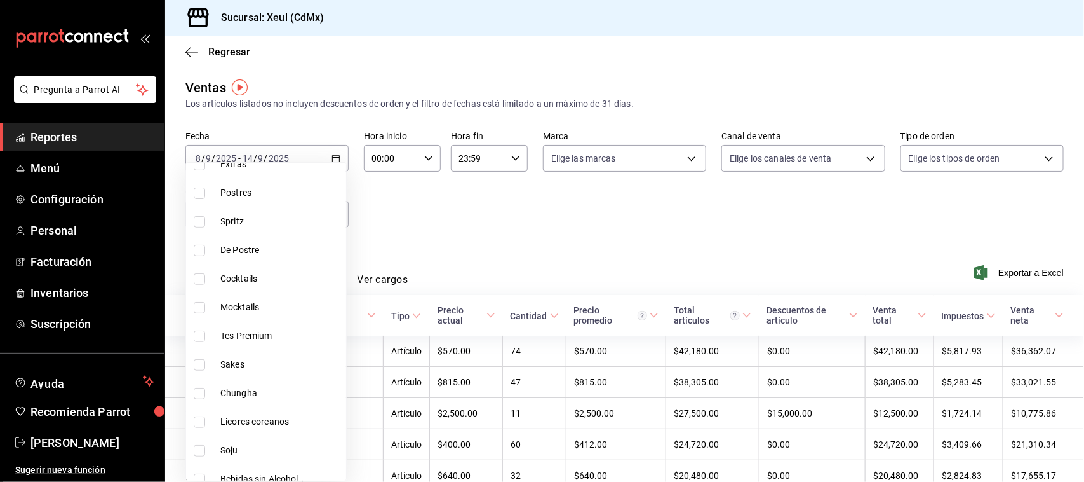
click at [201, 366] on input "checkbox" at bounding box center [199, 364] width 11 height 11
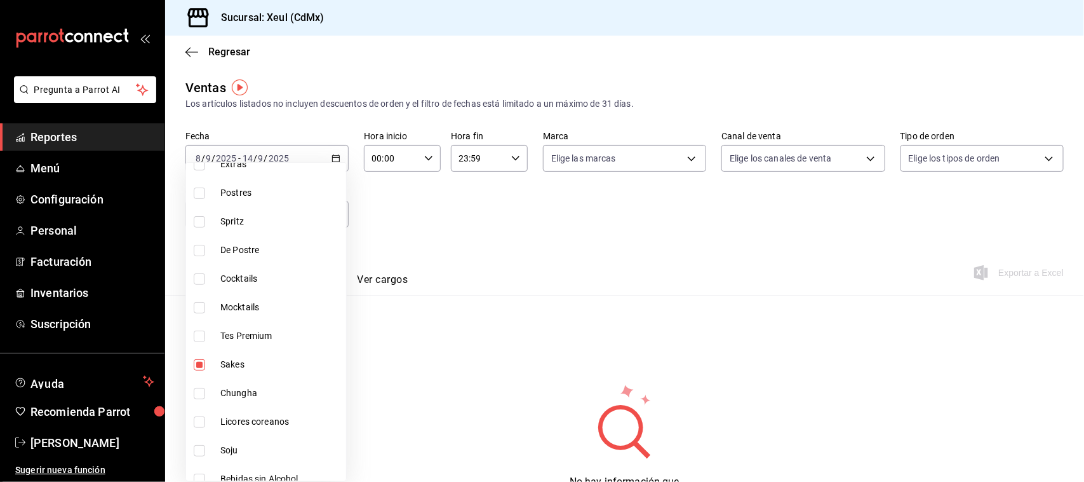
click at [416, 204] on div at bounding box center [542, 241] width 1084 height 482
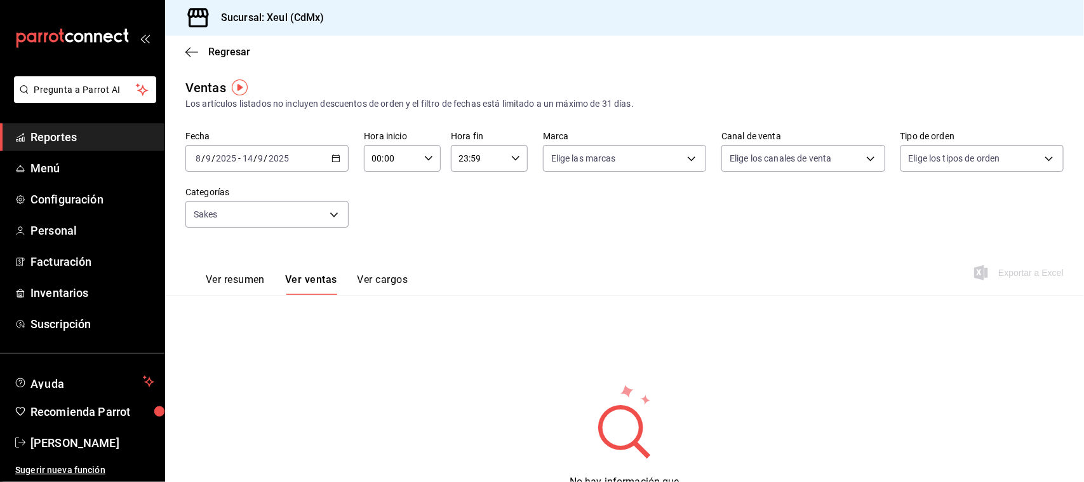
click at [339, 161] on div "[DATE] [DATE] - [DATE] [DATE]" at bounding box center [266, 158] width 163 height 27
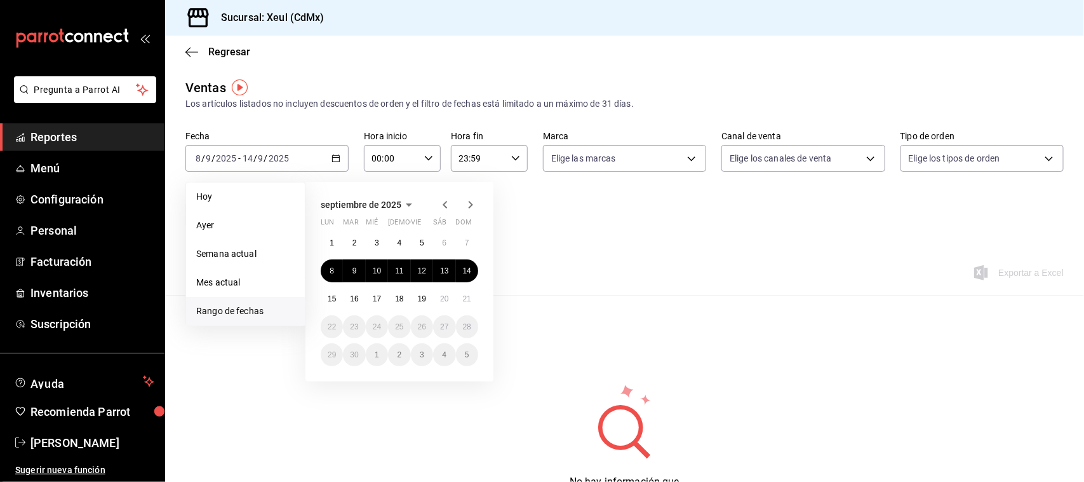
click at [446, 201] on icon "button" at bounding box center [445, 205] width 4 height 8
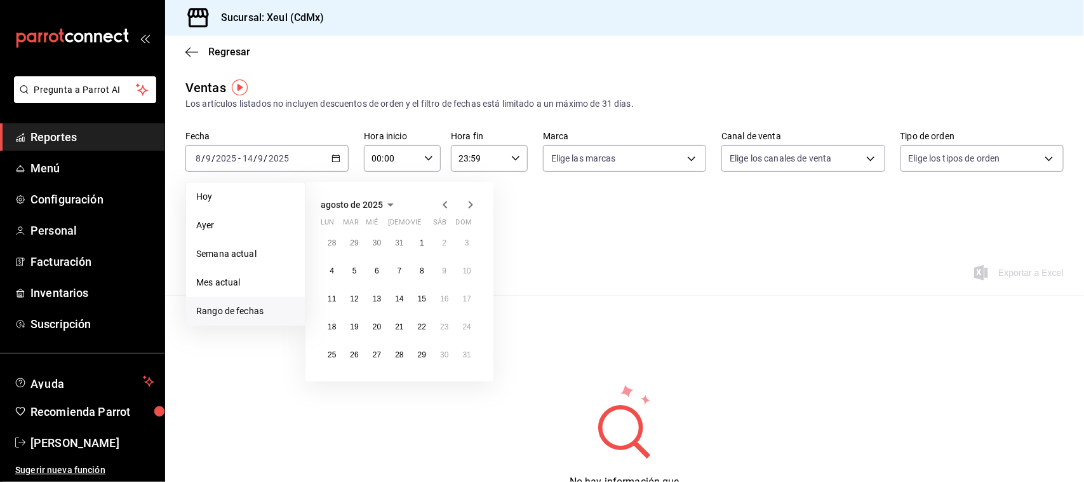
click at [446, 201] on icon "button" at bounding box center [445, 205] width 4 height 8
click at [382, 354] on button "30" at bounding box center [377, 354] width 22 height 23
click at [468, 201] on icon "button" at bounding box center [470, 204] width 15 height 15
click at [379, 266] on abbr "6" at bounding box center [377, 270] width 4 height 9
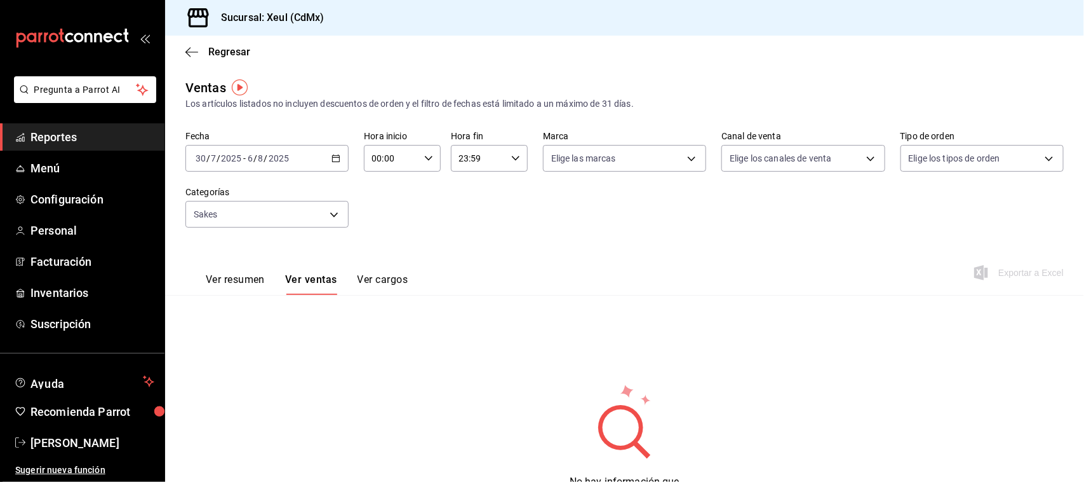
click at [335, 156] on icon "button" at bounding box center [336, 158] width 9 height 9
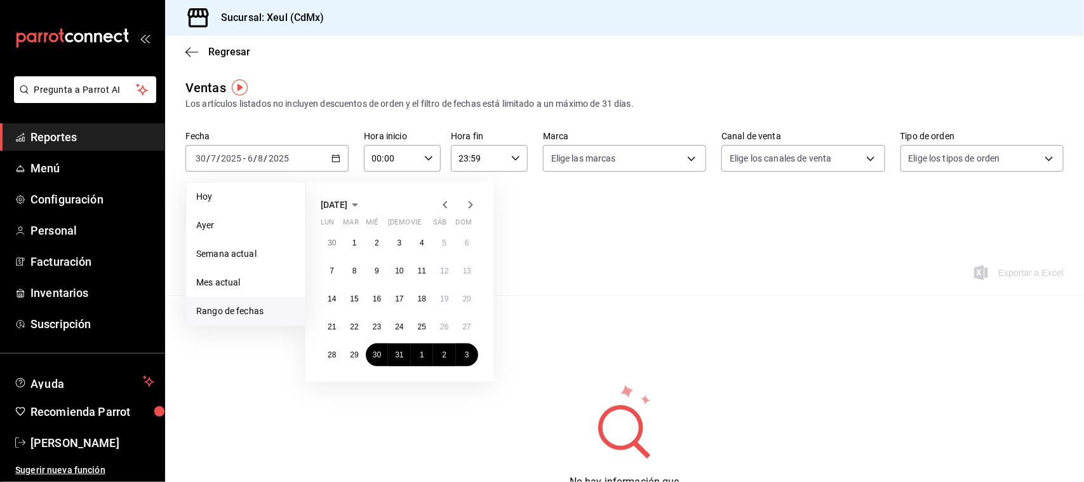
click at [465, 207] on icon "button" at bounding box center [470, 204] width 15 height 15
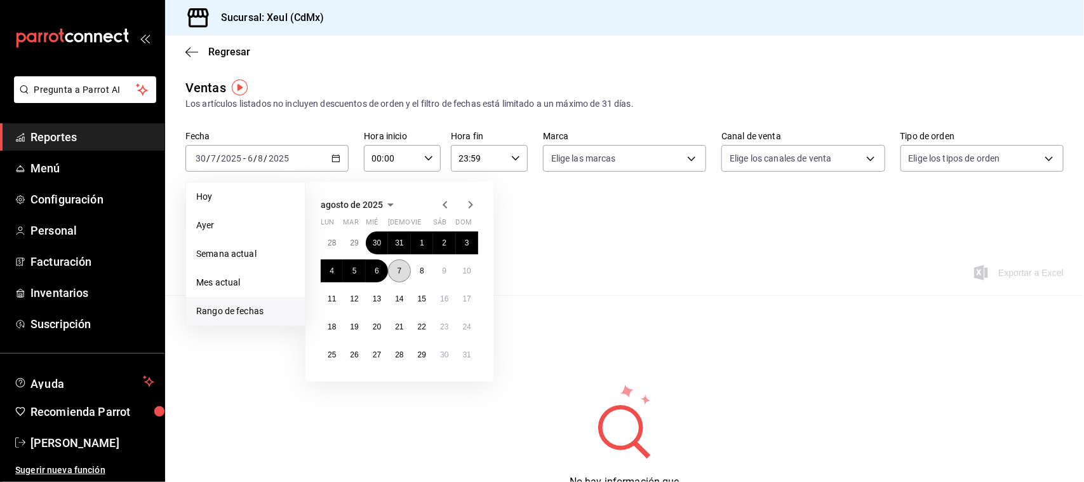
click at [403, 267] on button "7" at bounding box center [399, 270] width 22 height 23
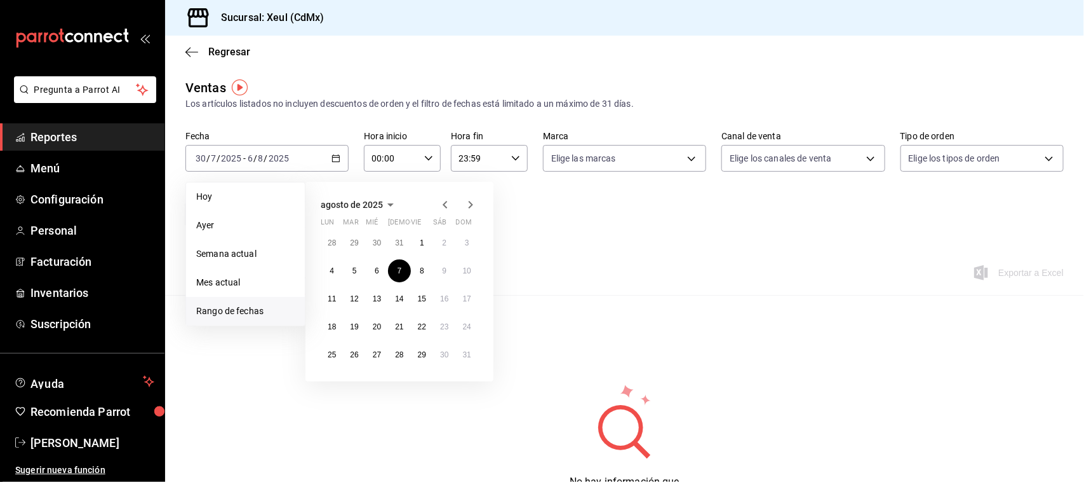
click at [448, 197] on icon "button" at bounding box center [445, 204] width 15 height 15
click at [462, 264] on button "13" at bounding box center [467, 270] width 22 height 23
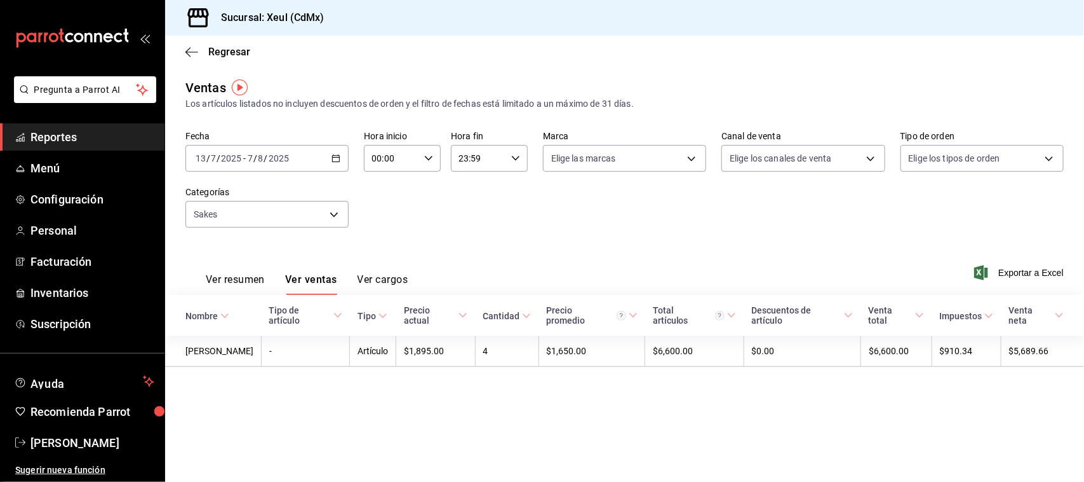
click at [335, 157] on \(Stroke\) "button" at bounding box center [336, 157] width 7 height 1
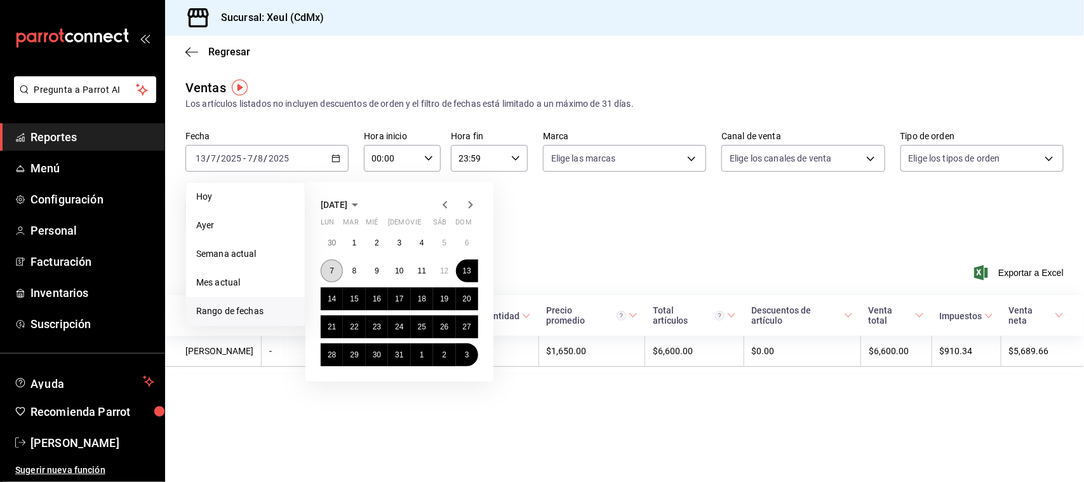
click at [334, 266] on button "7" at bounding box center [332, 270] width 22 height 23
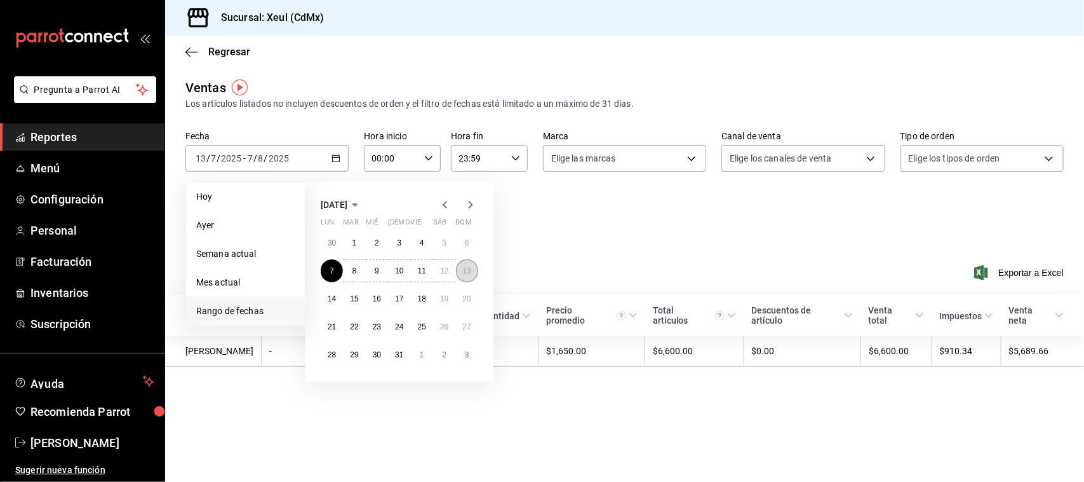
click at [470, 272] on abbr "13" at bounding box center [467, 270] width 8 height 9
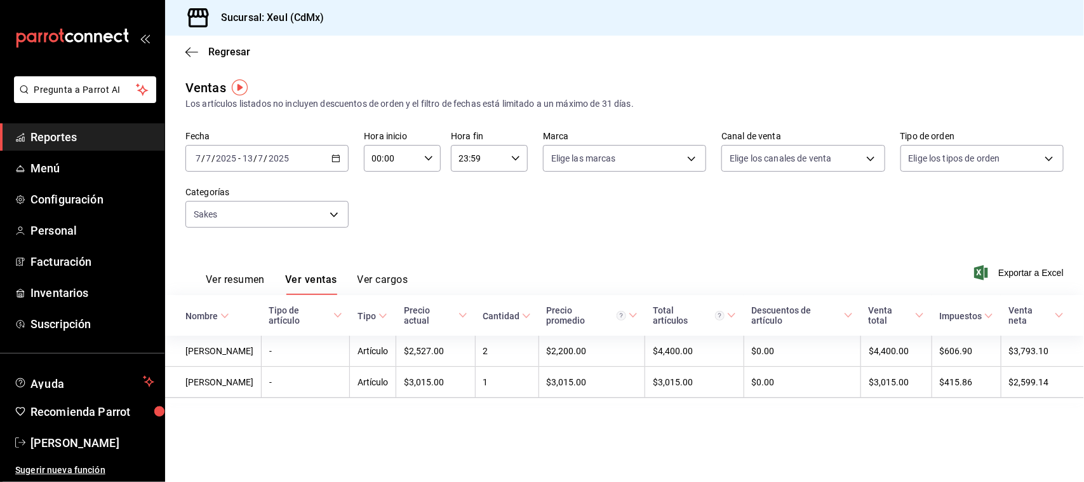
click at [342, 161] on div "[DATE] [DATE] - [DATE] [DATE]" at bounding box center [266, 158] width 163 height 27
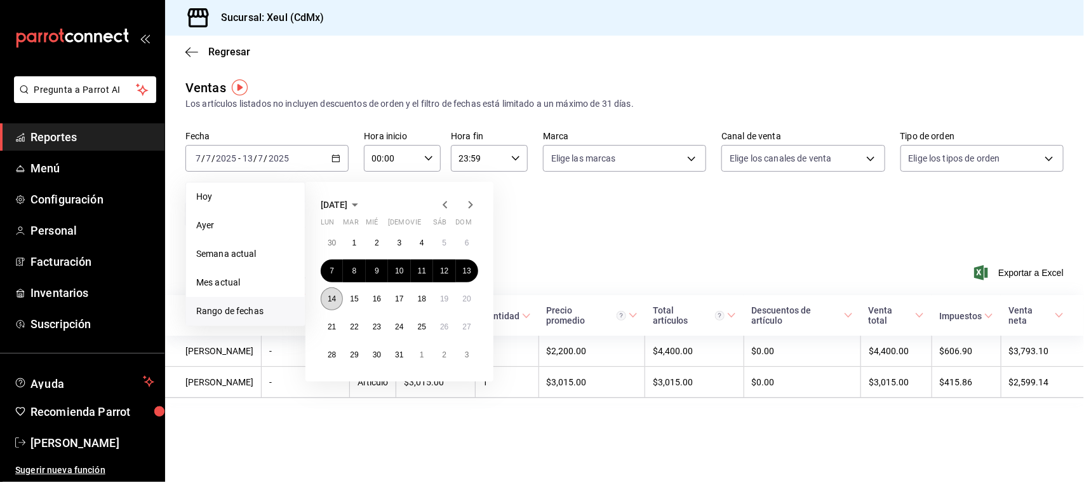
click at [332, 295] on abbr "14" at bounding box center [332, 298] width 8 height 9
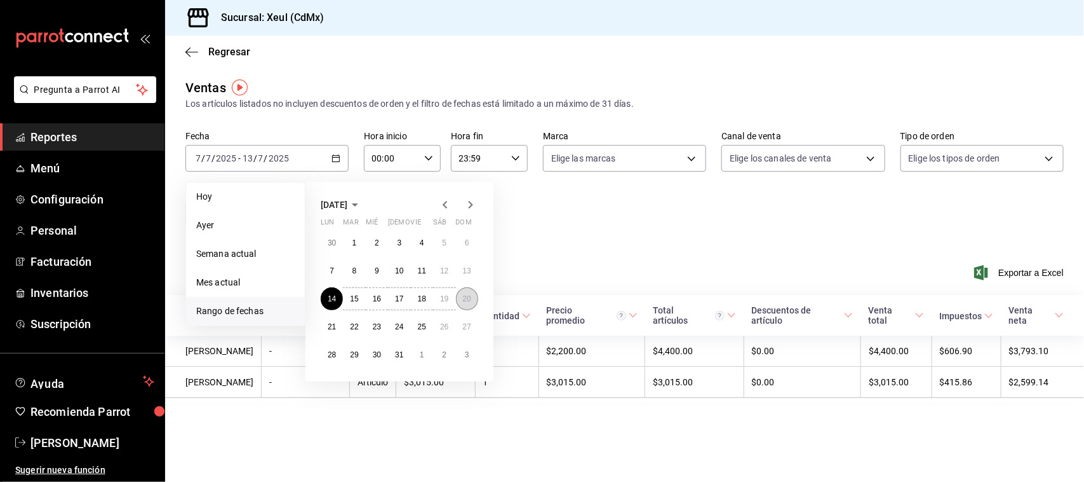
click at [468, 290] on button "20" at bounding box center [467, 298] width 22 height 23
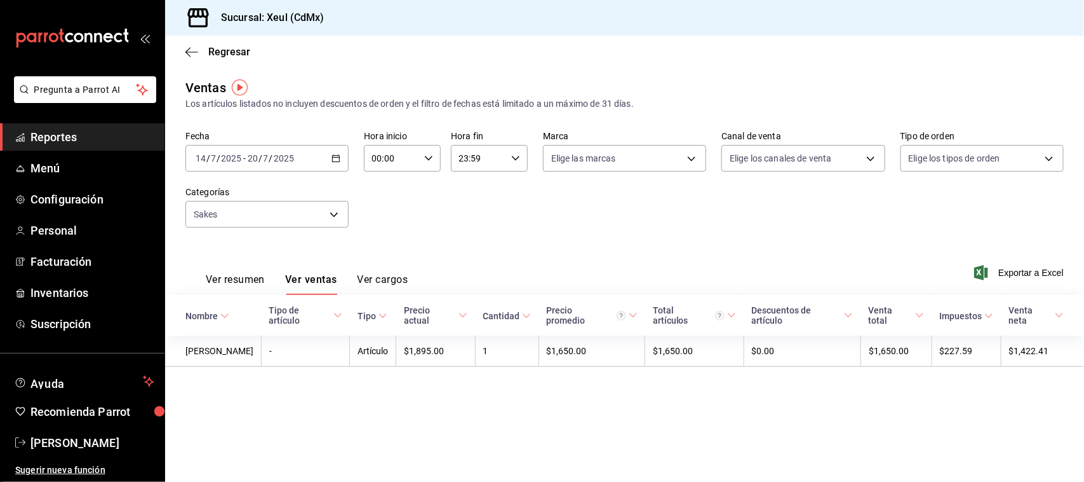
click at [335, 154] on icon "button" at bounding box center [336, 158] width 9 height 9
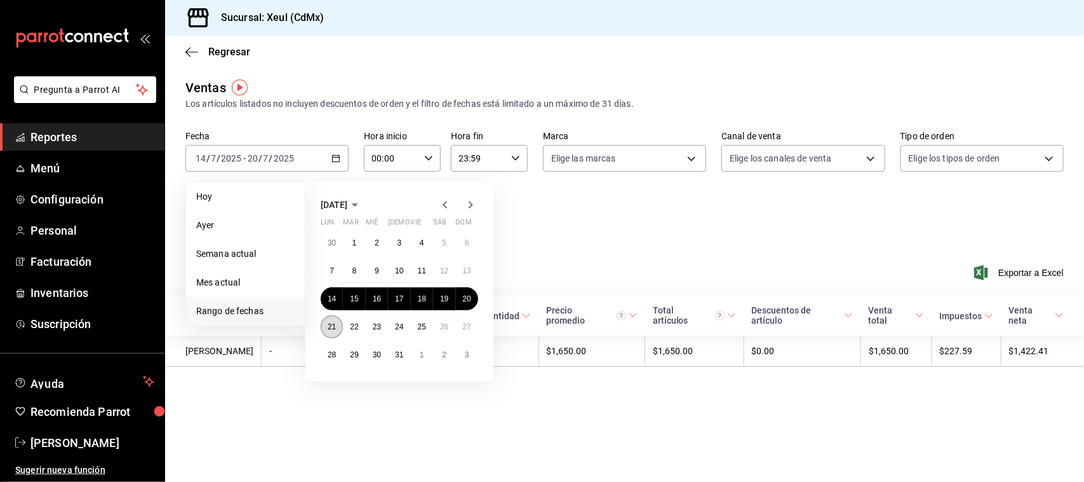
click at [338, 328] on button "21" at bounding box center [332, 326] width 22 height 23
click at [471, 327] on abbr "27" at bounding box center [467, 326] width 8 height 9
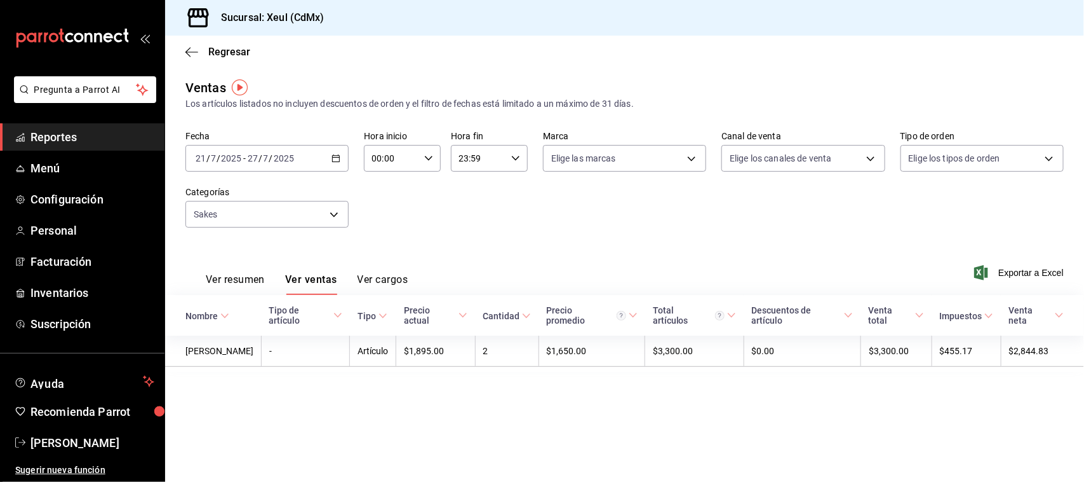
click at [341, 159] on div "[DATE] [DATE] - [DATE] [DATE]" at bounding box center [266, 158] width 163 height 27
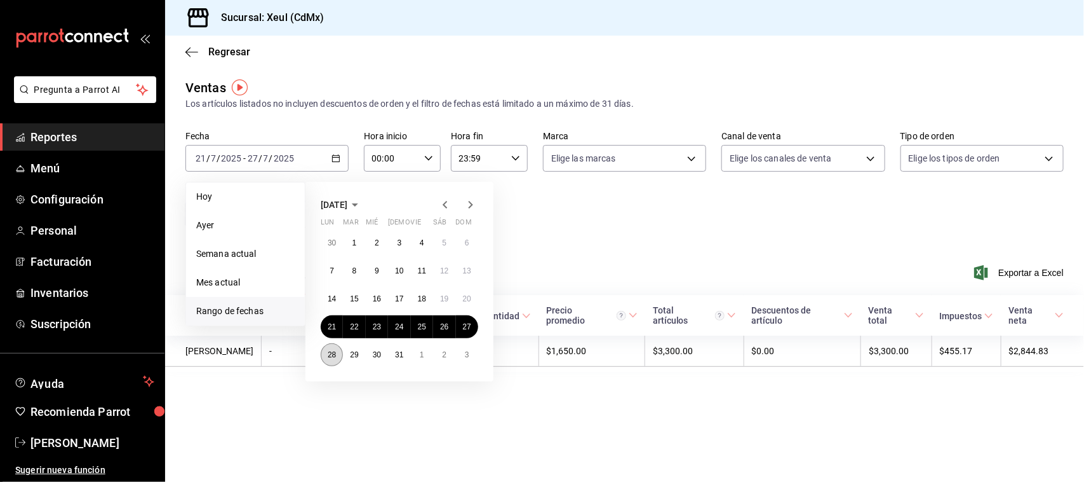
click at [335, 354] on abbr "28" at bounding box center [332, 354] width 8 height 9
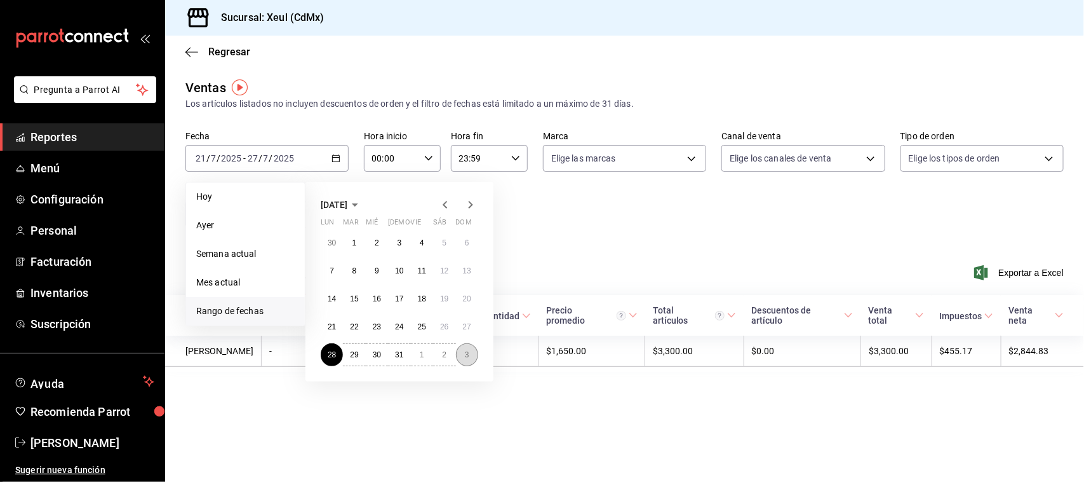
click at [465, 358] on button "3" at bounding box center [467, 354] width 22 height 23
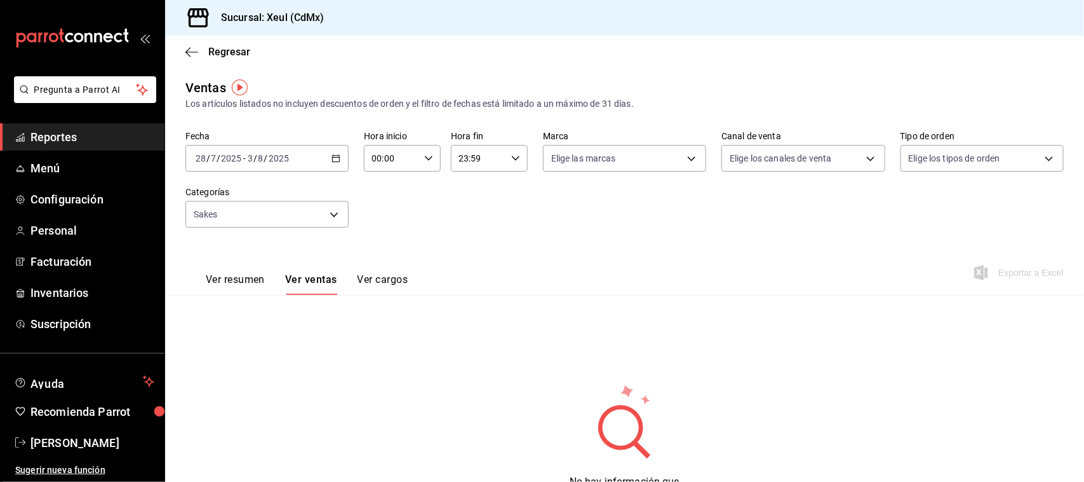
click at [337, 151] on div "[DATE] [DATE] - [DATE] [DATE]" at bounding box center [266, 158] width 163 height 27
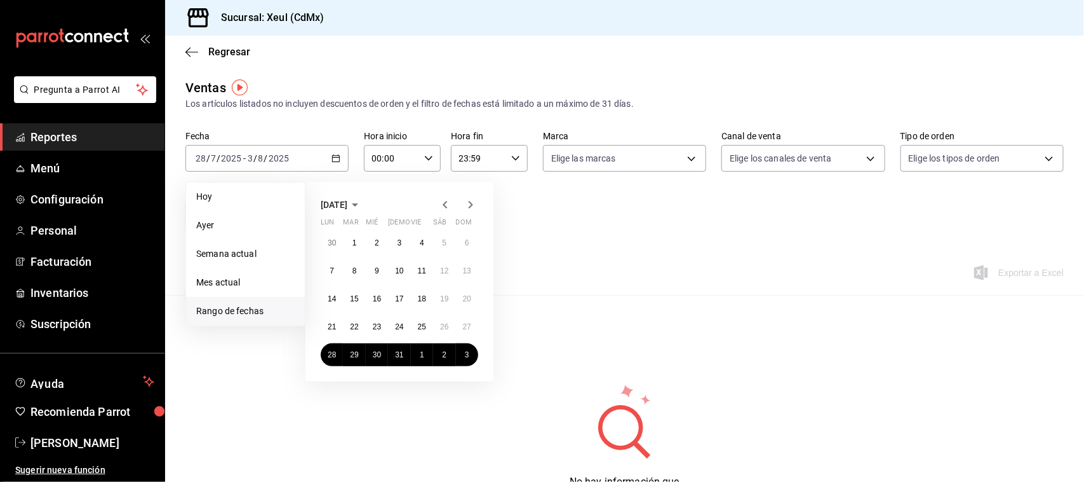
click at [471, 208] on icon "button" at bounding box center [470, 204] width 15 height 15
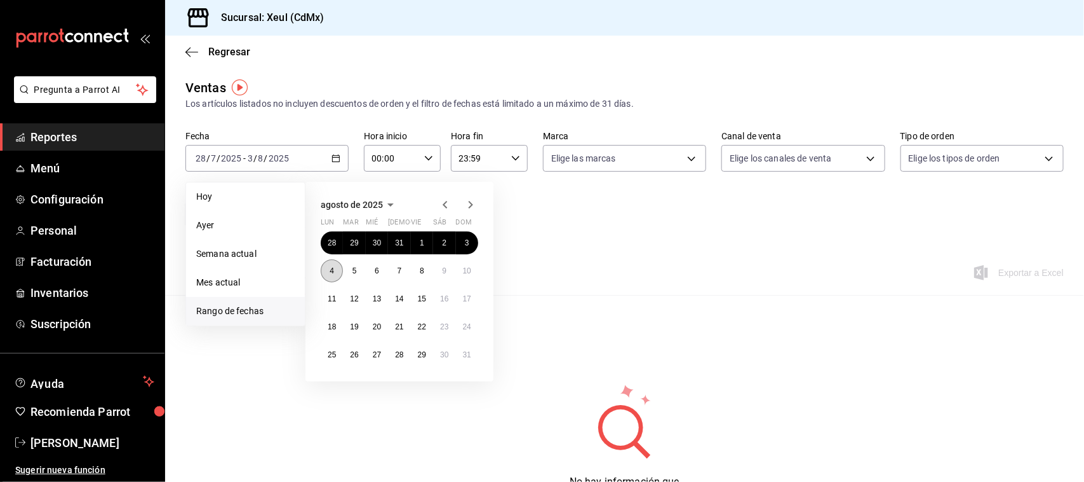
click at [328, 264] on button "4" at bounding box center [332, 270] width 22 height 23
click at [464, 272] on abbr "10" at bounding box center [467, 270] width 8 height 9
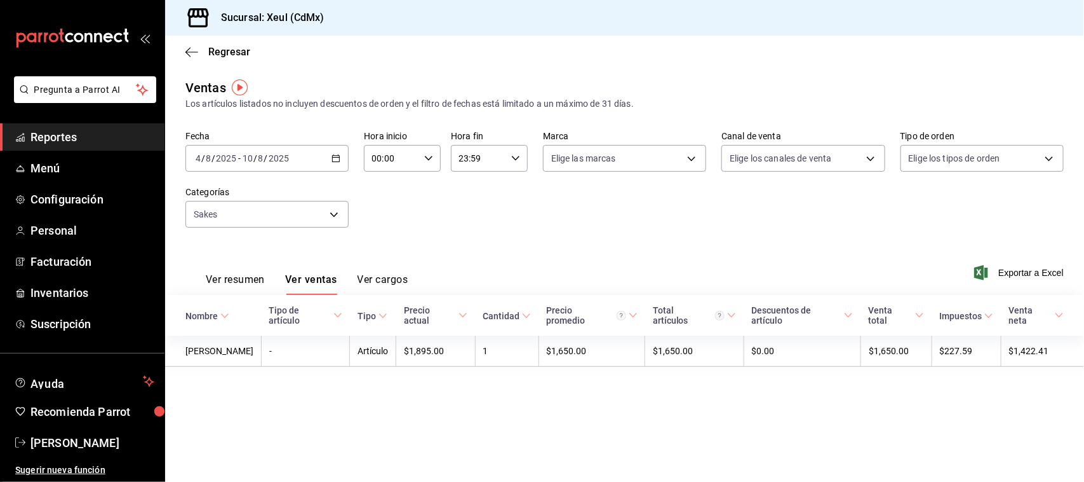
click at [338, 158] on icon "button" at bounding box center [336, 158] width 9 height 9
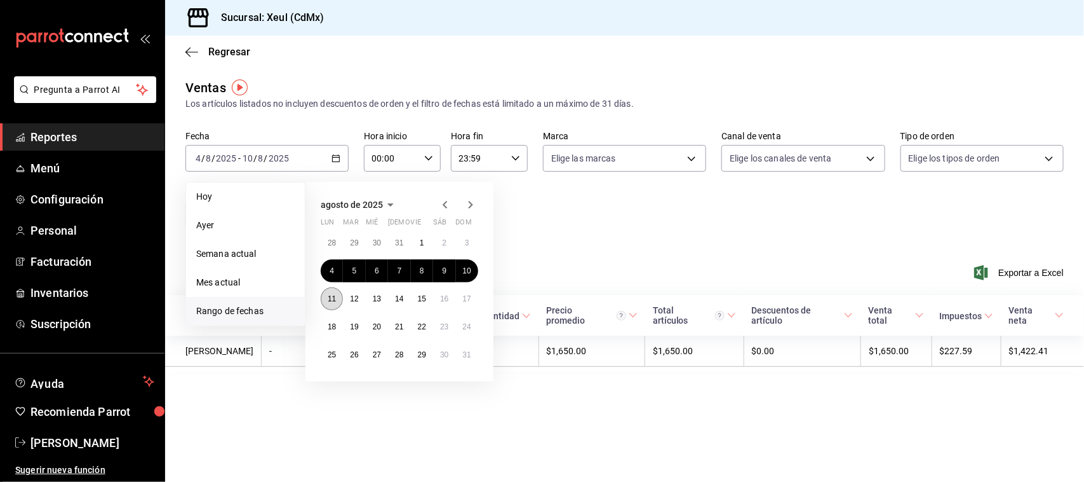
click at [333, 300] on abbr "11" at bounding box center [332, 298] width 8 height 9
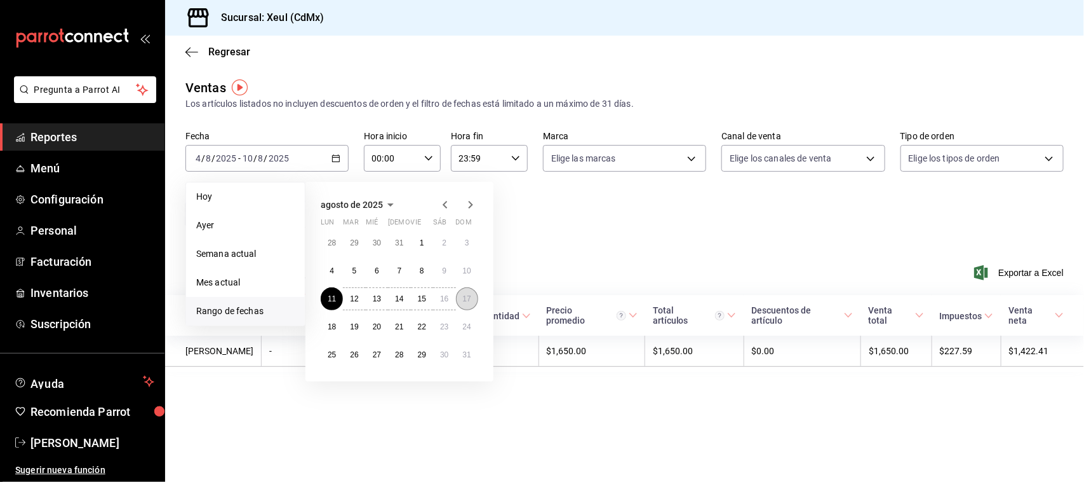
click at [464, 302] on button "17" at bounding box center [467, 298] width 22 height 23
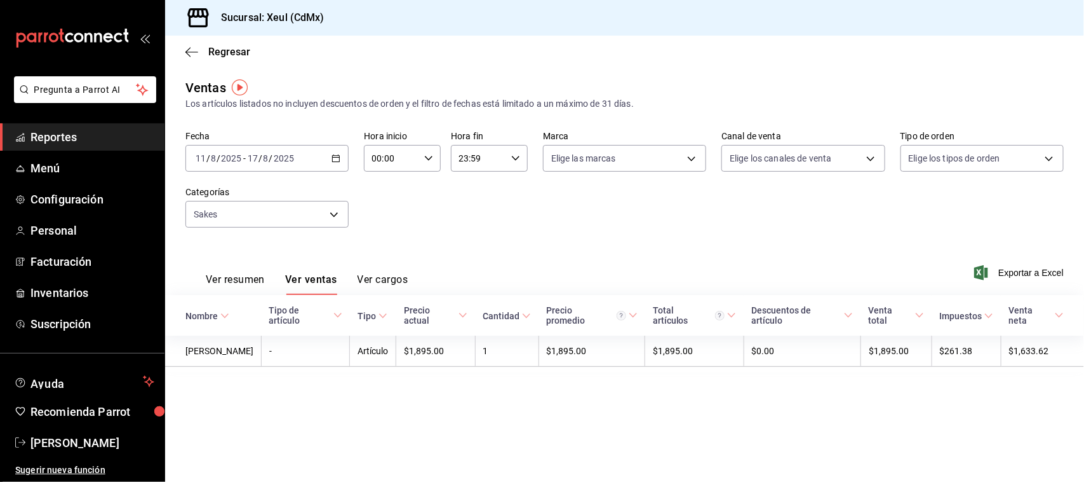
click at [335, 148] on div "[DATE] [DATE] - [DATE] [DATE]" at bounding box center [266, 158] width 163 height 27
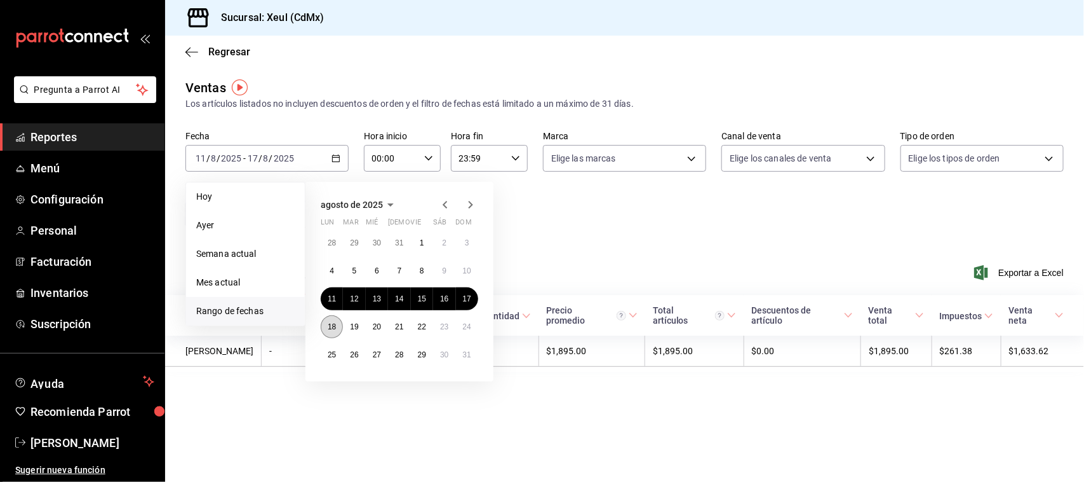
click at [337, 323] on button "18" at bounding box center [332, 326] width 22 height 23
click at [467, 329] on abbr "24" at bounding box center [467, 326] width 8 height 9
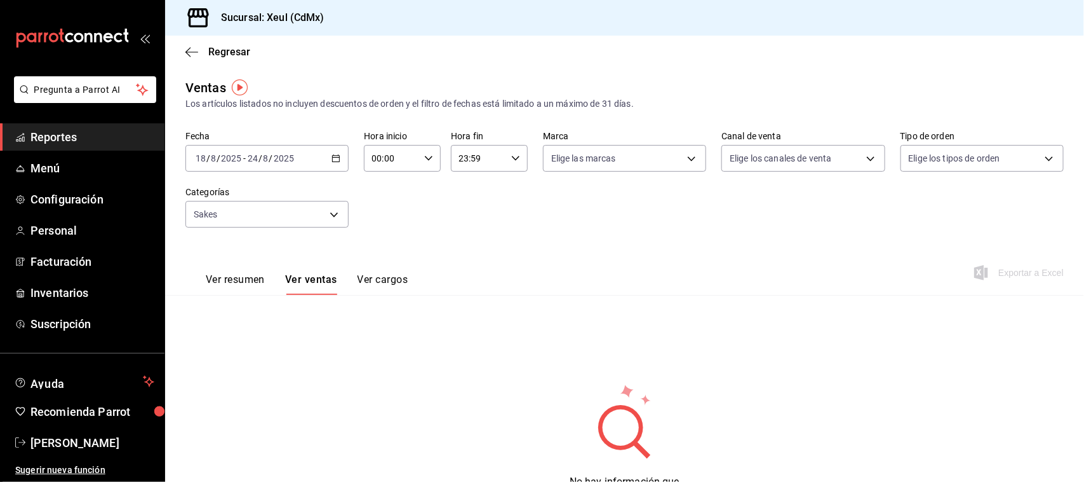
click at [337, 159] on \(Stroke\) "button" at bounding box center [336, 158] width 8 height 7
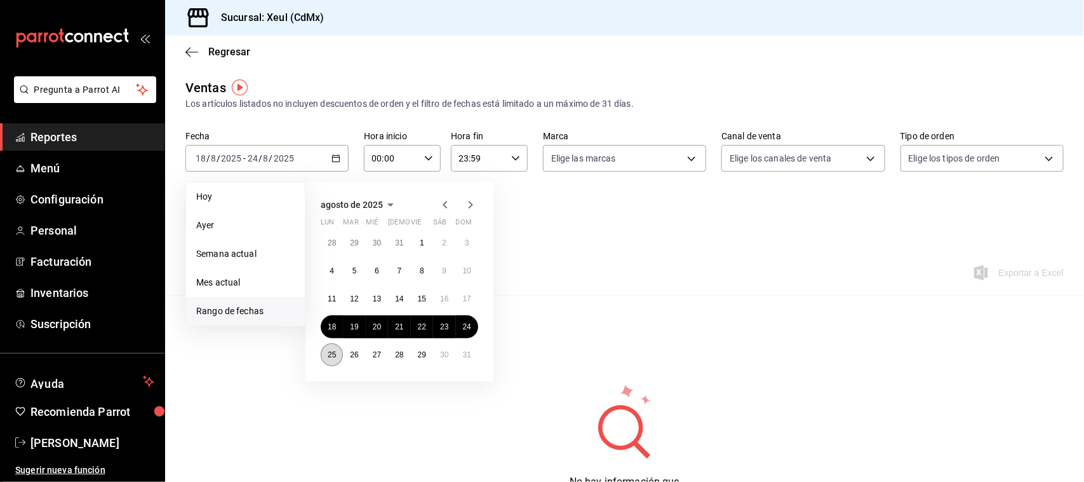
click at [337, 348] on button "25" at bounding box center [332, 354] width 22 height 23
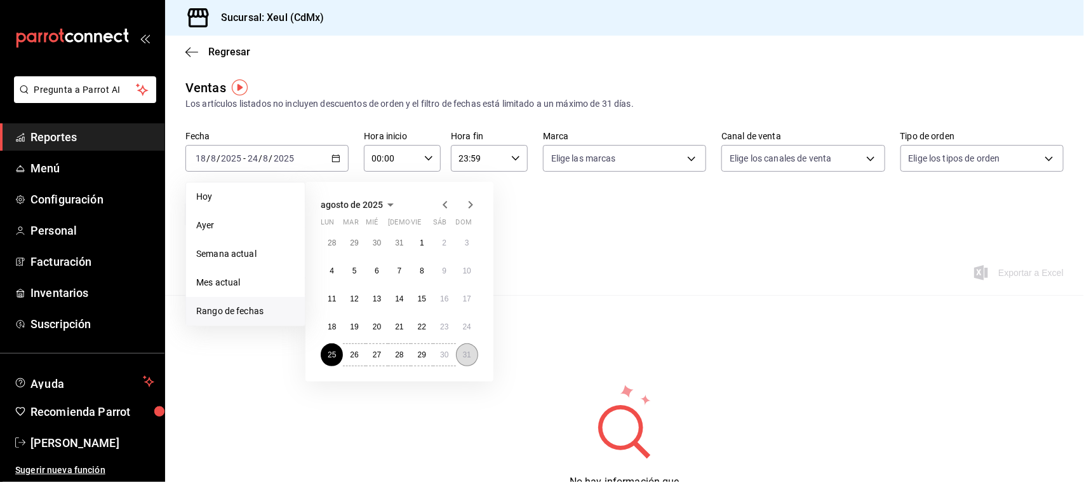
click at [464, 357] on abbr "31" at bounding box center [467, 354] width 8 height 9
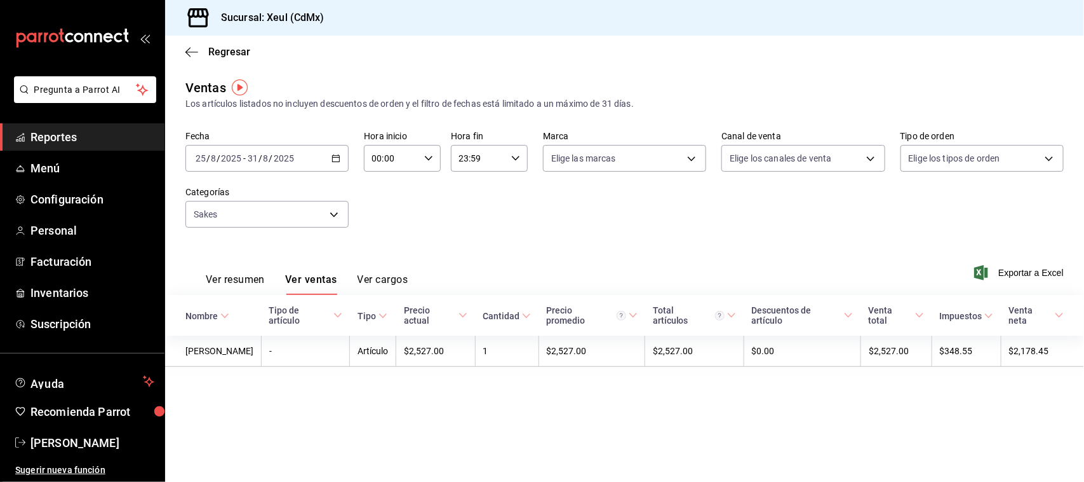
click at [332, 154] on icon "button" at bounding box center [336, 158] width 9 height 9
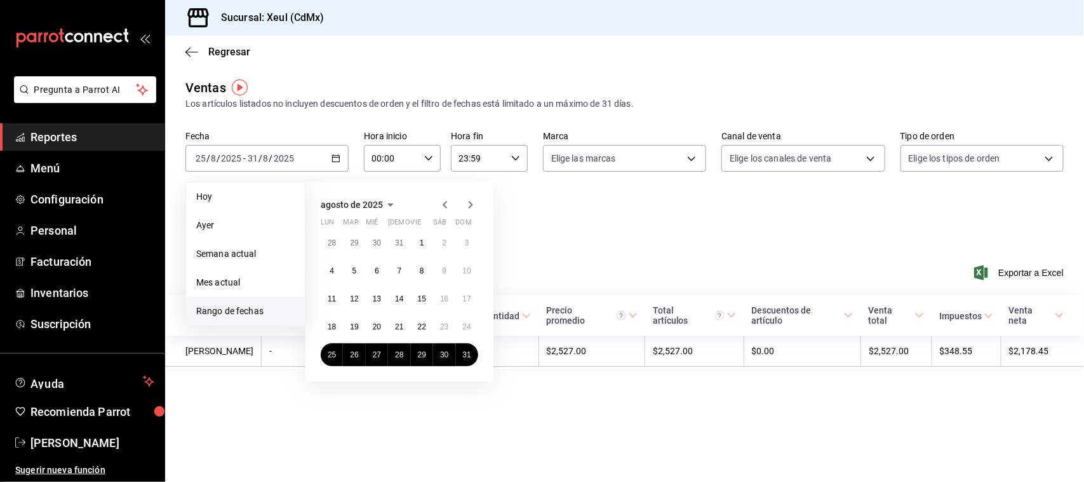
click at [467, 210] on icon "button" at bounding box center [470, 204] width 15 height 15
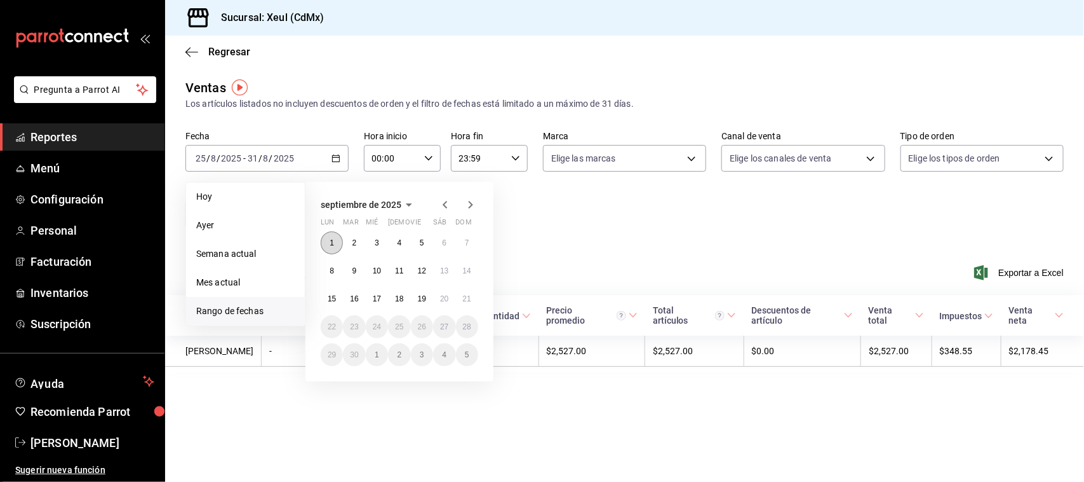
click at [328, 243] on button "1" at bounding box center [332, 242] width 22 height 23
click at [469, 246] on button "7" at bounding box center [467, 242] width 22 height 23
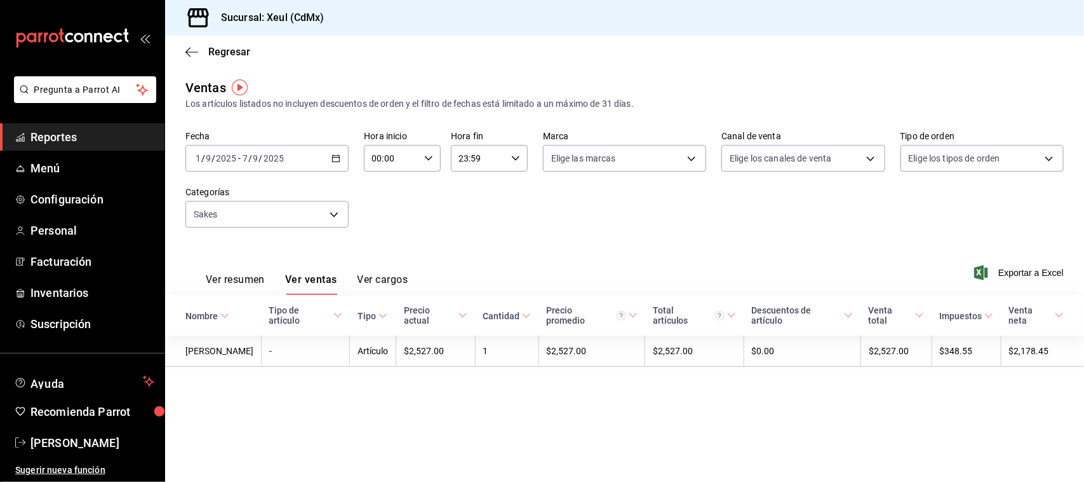
click at [335, 154] on icon "button" at bounding box center [336, 158] width 9 height 9
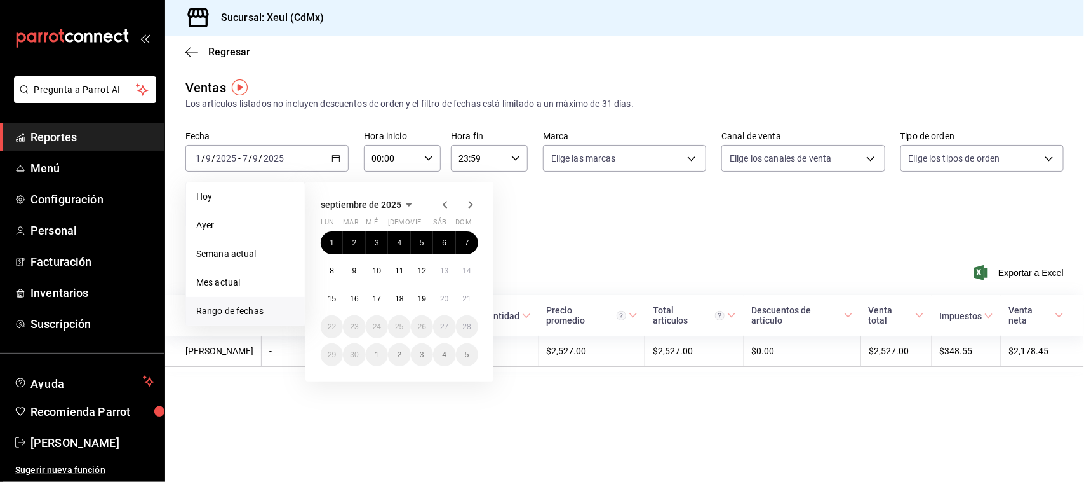
click at [440, 208] on icon "button" at bounding box center [445, 204] width 15 height 15
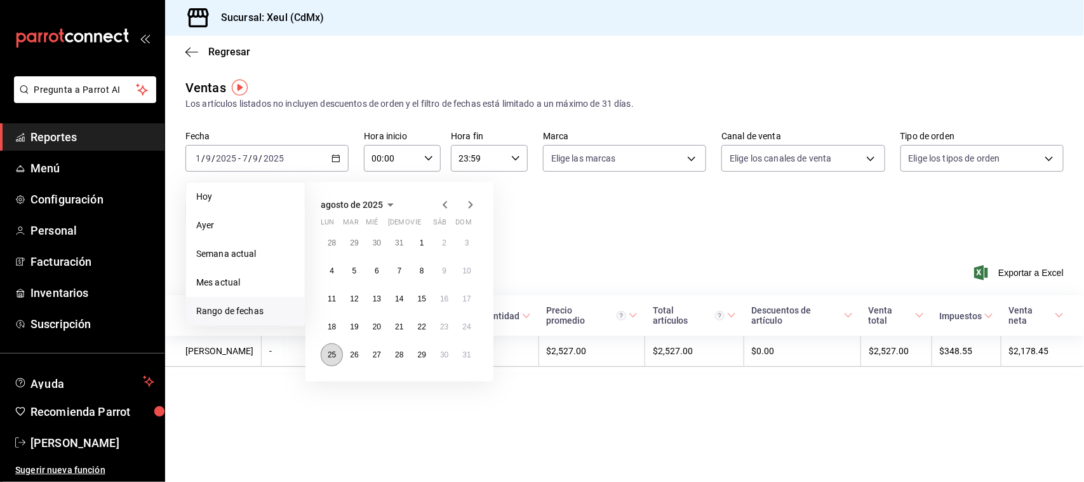
click at [330, 344] on button "25" at bounding box center [332, 354] width 22 height 23
click at [466, 357] on abbr "31" at bounding box center [467, 354] width 8 height 9
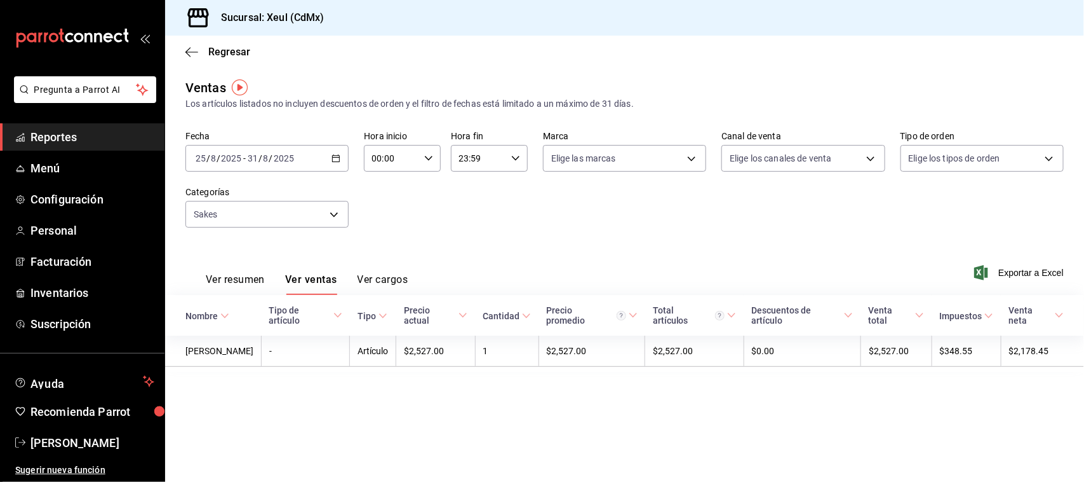
click at [86, 142] on span "Reportes" at bounding box center [92, 136] width 124 height 17
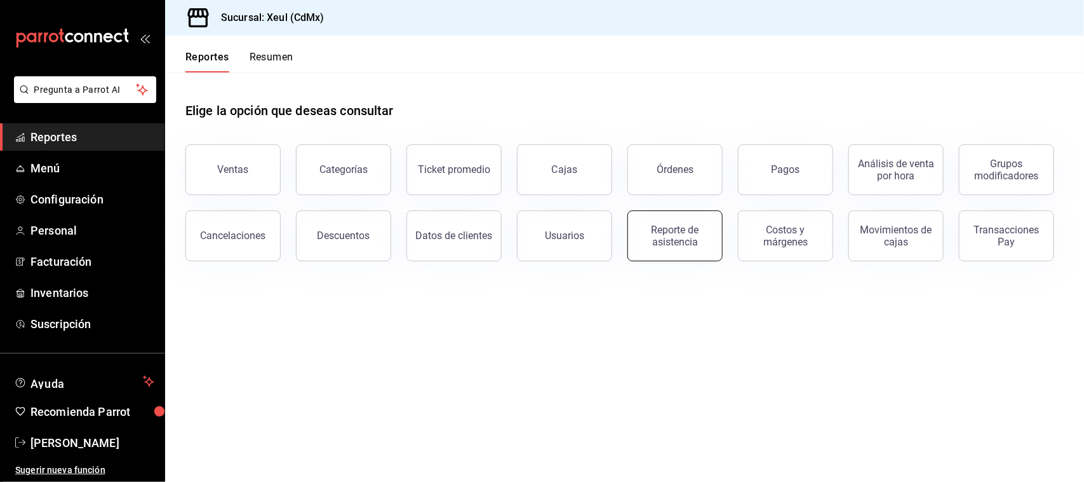
click at [671, 246] on div "Reporte de asistencia" at bounding box center [675, 236] width 79 height 24
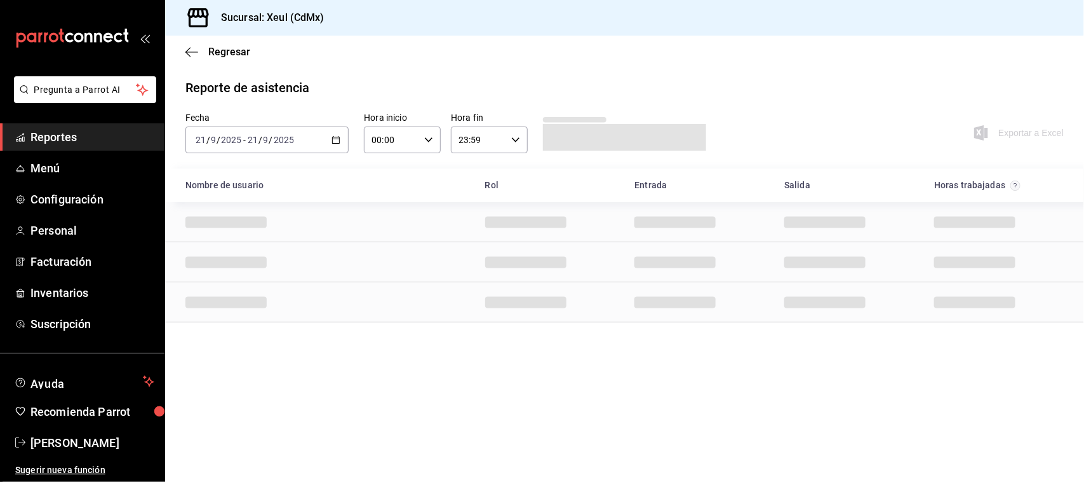
click at [327, 149] on div "[DATE] [DATE] - [DATE] [DATE]" at bounding box center [266, 139] width 163 height 27
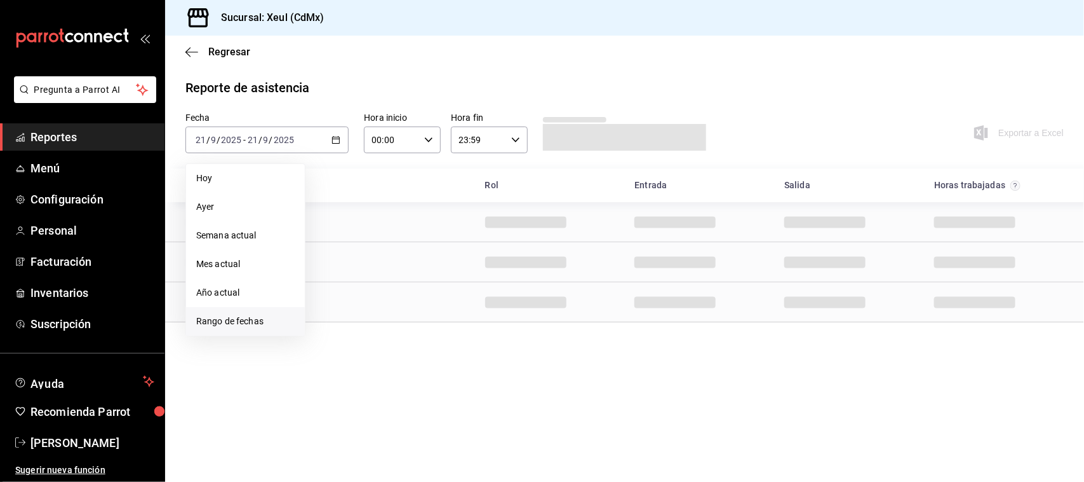
click at [239, 327] on span "Rango de fechas" at bounding box center [245, 320] width 98 height 13
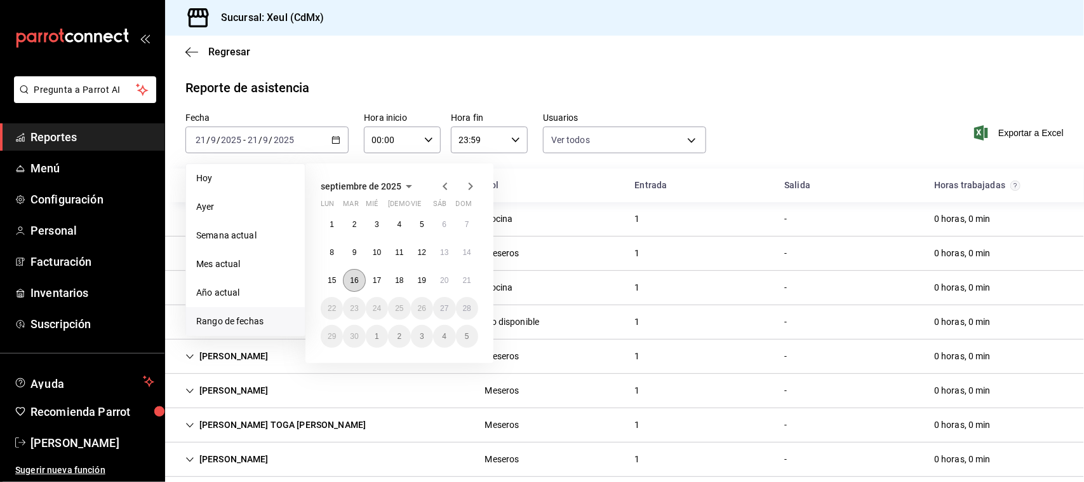
click at [357, 281] on abbr "16" at bounding box center [354, 280] width 8 height 9
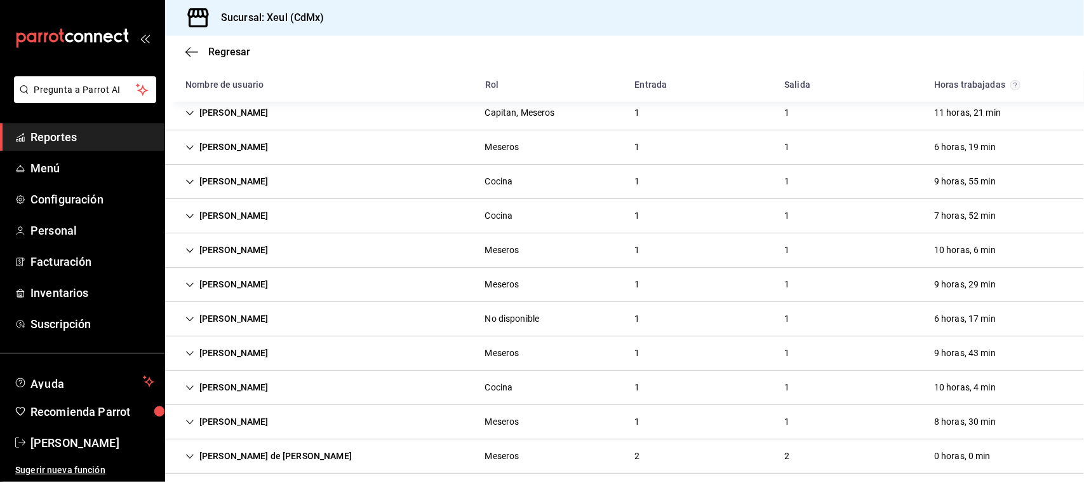
scroll to position [429, 0]
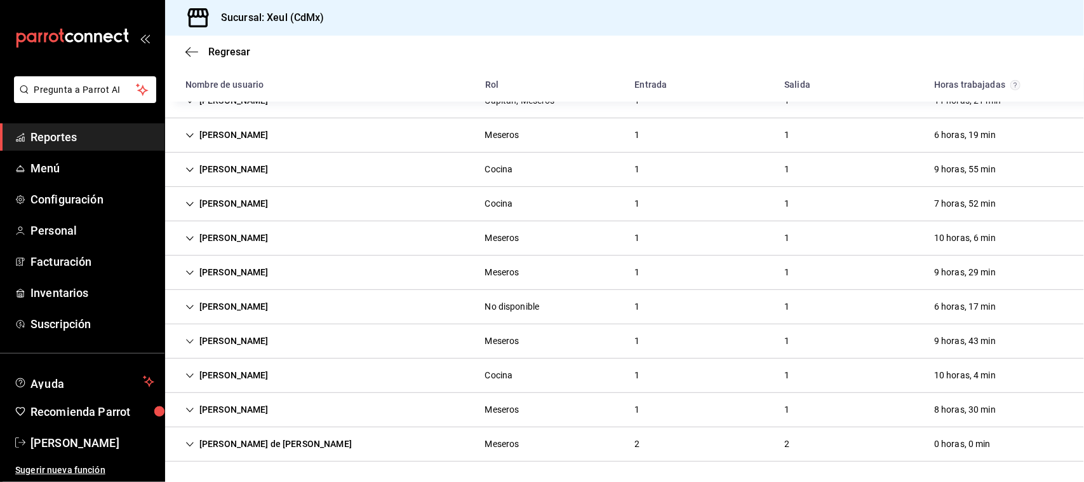
click at [279, 405] on div "[PERSON_NAME]" at bounding box center [227, 410] width 104 height 24
